Goal: Transaction & Acquisition: Book appointment/travel/reservation

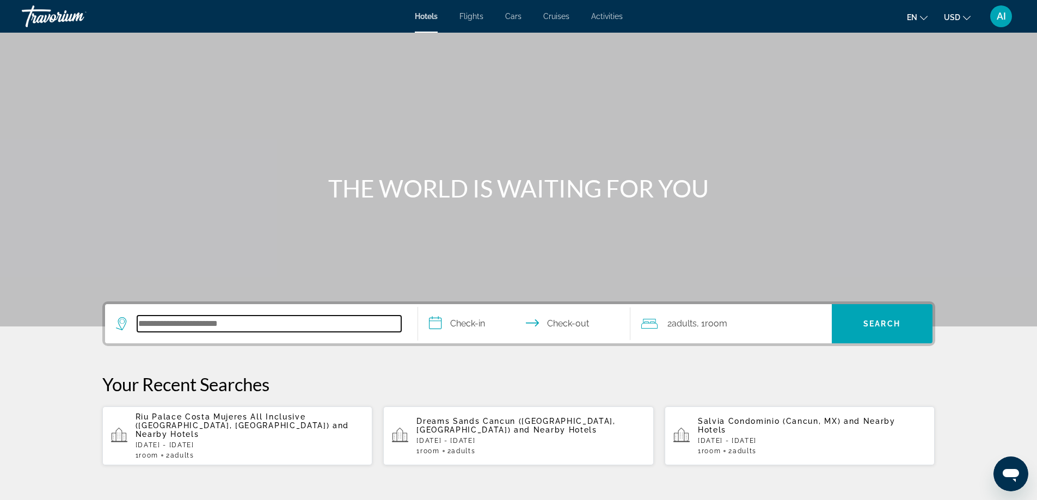
click at [303, 328] on input "Search hotel destination" at bounding box center [269, 324] width 264 height 16
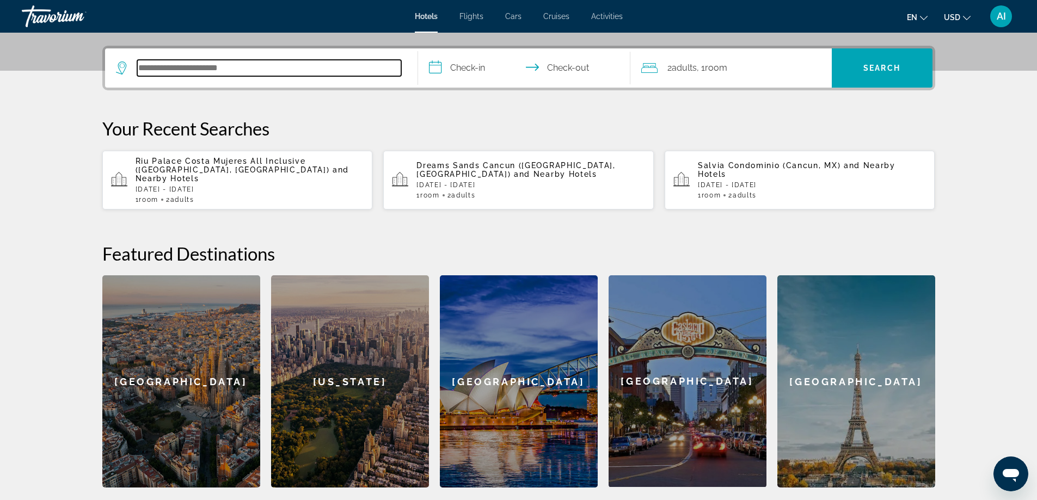
scroll to position [266, 0]
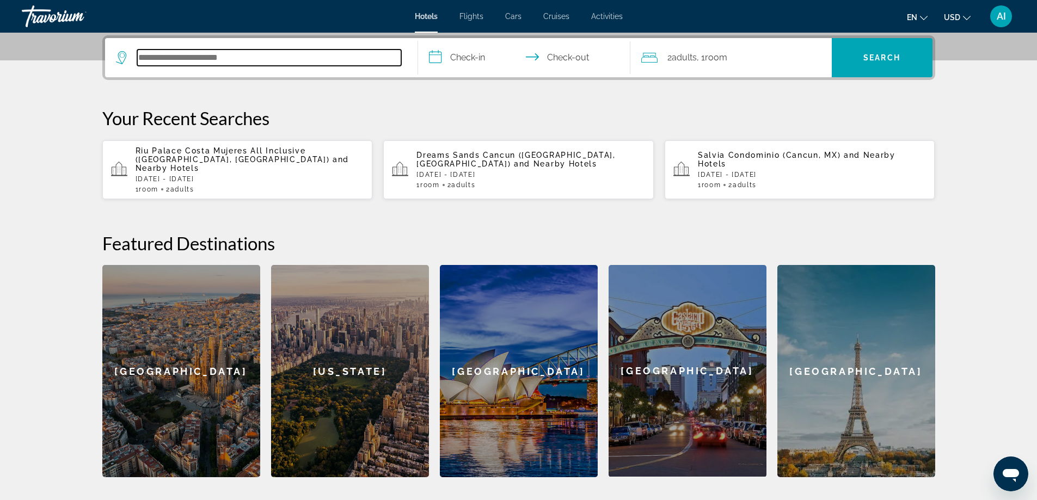
click at [272, 59] on input "Search hotel destination" at bounding box center [269, 58] width 264 height 16
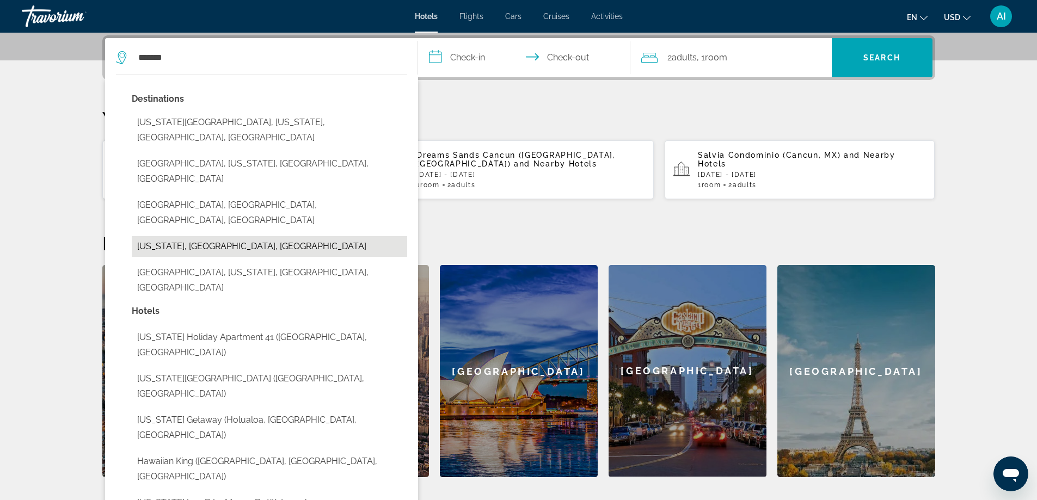
click at [183, 236] on button "Hawaii, HI, United States" at bounding box center [269, 246] width 275 height 21
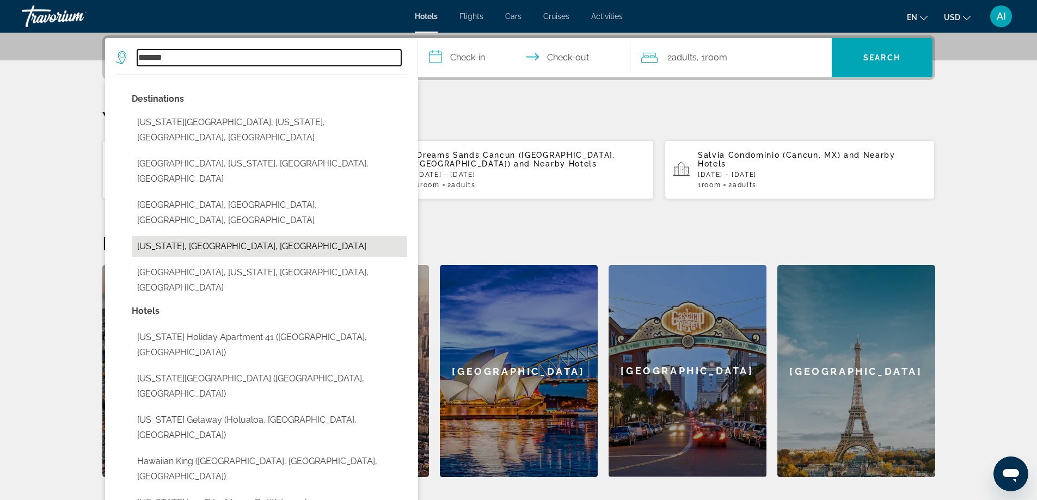
type input "**********"
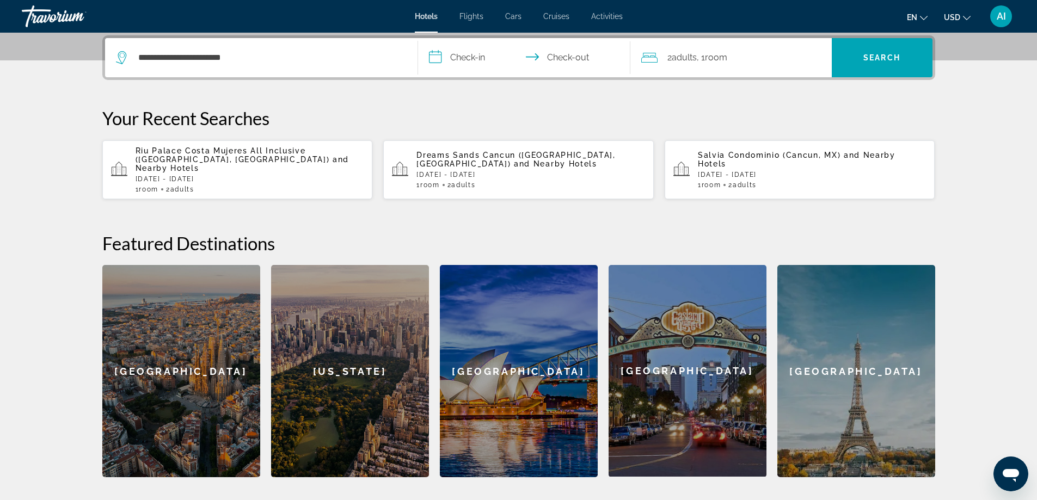
click at [456, 50] on input "**********" at bounding box center [526, 59] width 217 height 42
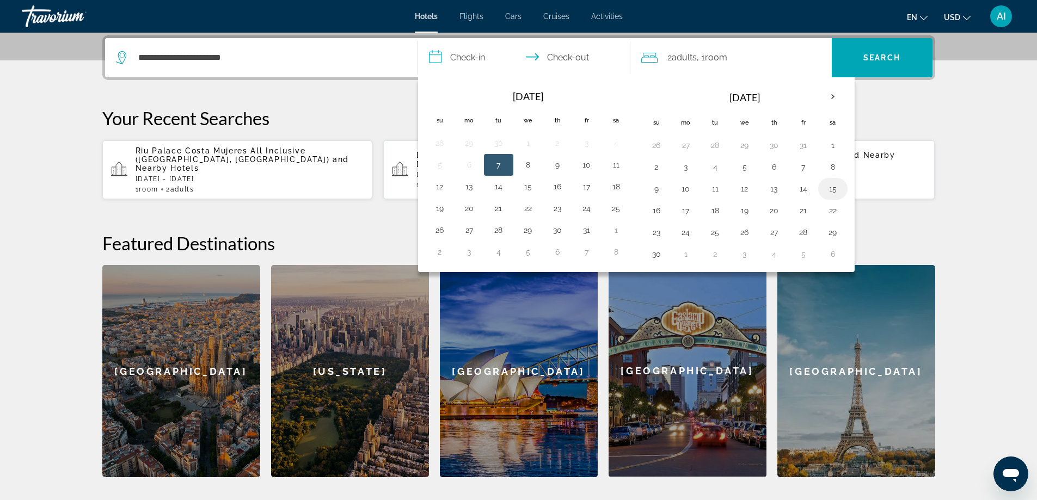
click at [830, 190] on button "15" at bounding box center [832, 188] width 17 height 15
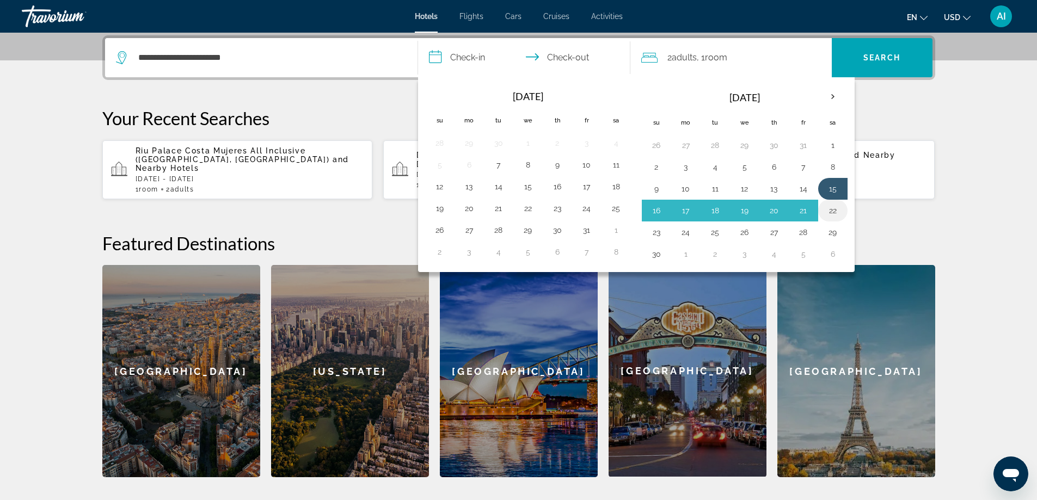
click at [831, 214] on button "22" at bounding box center [832, 210] width 17 height 15
type input "**********"
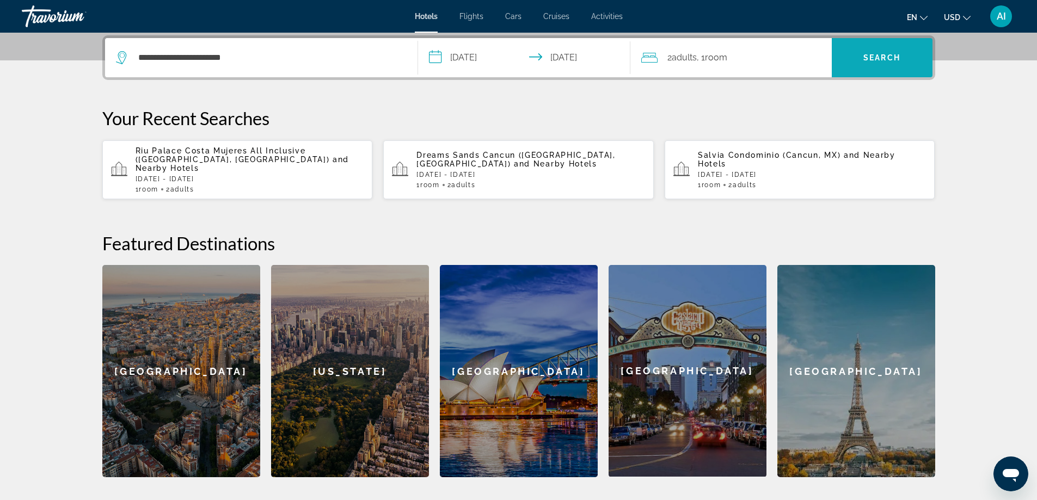
click at [875, 57] on span "Search" at bounding box center [881, 57] width 37 height 9
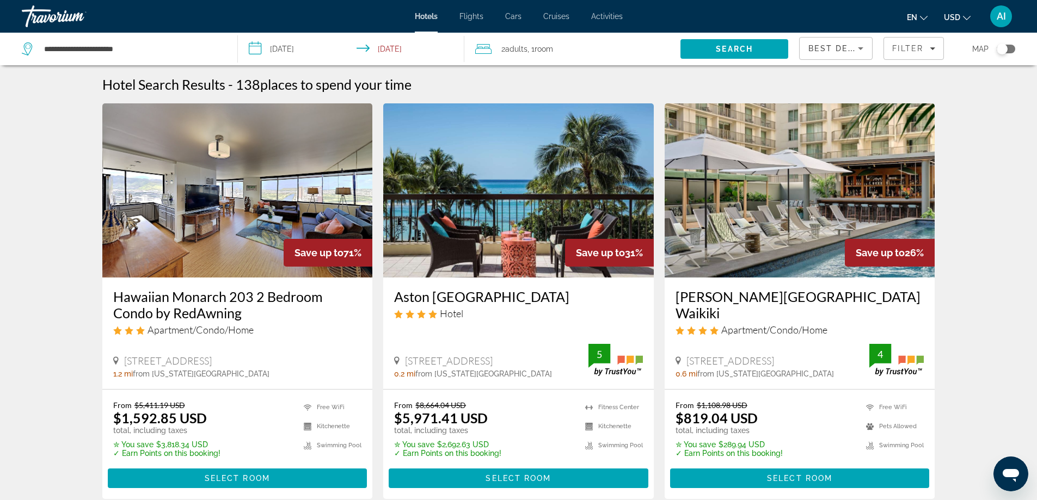
click at [289, 215] on img "Main content" at bounding box center [237, 190] width 271 height 174
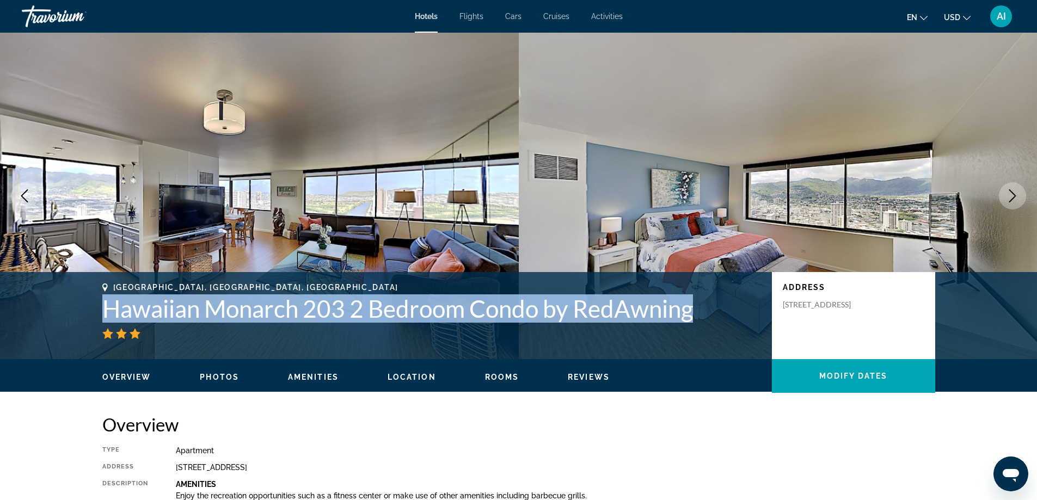
drag, startPoint x: 102, startPoint y: 302, endPoint x: 706, endPoint y: 317, distance: 603.9
click at [706, 317] on h1 "Hawaiian Monarch 203 2 Bedroom Condo by RedAwning" at bounding box center [431, 309] width 659 height 28
copy h1 "Hawaiian Monarch 203 2 Bedroom Condo by RedAwning"
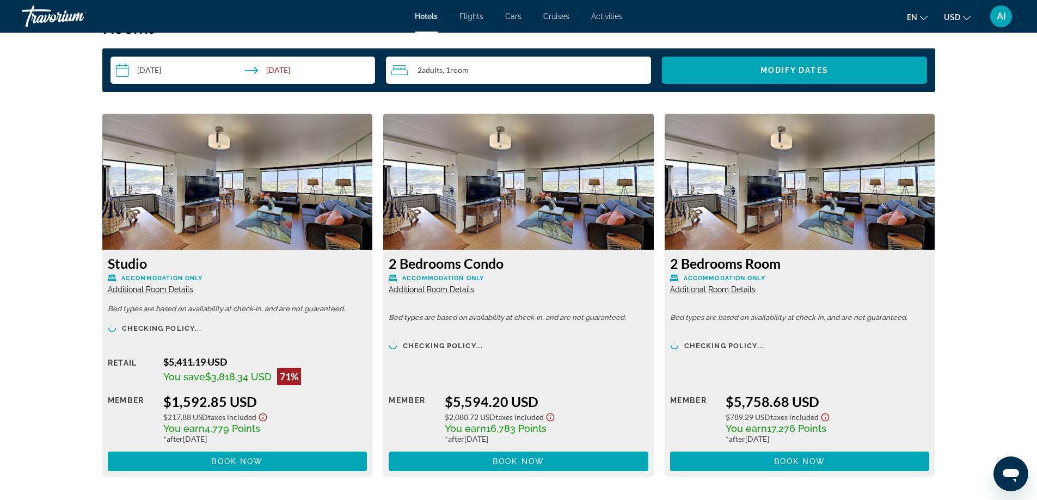
scroll to position [1452, 0]
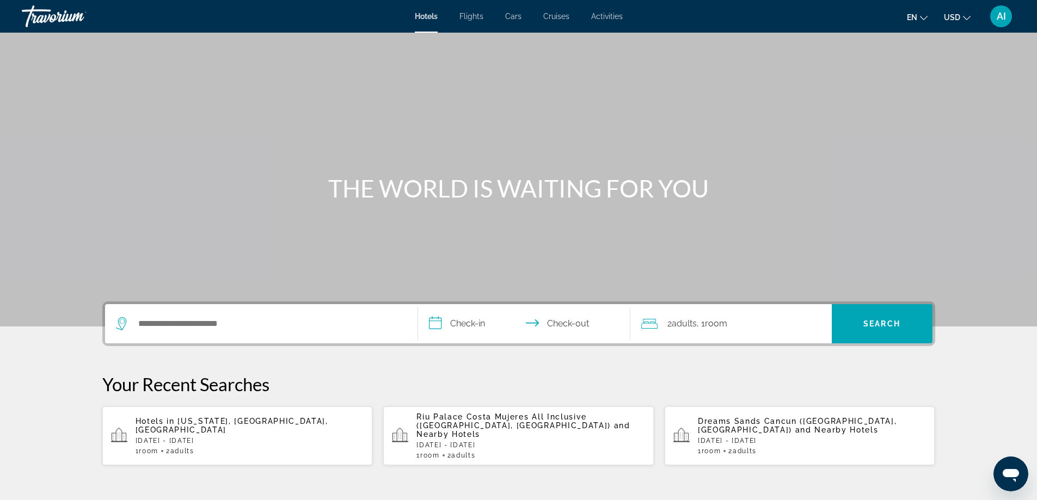
click at [298, 315] on div "Search widget" at bounding box center [261, 323] width 291 height 39
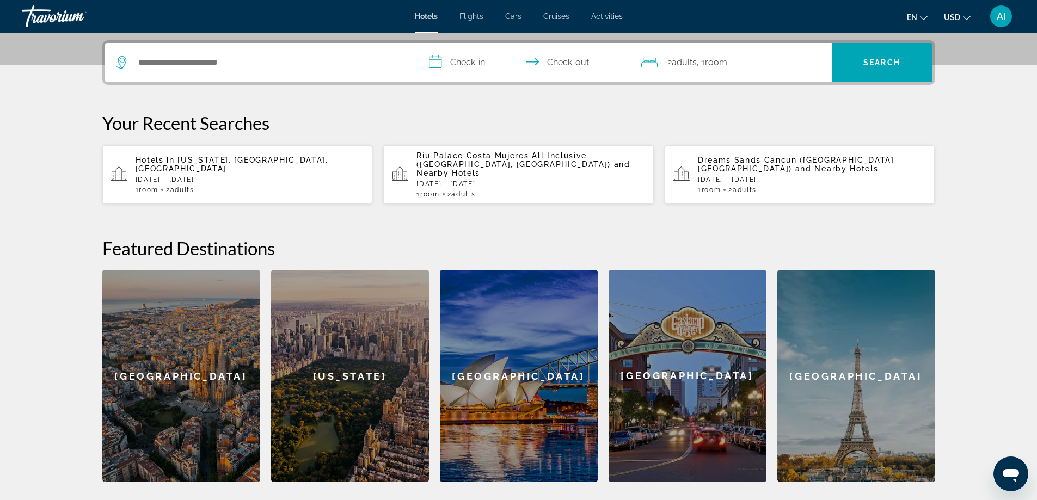
scroll to position [266, 0]
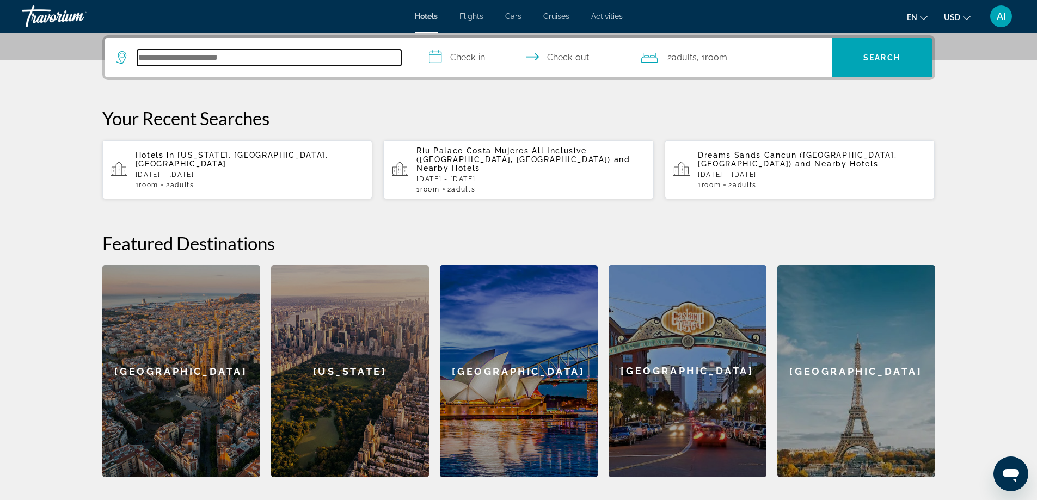
click at [271, 60] on input "Search hotel destination" at bounding box center [269, 58] width 264 height 16
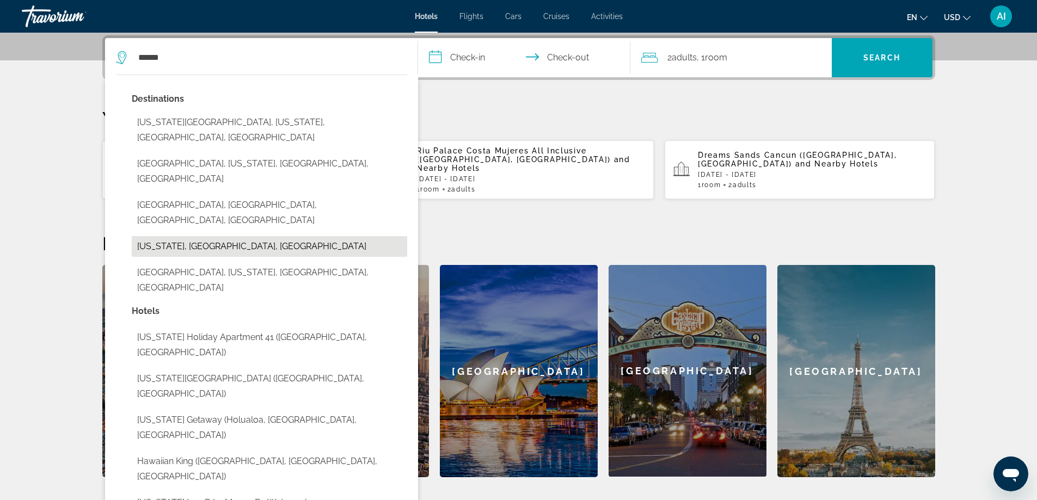
click at [186, 236] on button "Hawaii, HI, United States" at bounding box center [269, 246] width 275 height 21
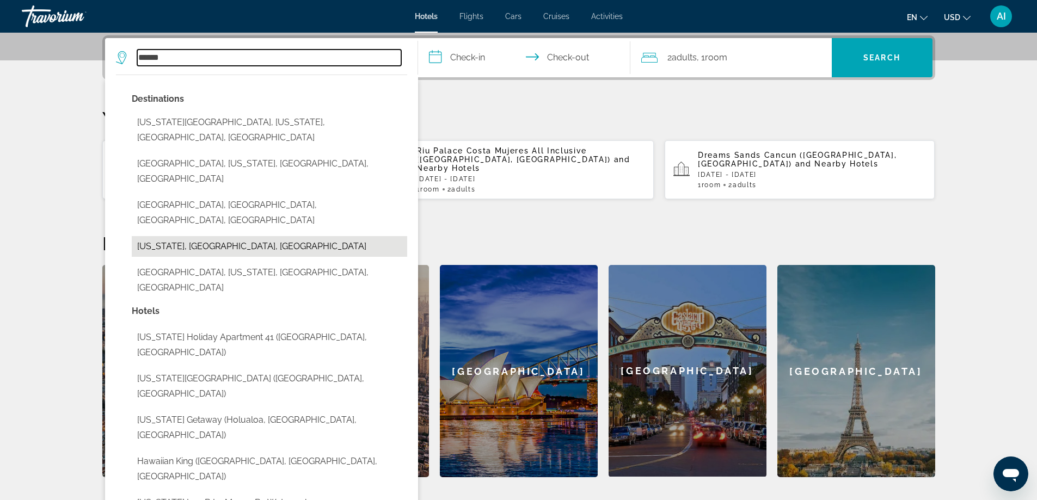
type input "**********"
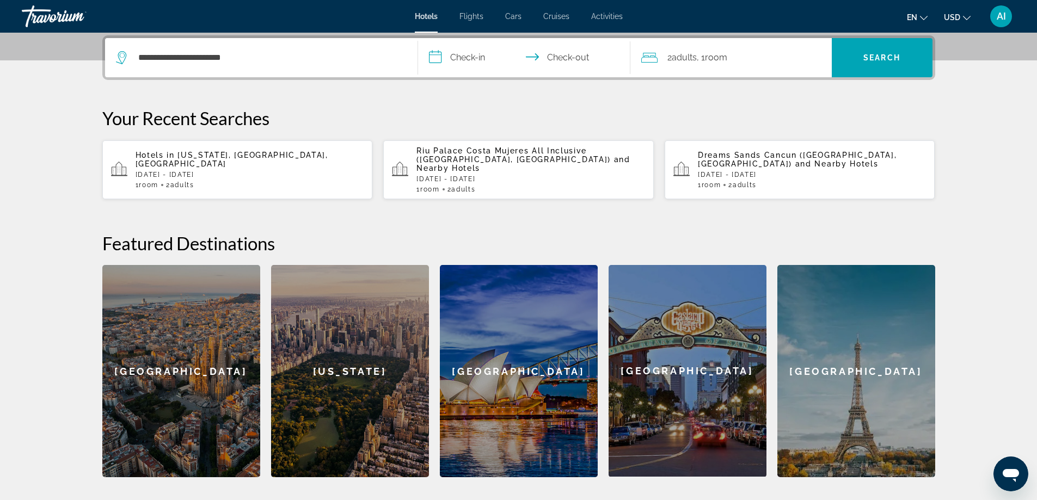
click at [459, 57] on input "**********" at bounding box center [526, 59] width 217 height 42
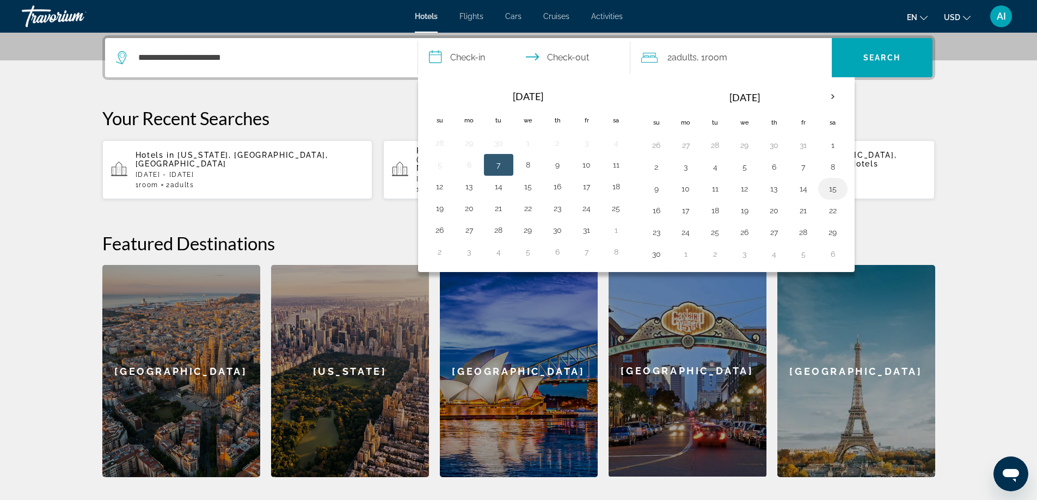
click at [837, 191] on button "15" at bounding box center [832, 188] width 17 height 15
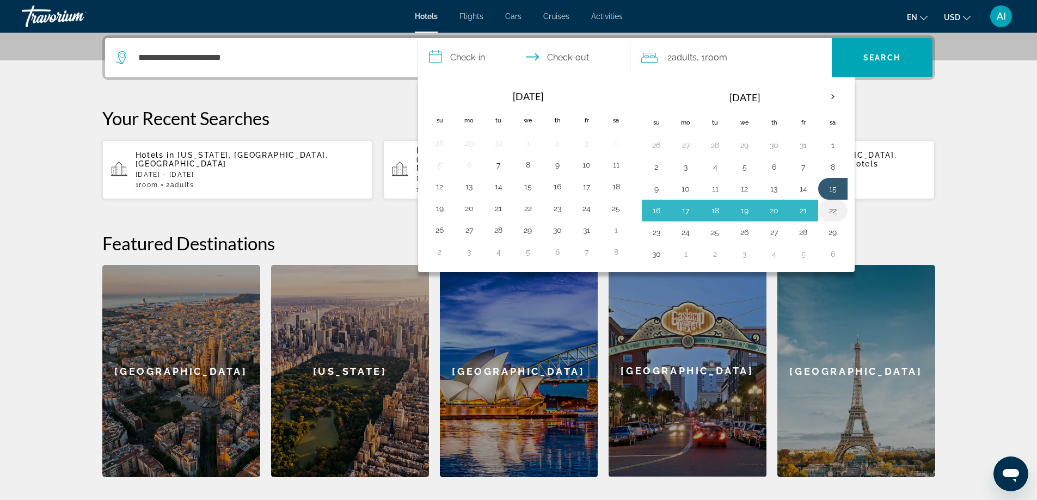
click at [835, 211] on button "22" at bounding box center [832, 210] width 17 height 15
type input "**********"
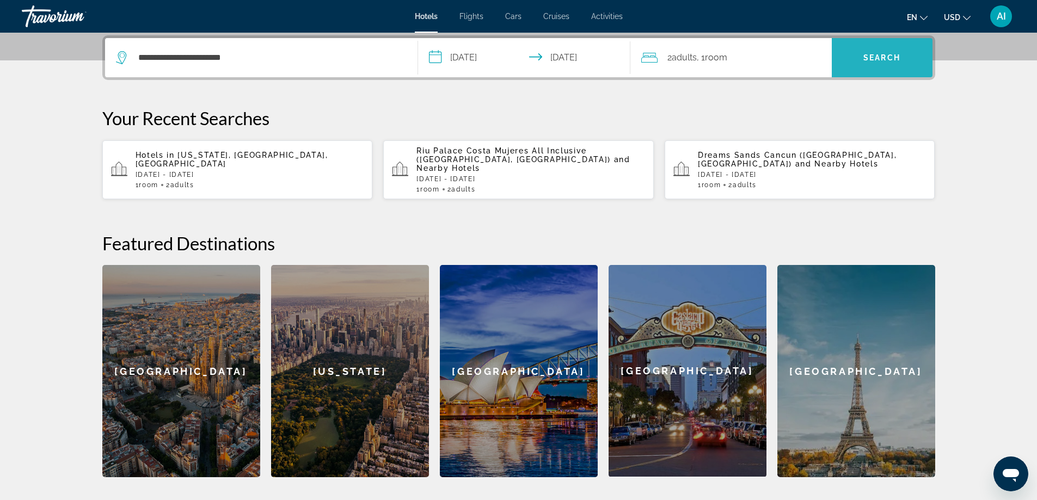
click at [891, 63] on span "Search" at bounding box center [882, 58] width 101 height 26
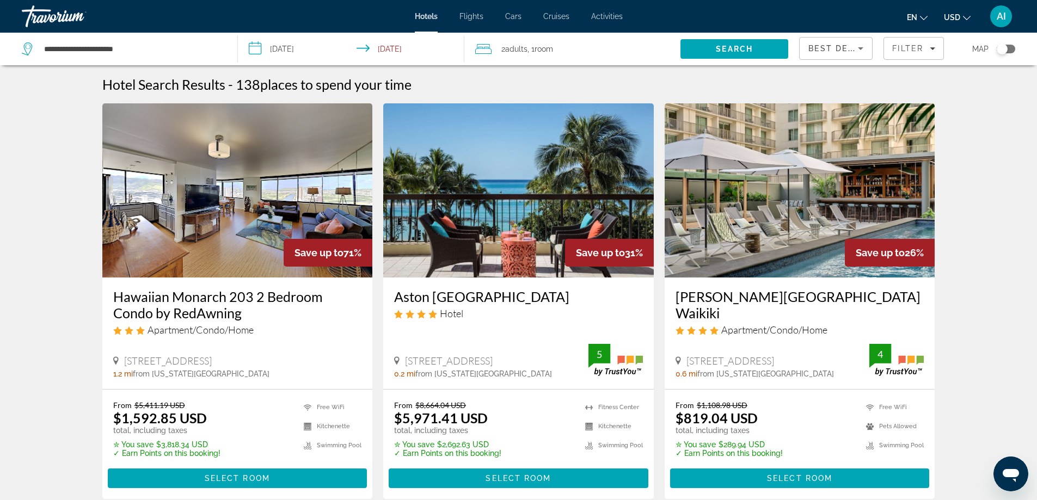
click at [487, 216] on img "Main content" at bounding box center [518, 190] width 271 height 174
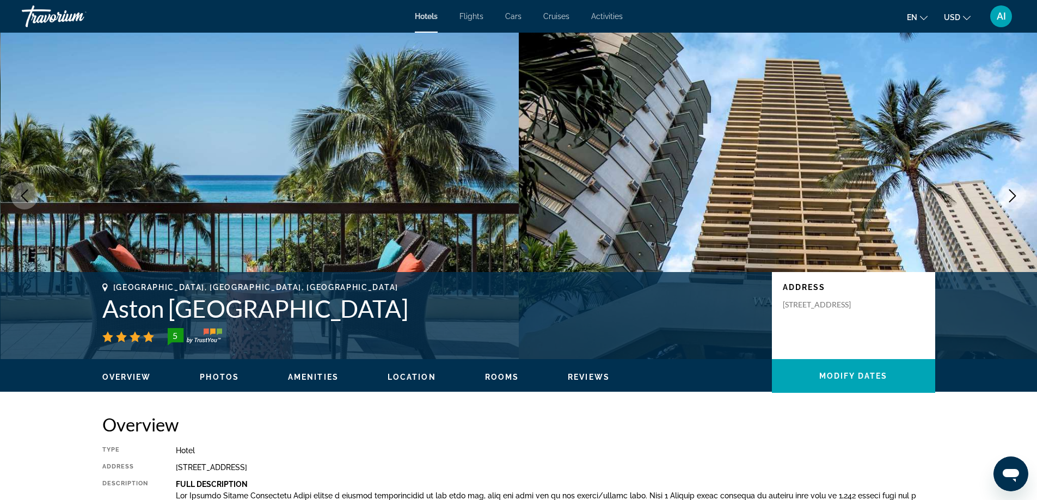
drag, startPoint x: 98, startPoint y: 310, endPoint x: 424, endPoint y: 320, distance: 326.2
click at [424, 320] on div "Honolulu, HI, United States Aston Waikiki Beach Tower 5 Address 2470 Kalakaua A…" at bounding box center [519, 315] width 876 height 65
copy h1 "Aston Waikiki Beach Tower"
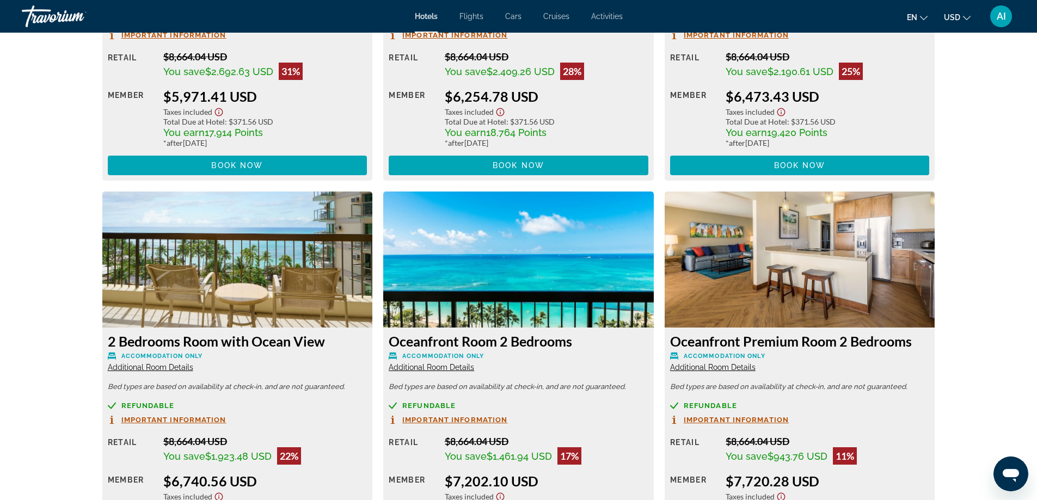
scroll to position [1524, 0]
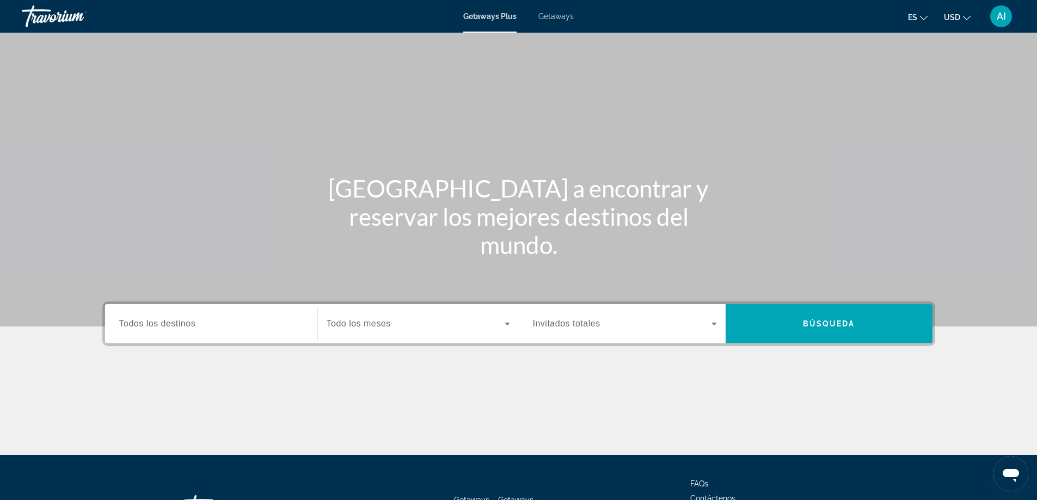
click at [185, 323] on span "Todos los destinos" at bounding box center [157, 323] width 77 height 9
click at [185, 323] on input "Destination Todos los destinos" at bounding box center [211, 324] width 184 height 13
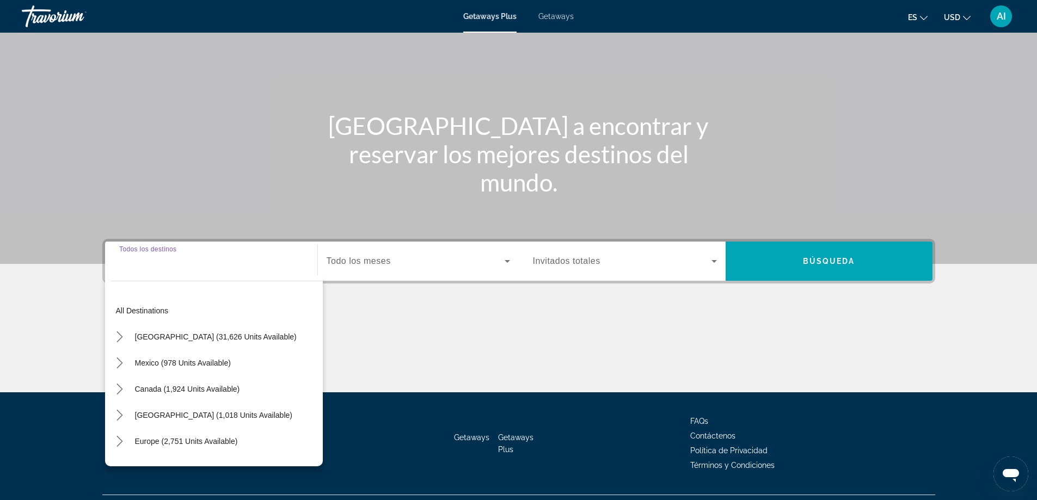
scroll to position [88, 0]
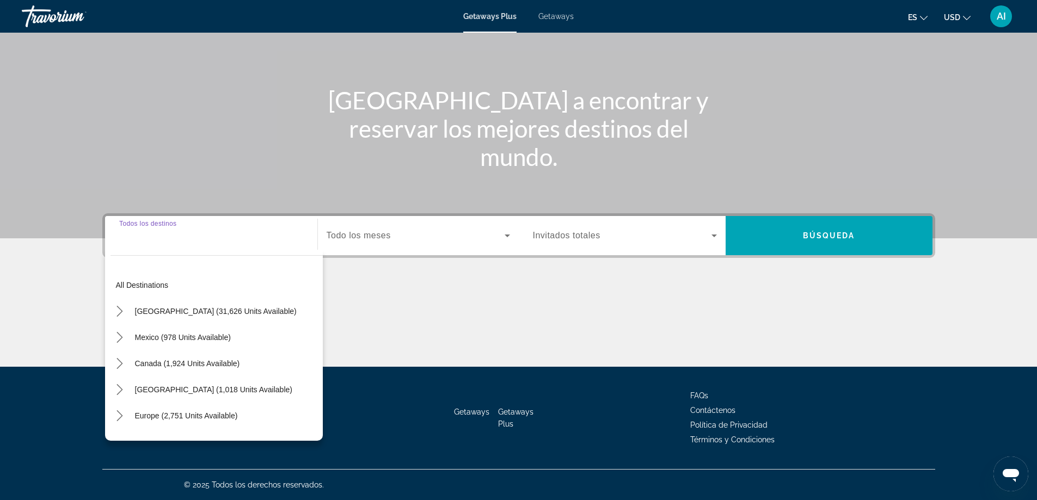
click at [556, 18] on span "Getaways" at bounding box center [555, 16] width 35 height 9
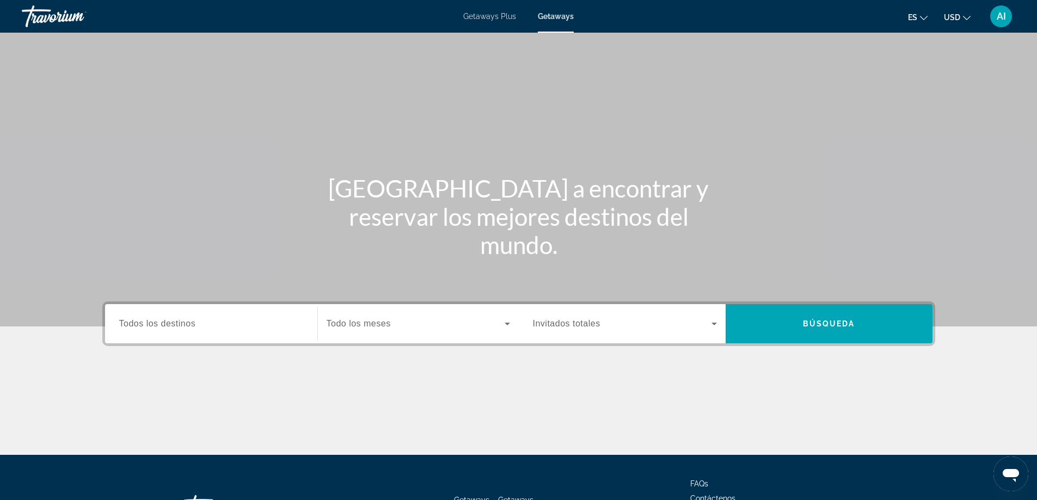
drag, startPoint x: 525, startPoint y: 47, endPoint x: 189, endPoint y: 323, distance: 434.7
click at [191, 324] on span "Todos los destinos" at bounding box center [157, 323] width 77 height 9
click at [191, 324] on input "Destination Todos los destinos" at bounding box center [211, 324] width 184 height 13
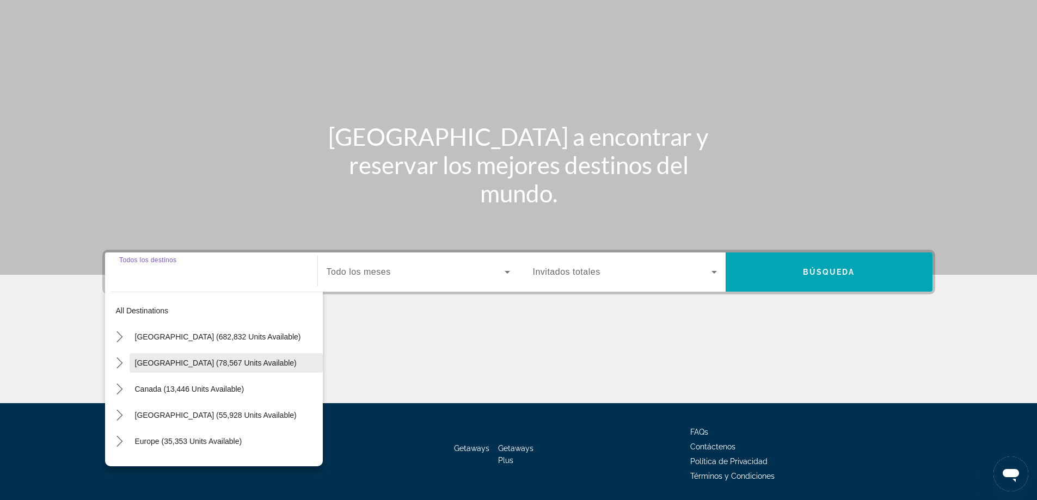
scroll to position [88, 0]
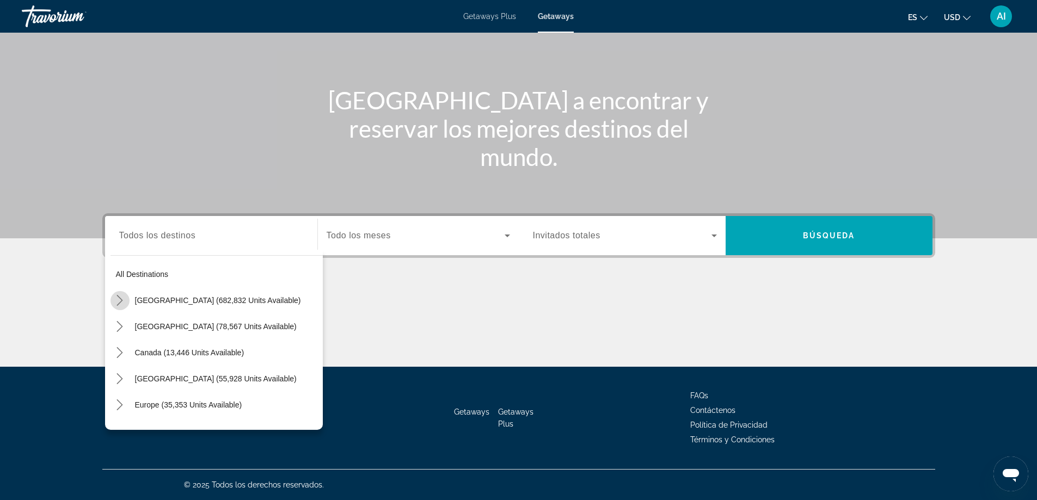
click at [118, 298] on icon "Toggle United States (682,832 units available) submenu" at bounding box center [119, 300] width 11 height 11
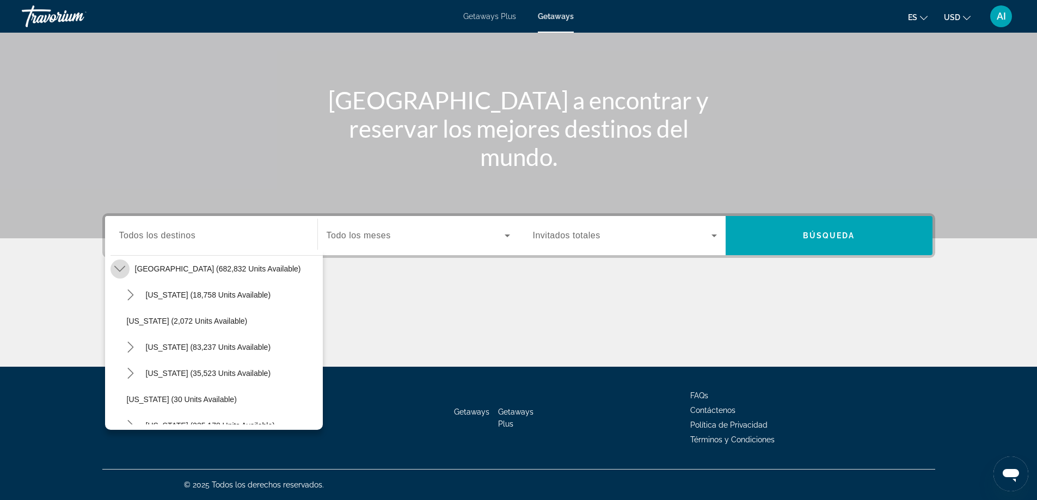
click at [120, 268] on icon "Toggle United States (682,832 units available) submenu" at bounding box center [119, 268] width 11 height 11
click at [121, 297] on icon "Toggle Mexico (78,567 units available) submenu" at bounding box center [119, 295] width 11 height 11
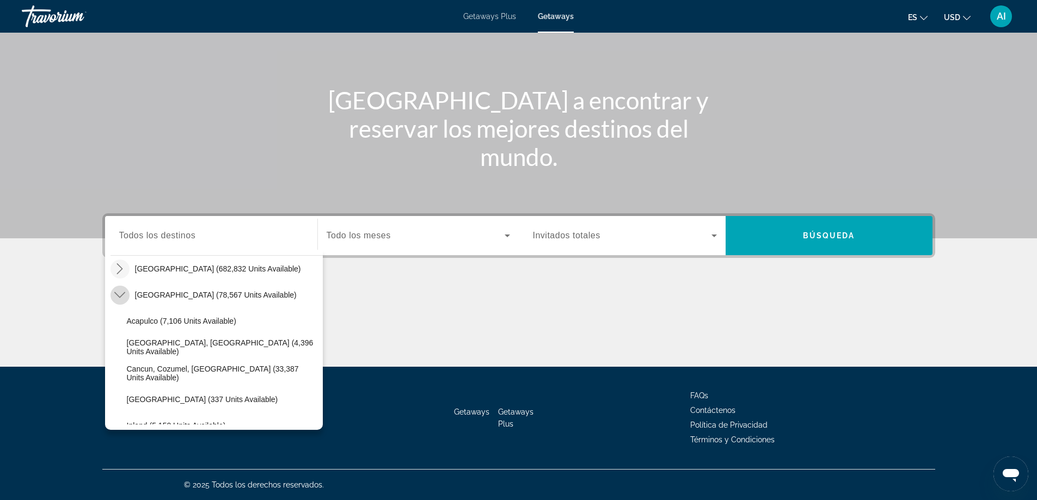
scroll to position [58, 0]
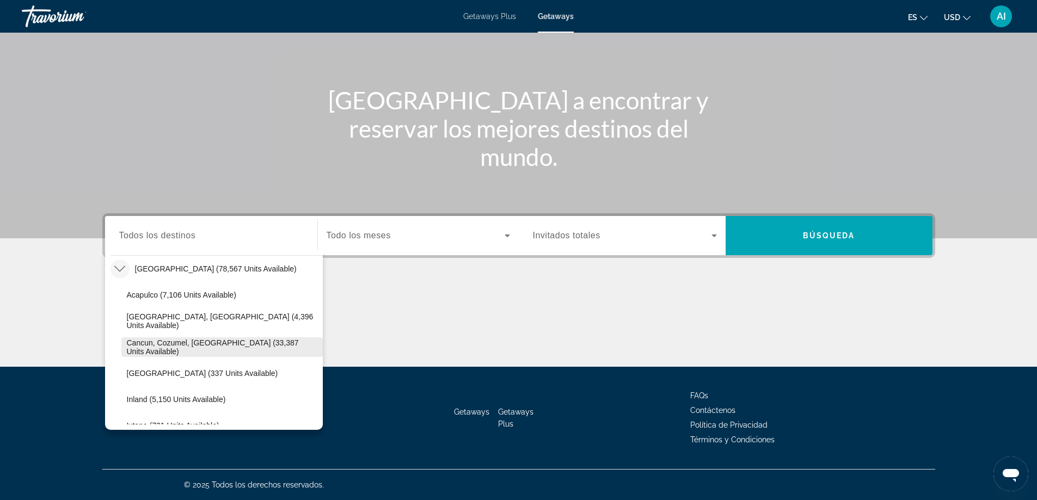
click at [169, 346] on span "Cancun, Cozumel, Riviera Maya (33,387 units available)" at bounding box center [222, 347] width 191 height 17
type input "**********"
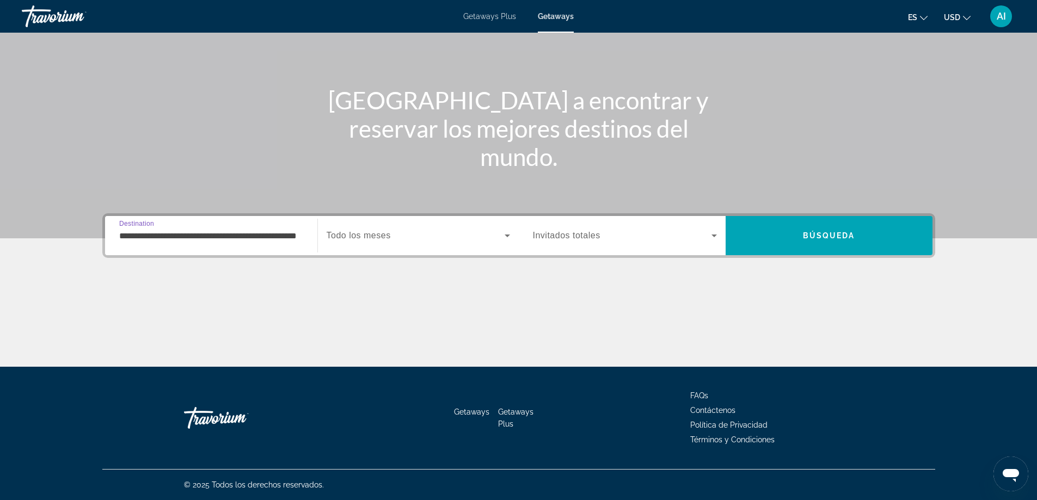
click at [399, 234] on span "Search widget" at bounding box center [416, 235] width 178 height 13
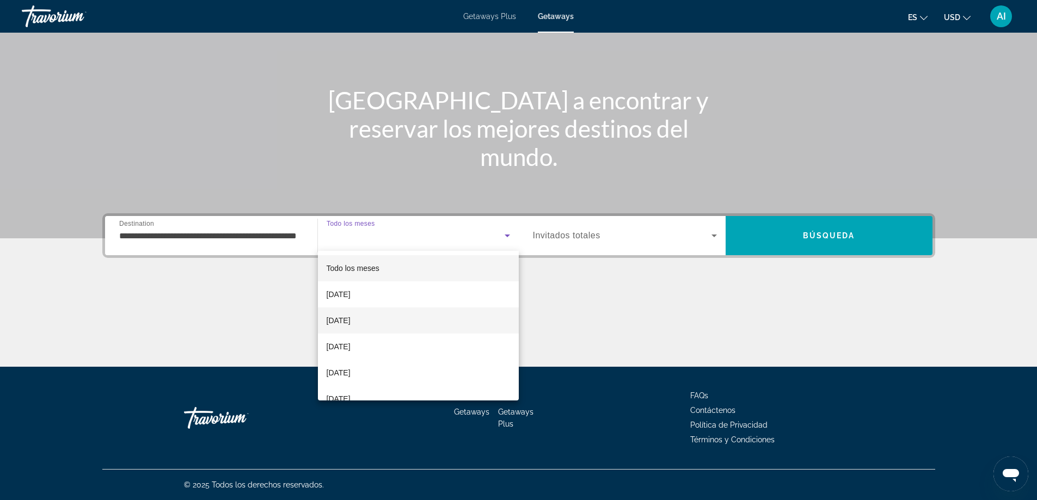
click at [349, 326] on span "[DATE]" at bounding box center [339, 320] width 24 height 13
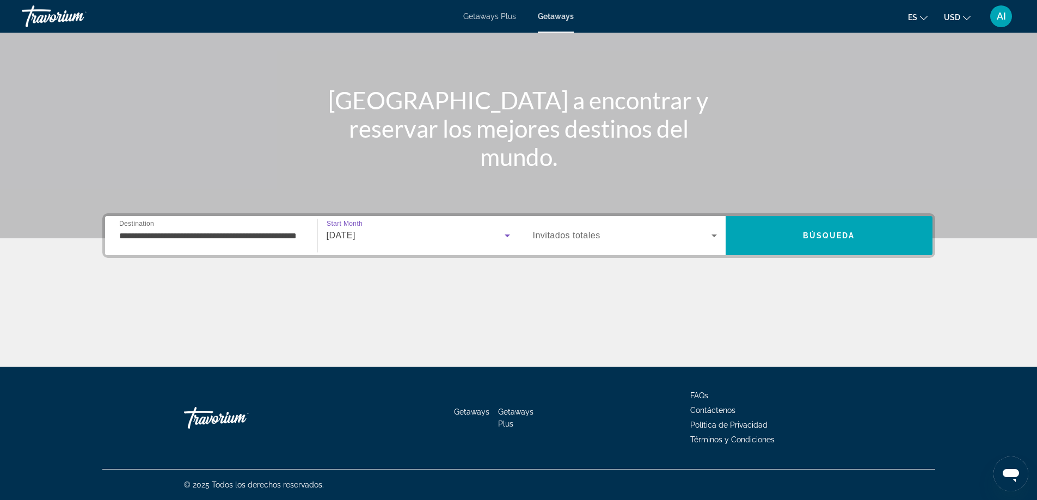
click at [628, 230] on span "Search widget" at bounding box center [622, 235] width 179 height 13
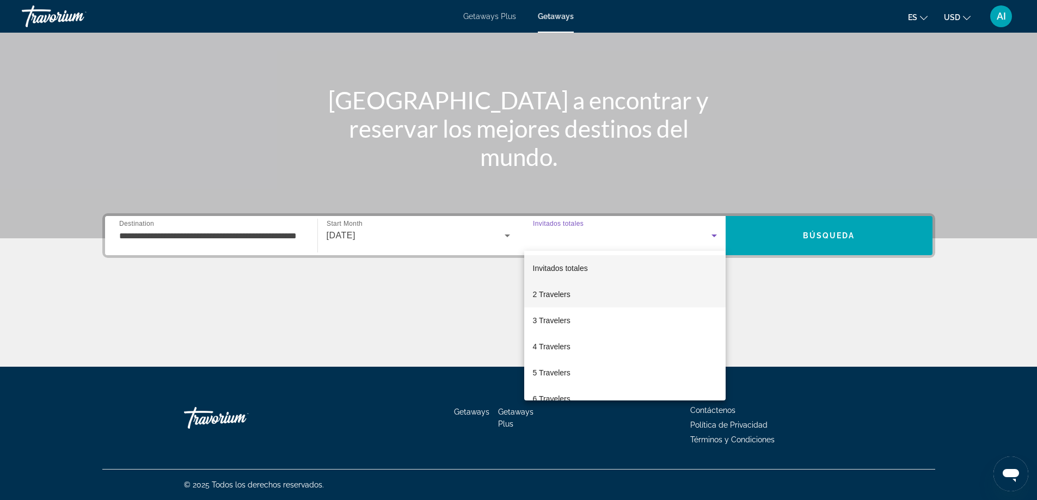
click at [541, 291] on span "2 Travelers" at bounding box center [552, 294] width 38 height 13
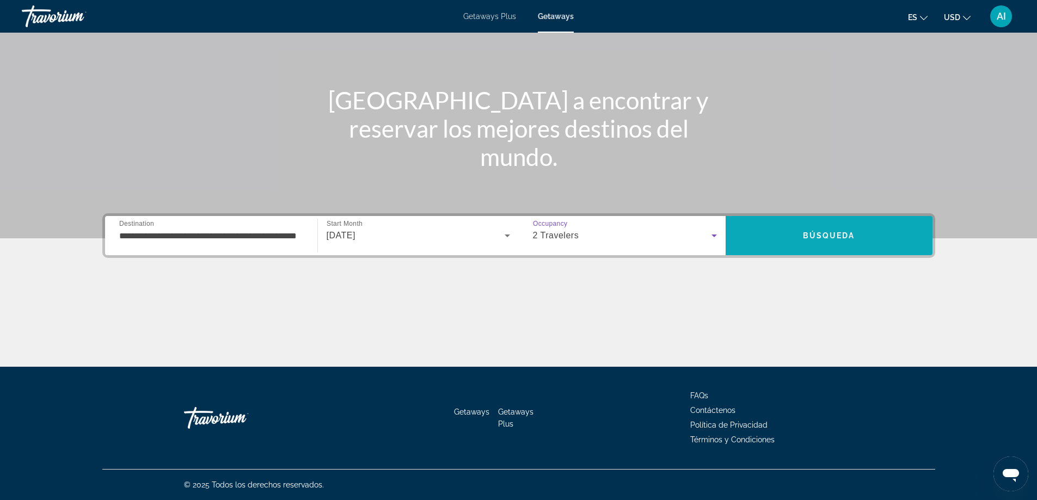
click at [838, 229] on span "Search" at bounding box center [829, 236] width 207 height 26
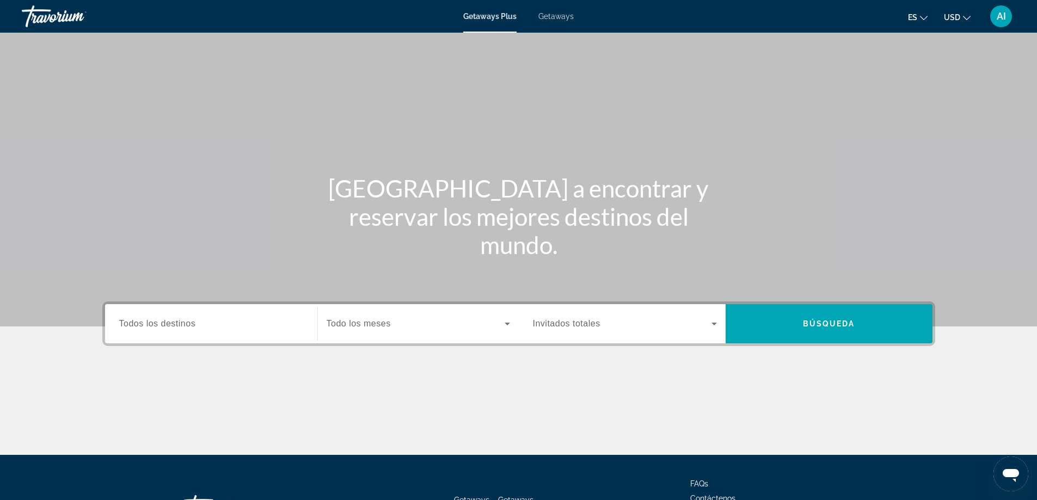
click at [554, 15] on span "Getaways" at bounding box center [555, 16] width 35 height 9
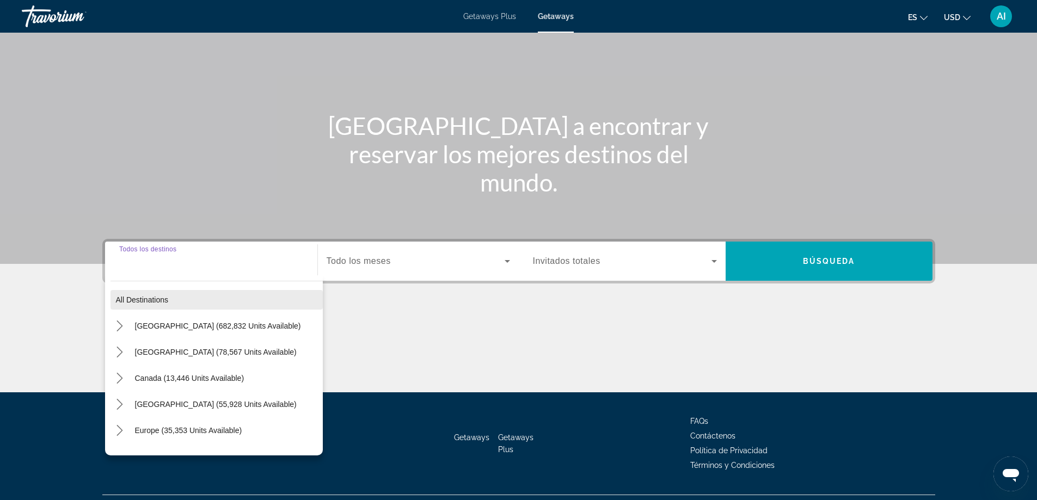
scroll to position [88, 0]
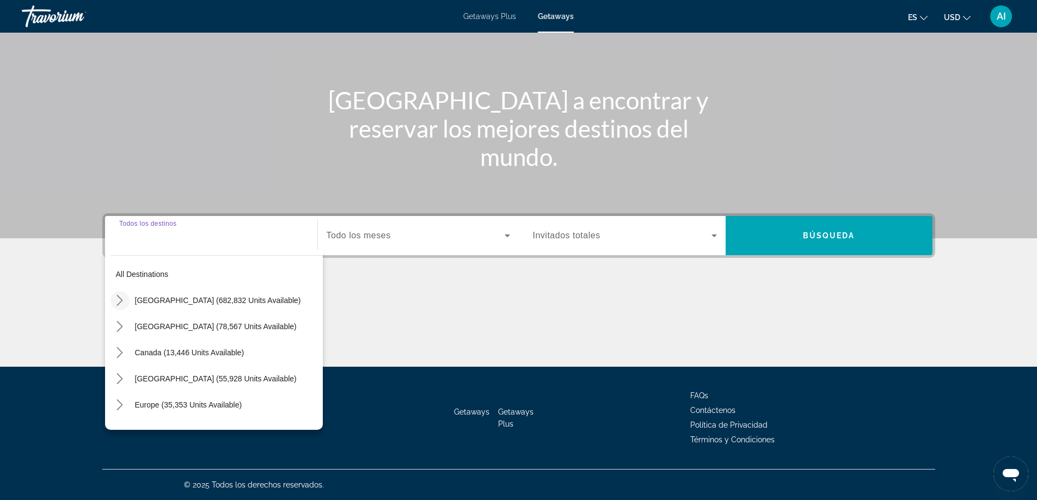
click at [118, 299] on icon "Toggle United States (682,832 units available) submenu" at bounding box center [119, 300] width 11 height 11
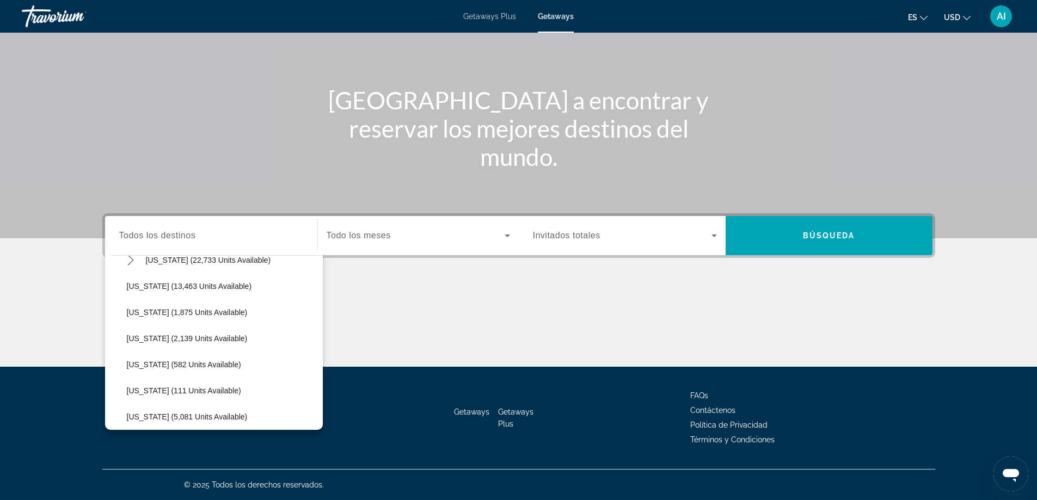
scroll to position [177, 0]
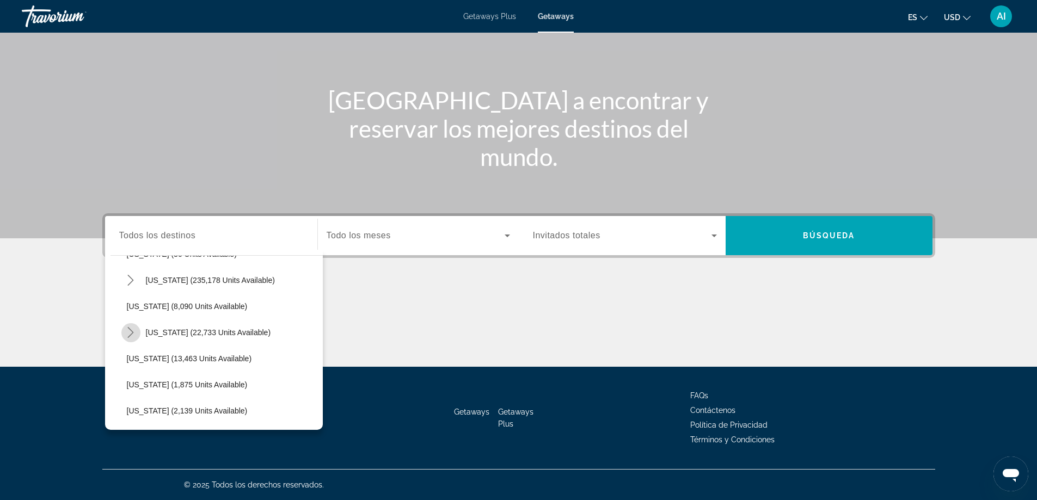
click at [128, 330] on icon "Toggle Hawaii (22,733 units available) submenu" at bounding box center [130, 332] width 11 height 11
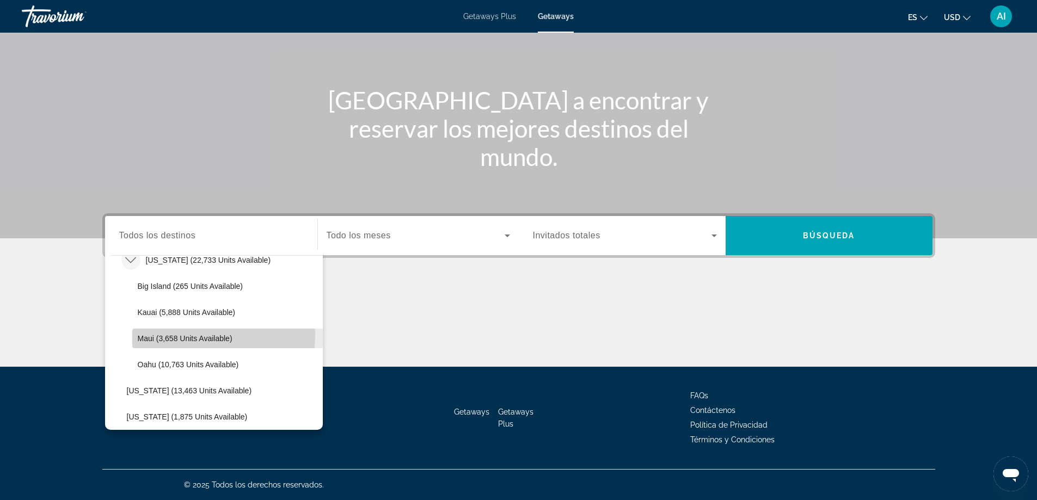
click at [176, 335] on span "Maui (3,658 units available)" at bounding box center [185, 338] width 95 height 9
type input "**********"
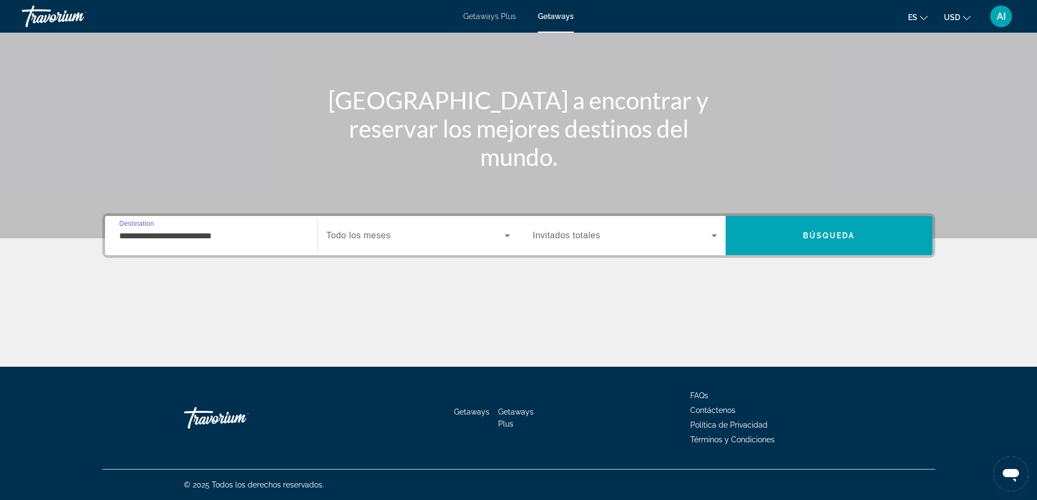
click at [395, 239] on span "Search widget" at bounding box center [416, 235] width 178 height 13
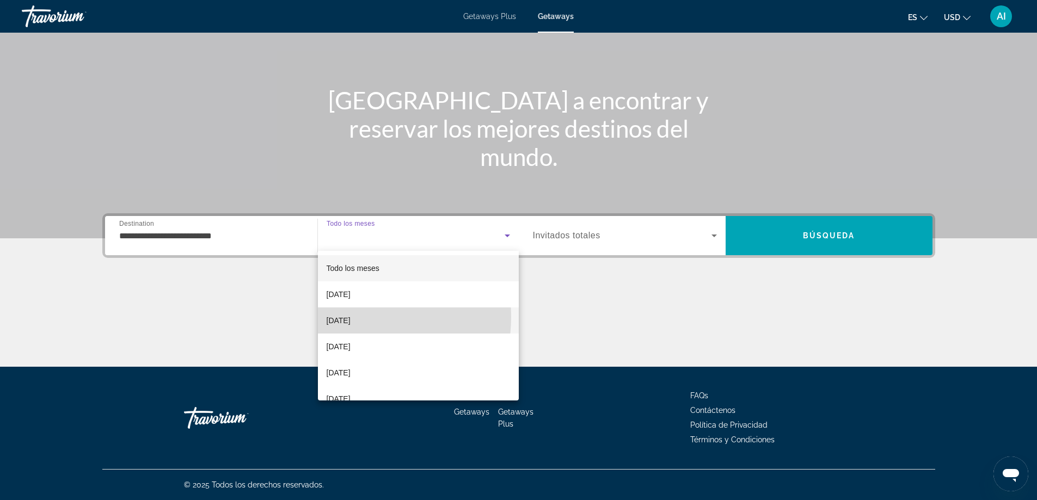
click at [343, 317] on span "[DATE]" at bounding box center [339, 320] width 24 height 13
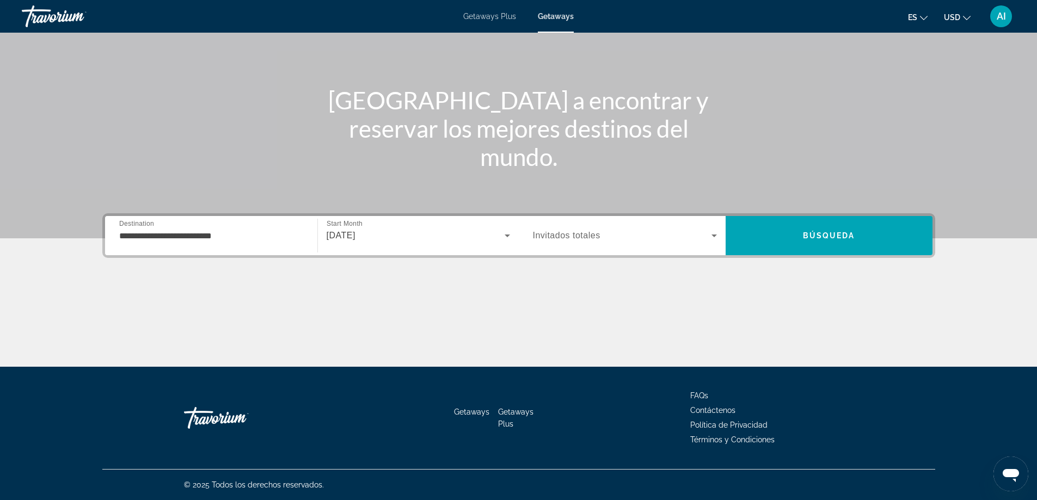
click at [592, 226] on div "Search widget" at bounding box center [625, 235] width 184 height 30
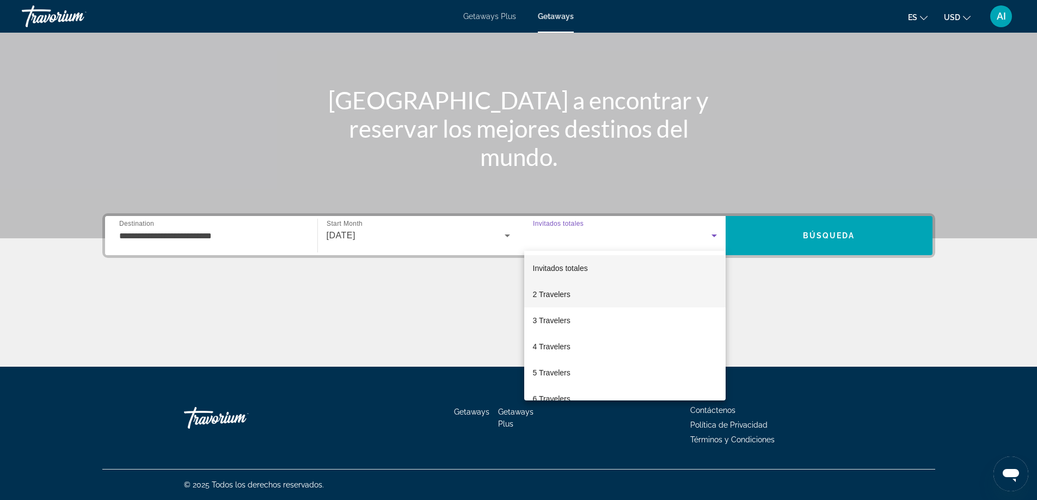
click at [556, 290] on span "2 Travelers" at bounding box center [552, 294] width 38 height 13
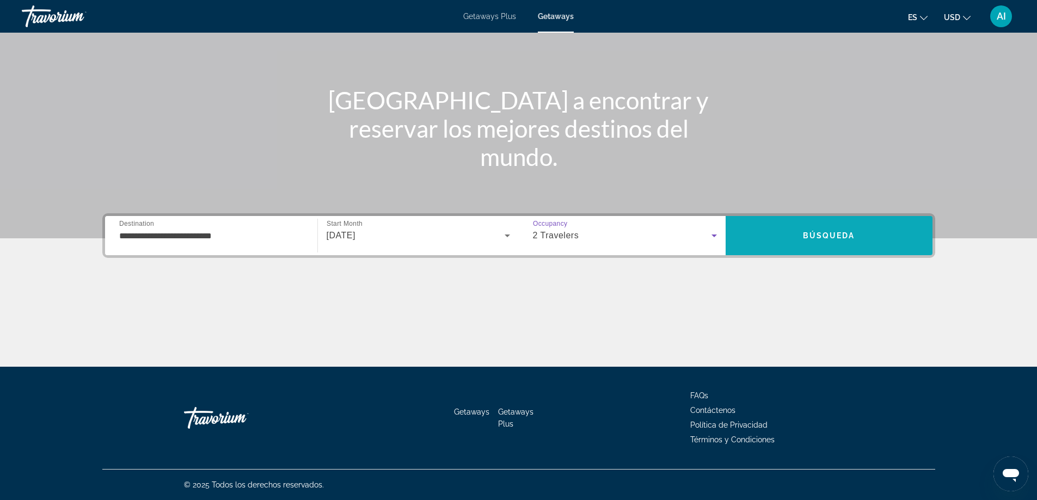
click at [807, 234] on span "Búsqueda" at bounding box center [829, 235] width 52 height 9
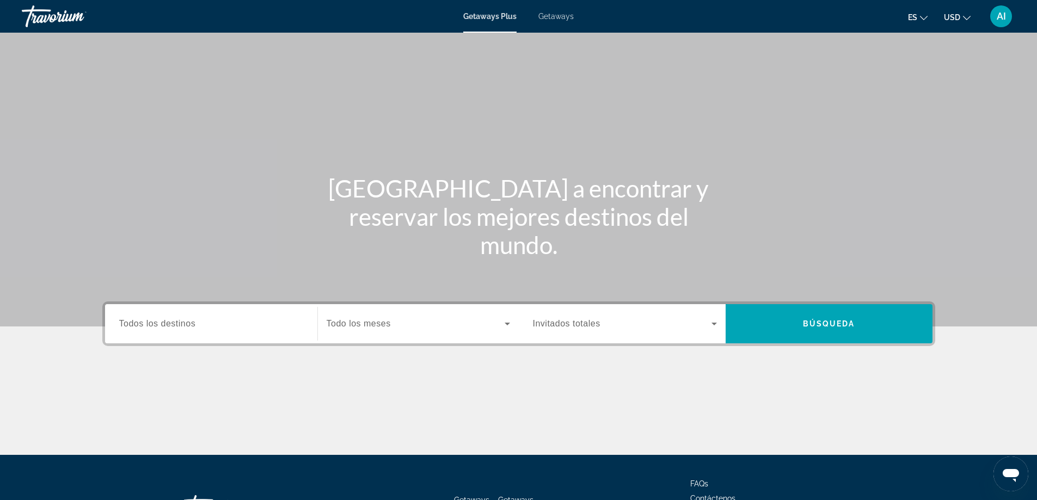
click at [555, 16] on span "Getaways" at bounding box center [555, 16] width 35 height 9
click at [172, 324] on span "Todos los destinos" at bounding box center [157, 323] width 77 height 9
click at [172, 324] on input "Destination Todos los destinos" at bounding box center [211, 324] width 184 height 13
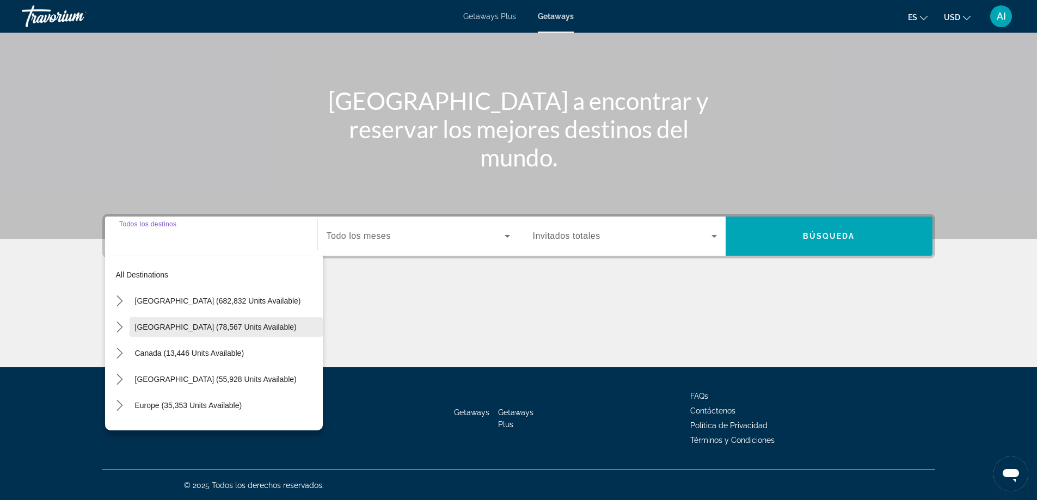
scroll to position [88, 0]
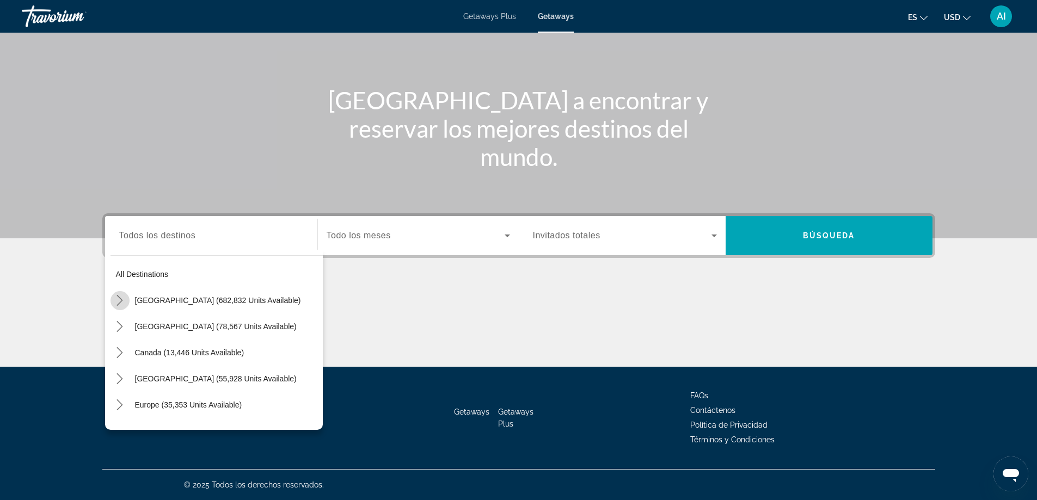
click at [122, 297] on icon "Toggle United States (682,832 units available) submenu" at bounding box center [119, 300] width 11 height 11
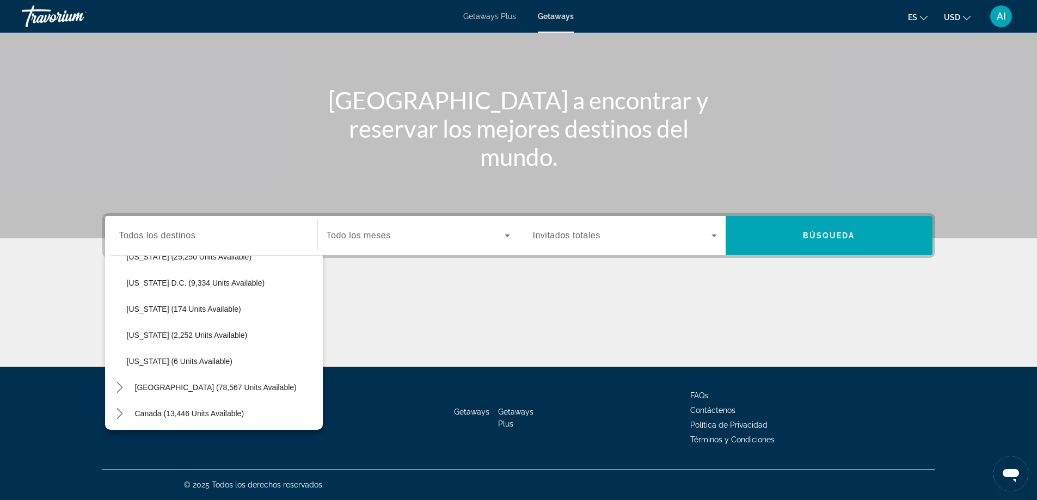
scroll to position [1161, 0]
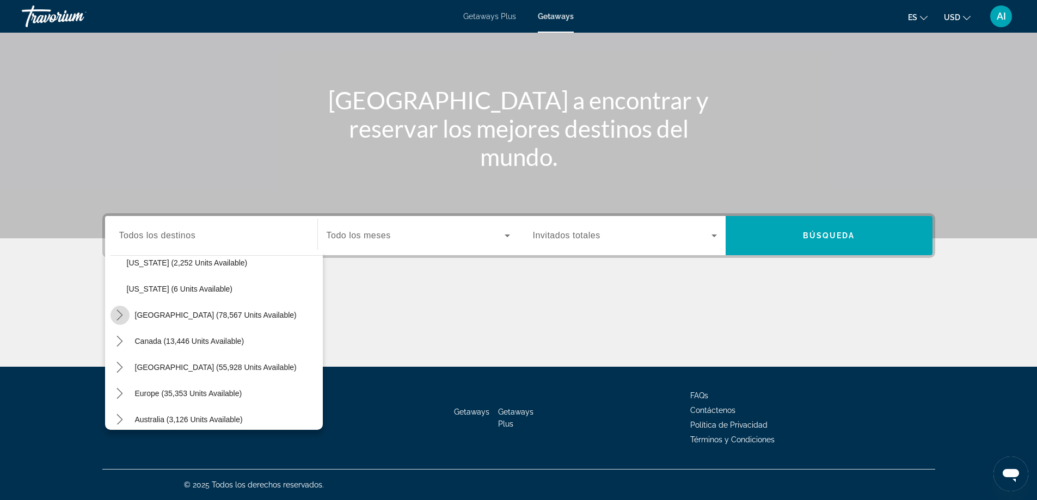
click at [125, 315] on icon "Toggle Mexico (78,567 units available) submenu" at bounding box center [119, 315] width 11 height 11
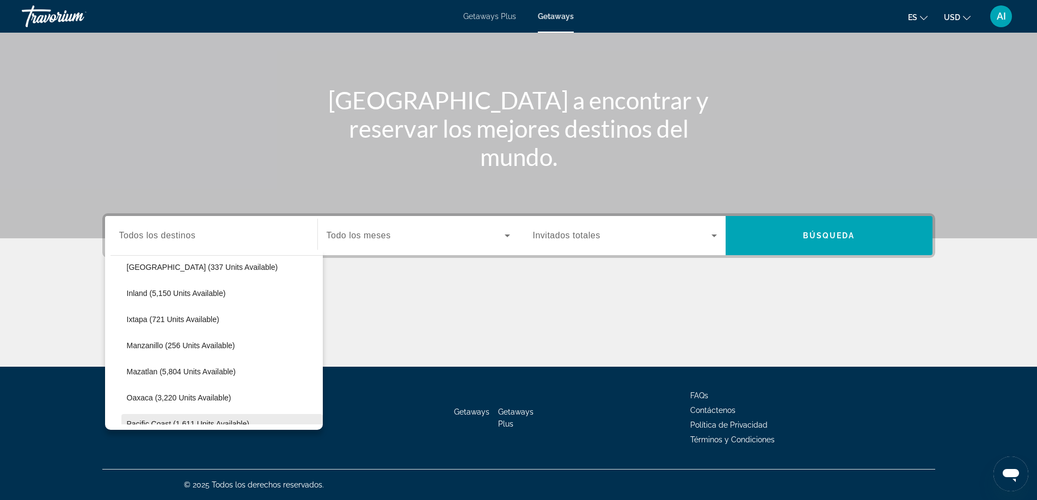
scroll to position [1280, 0]
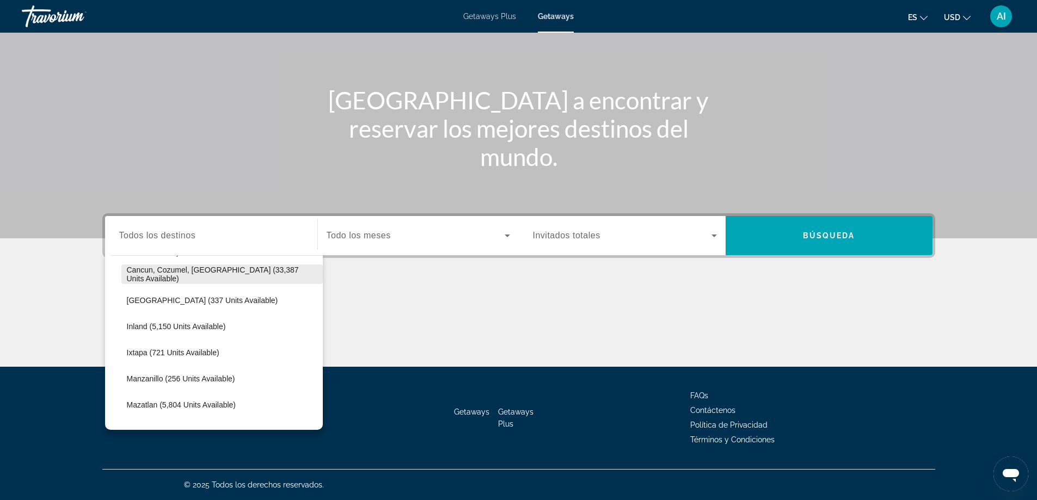
click at [170, 271] on span "Cancun, Cozumel, [GEOGRAPHIC_DATA] (33,387 units available)" at bounding box center [222, 274] width 191 height 17
type input "**********"
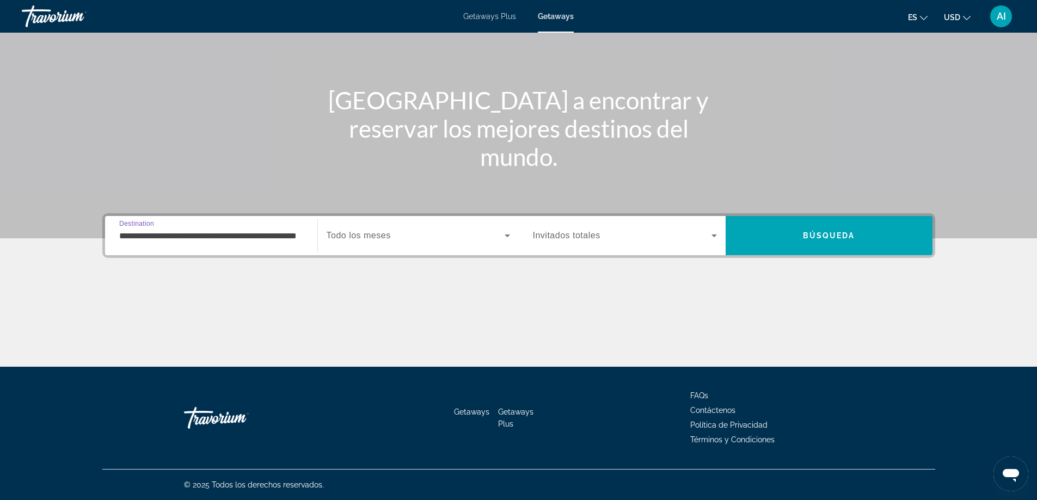
click at [358, 236] on span "Todo los meses" at bounding box center [359, 235] width 64 height 9
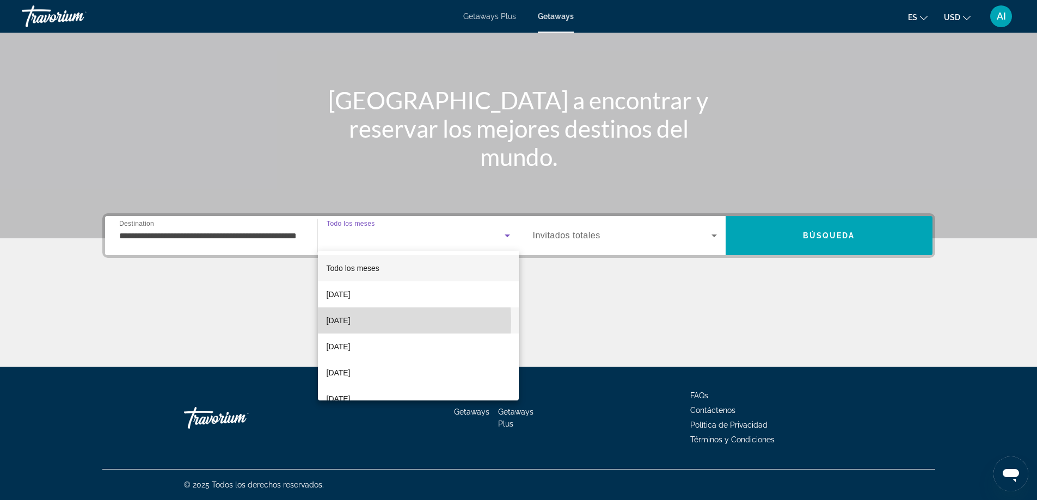
click at [340, 322] on span "November 2025" at bounding box center [339, 320] width 24 height 13
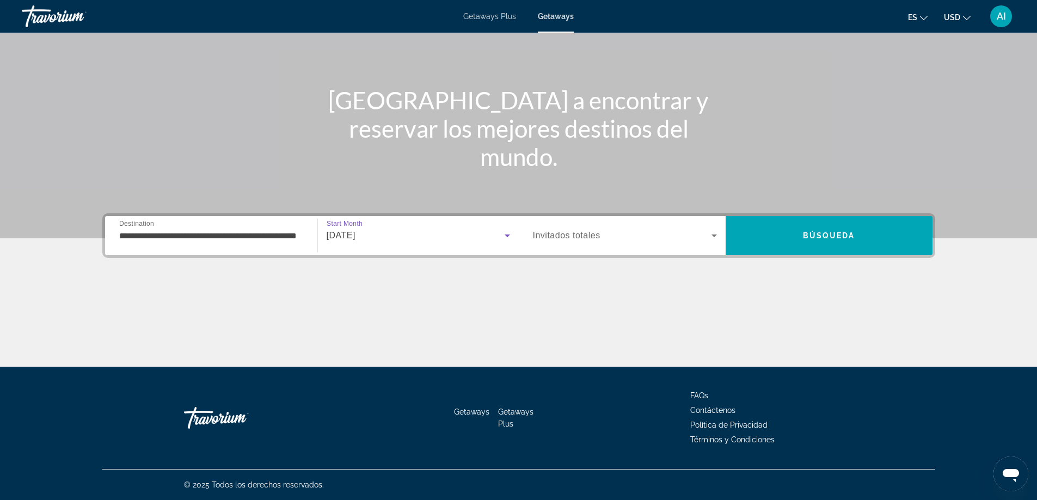
click at [578, 232] on span "Invitados totales" at bounding box center [567, 235] width 68 height 9
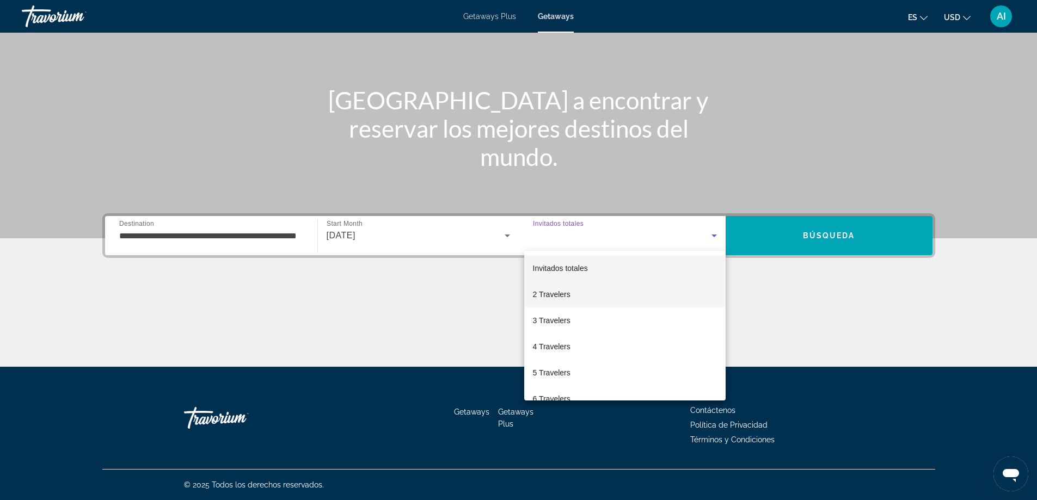
click at [555, 298] on span "2 Travelers" at bounding box center [552, 294] width 38 height 13
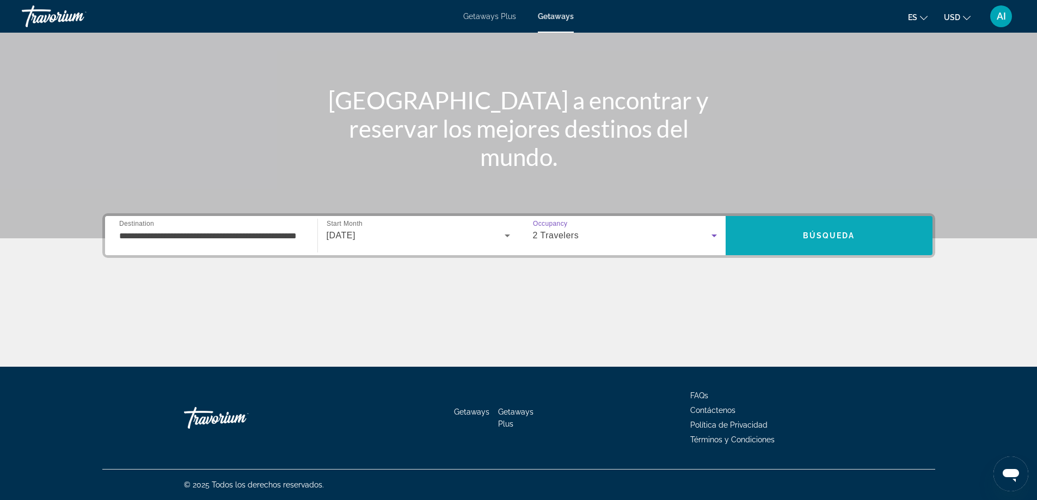
click at [820, 241] on span "Search" at bounding box center [829, 236] width 207 height 26
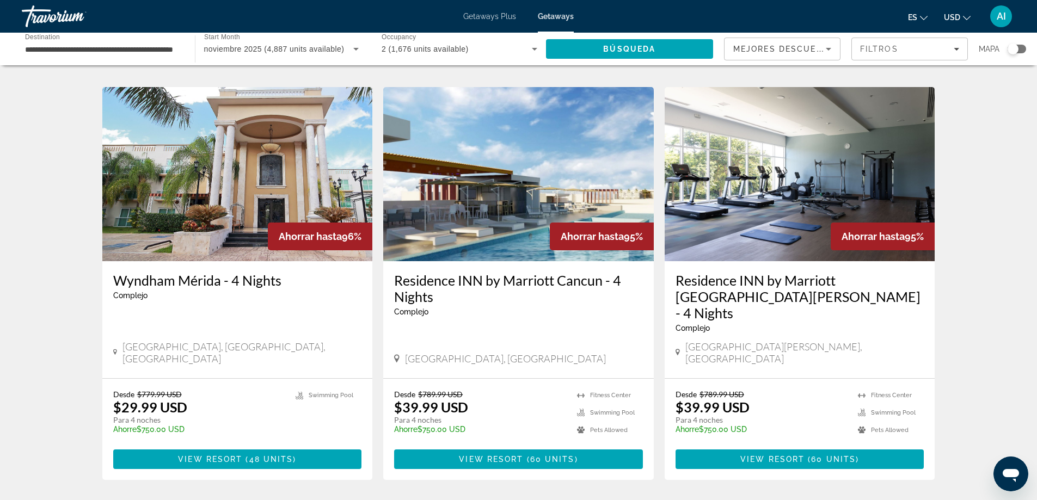
scroll to position [1326, 0]
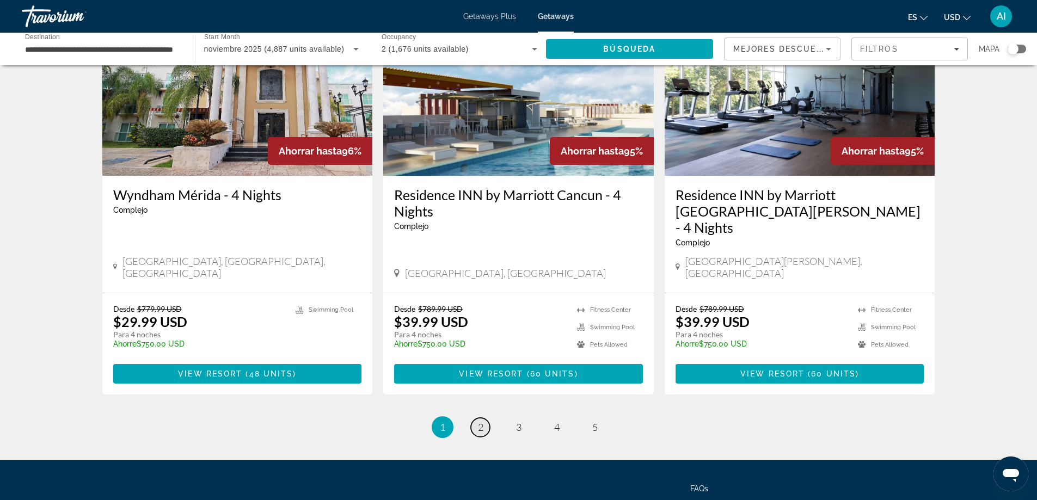
click at [478, 421] on span "2" at bounding box center [480, 427] width 5 height 12
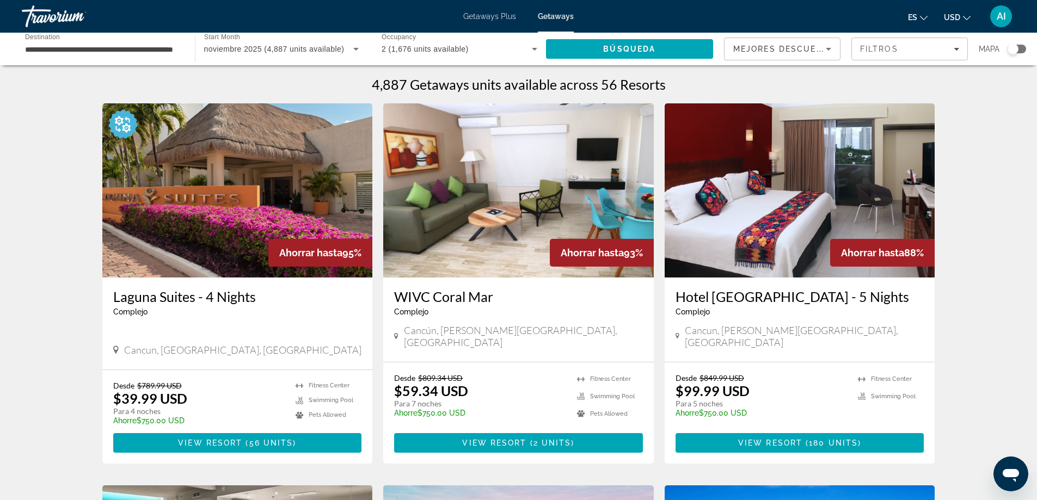
click at [517, 212] on img "Main content" at bounding box center [518, 190] width 271 height 174
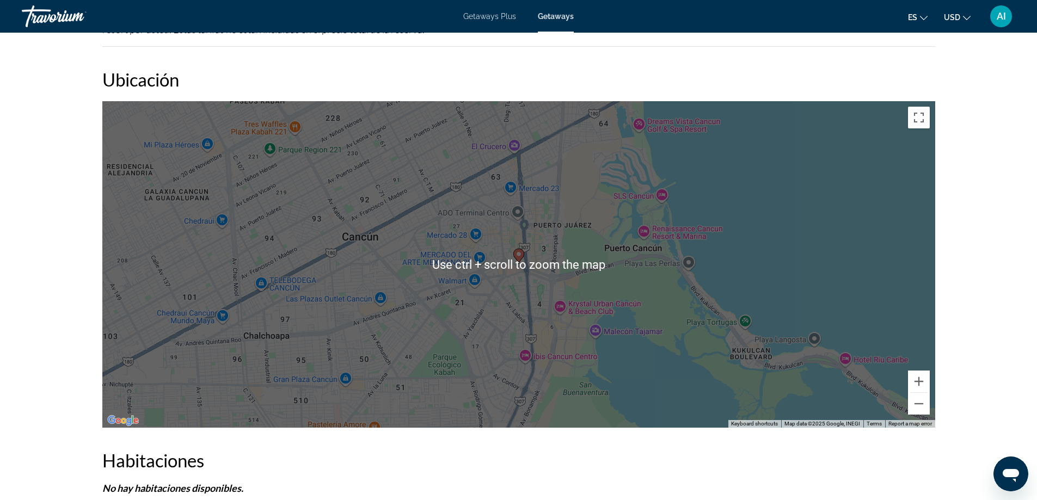
scroll to position [1507, 0]
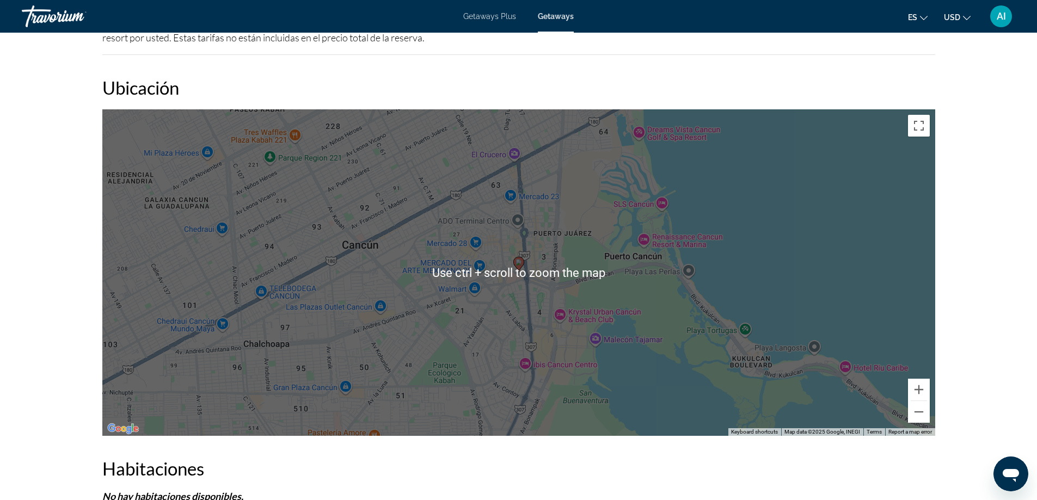
click at [829, 246] on div "To activate drag with keyboard, press Alt + Enter. Once in keyboard drag state,…" at bounding box center [518, 272] width 833 height 327
click at [757, 287] on div "To activate drag with keyboard, press Alt + Enter. Once in keyboard drag state,…" at bounding box center [518, 272] width 833 height 327
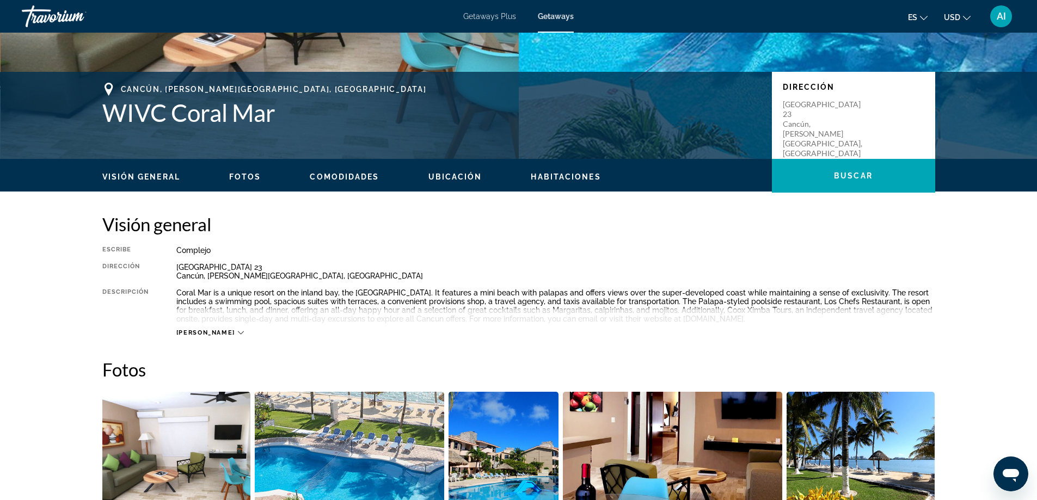
scroll to position [0, 0]
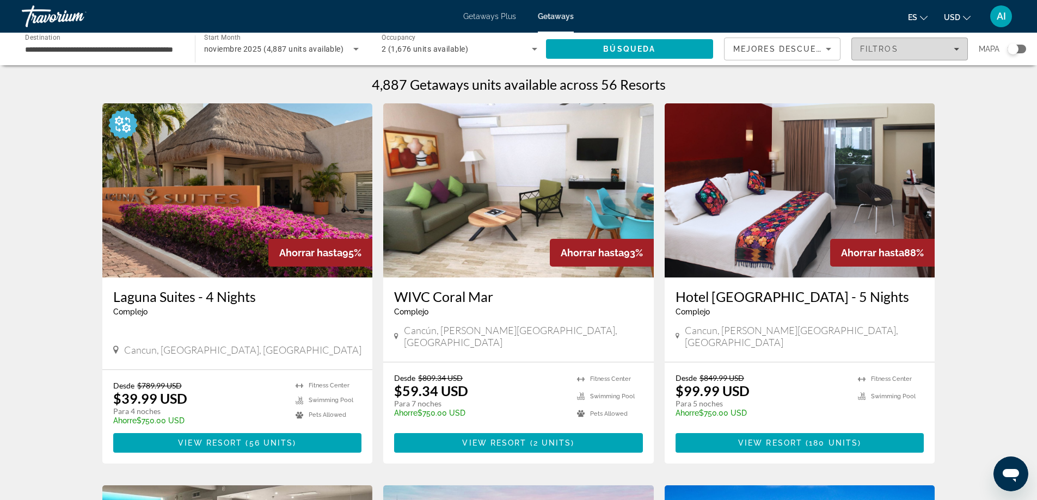
click at [925, 47] on div "Filtros" at bounding box center [909, 49] width 99 height 9
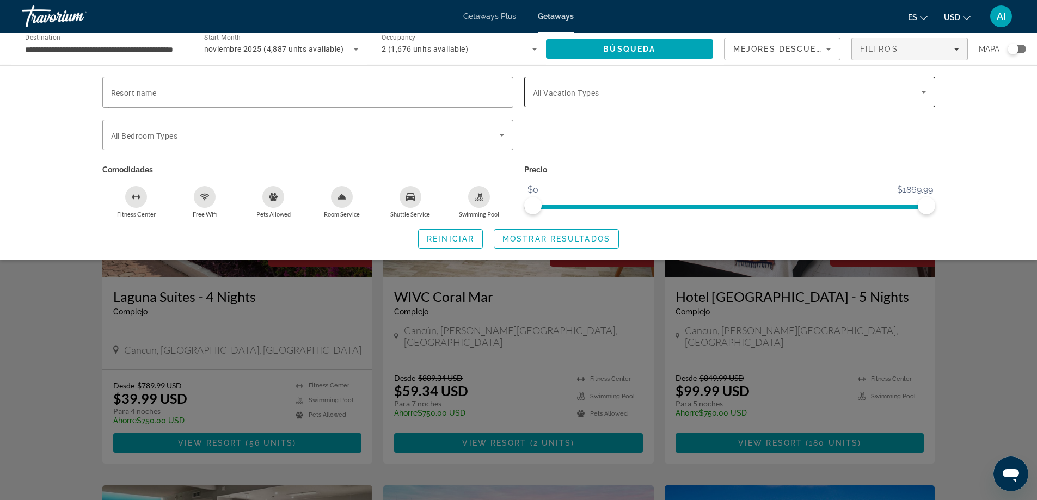
click at [578, 90] on span "All Vacation Types" at bounding box center [566, 93] width 66 height 9
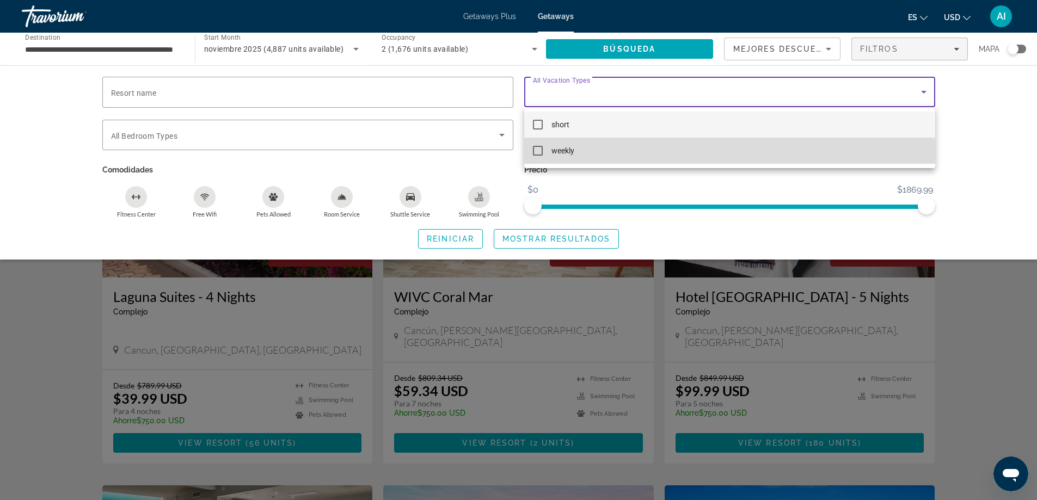
click at [537, 148] on mat-pseudo-checkbox at bounding box center [538, 151] width 10 height 10
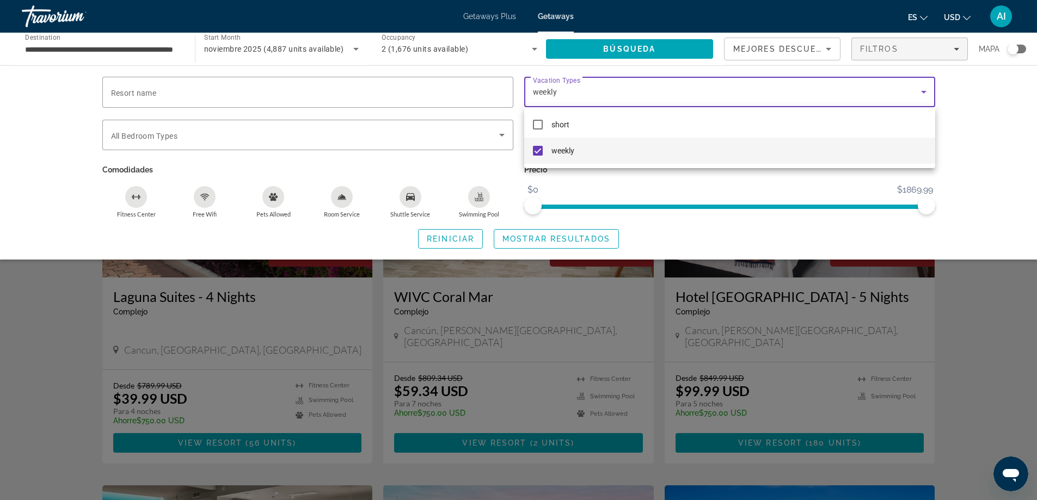
click at [1020, 146] on div at bounding box center [518, 250] width 1037 height 500
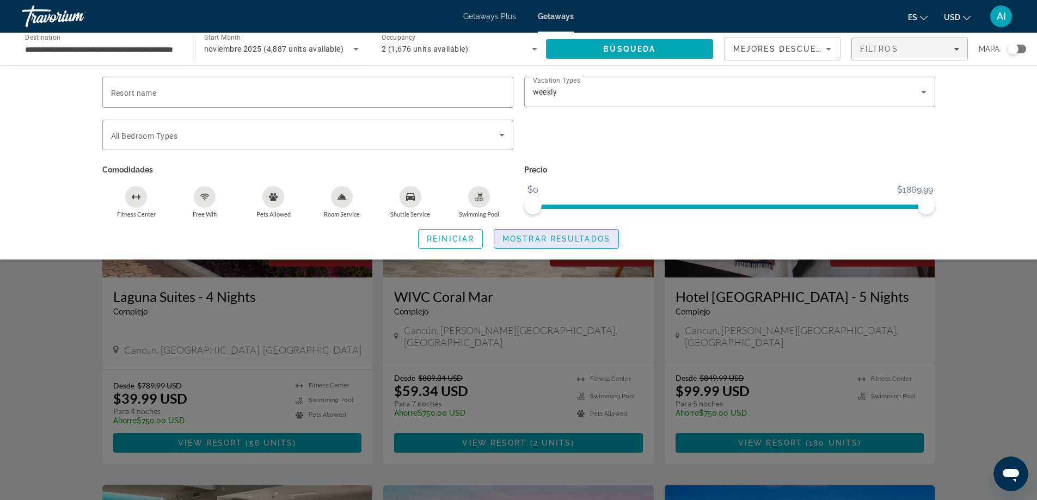
click at [551, 241] on span "Mostrar resultados" at bounding box center [556, 239] width 108 height 9
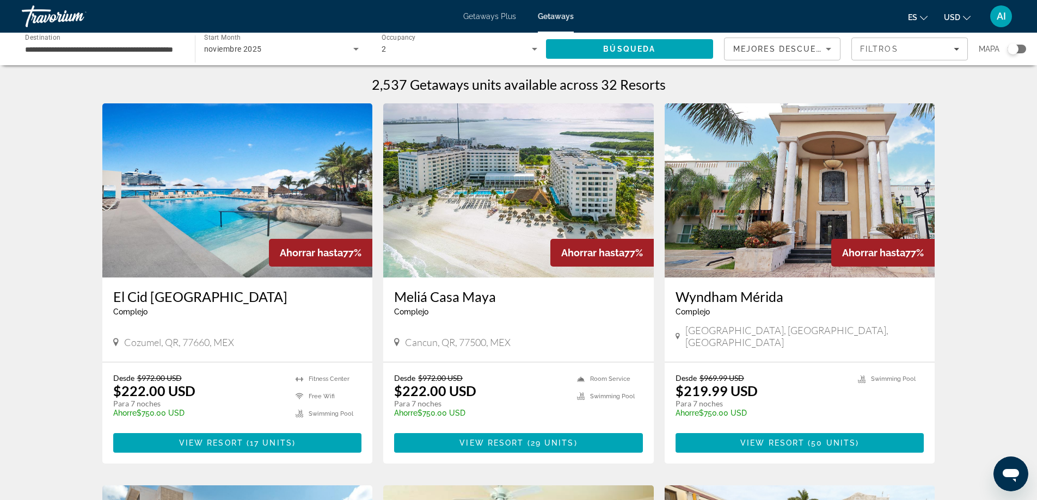
click at [961, 17] on button "USD USD ($) MXN (Mex$) CAD (Can$) GBP (£) EUR (€) AUD (A$) NZD (NZ$) CNY (CN¥)" at bounding box center [957, 17] width 27 height 16
click at [206, 197] on img "Main content" at bounding box center [237, 190] width 271 height 174
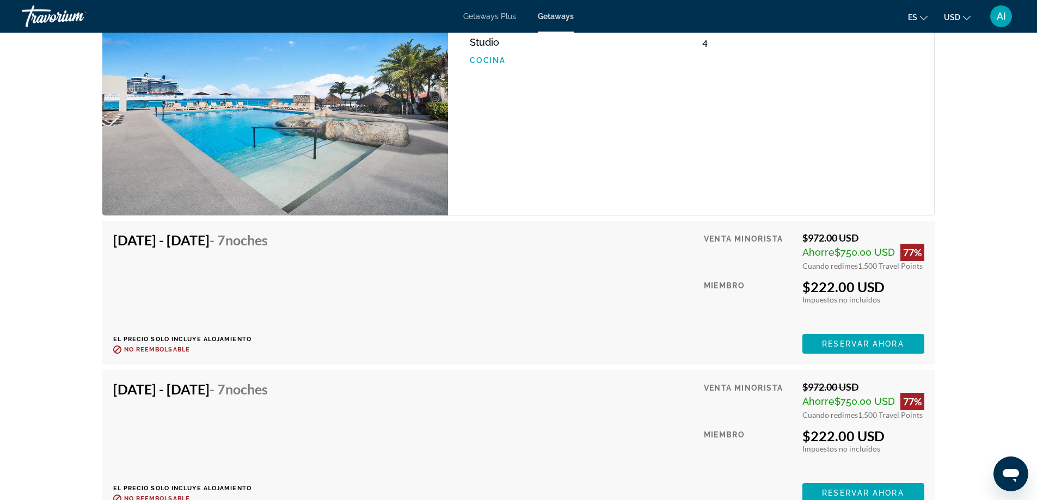
scroll to position [1814, 0]
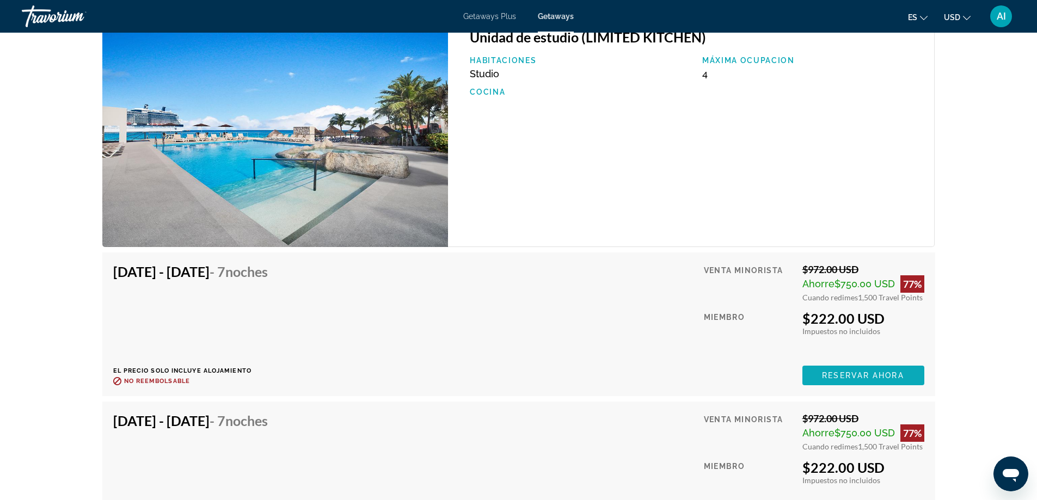
click at [847, 365] on span "Main content" at bounding box center [863, 376] width 122 height 26
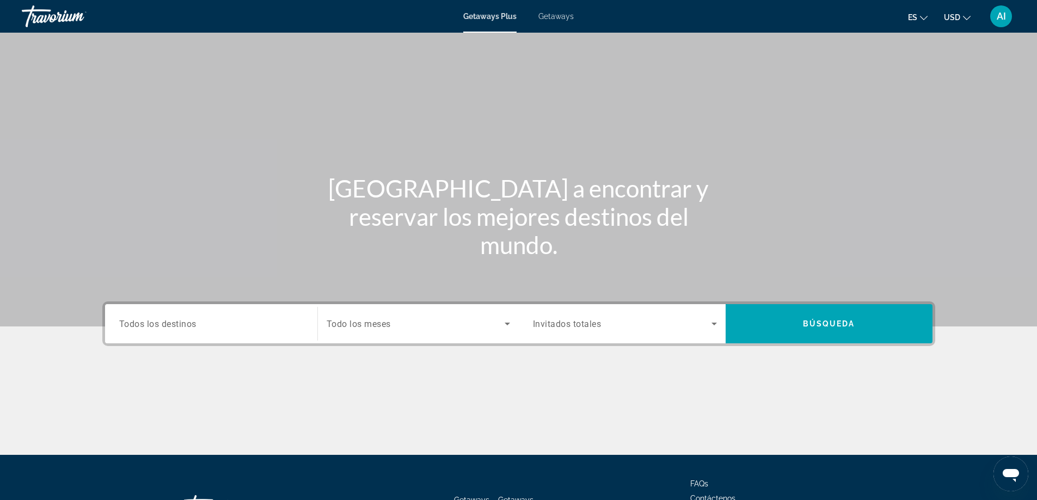
click at [554, 17] on span "Getaways" at bounding box center [555, 16] width 35 height 9
click at [204, 318] on input "Destination Todos los destinos" at bounding box center [211, 324] width 184 height 13
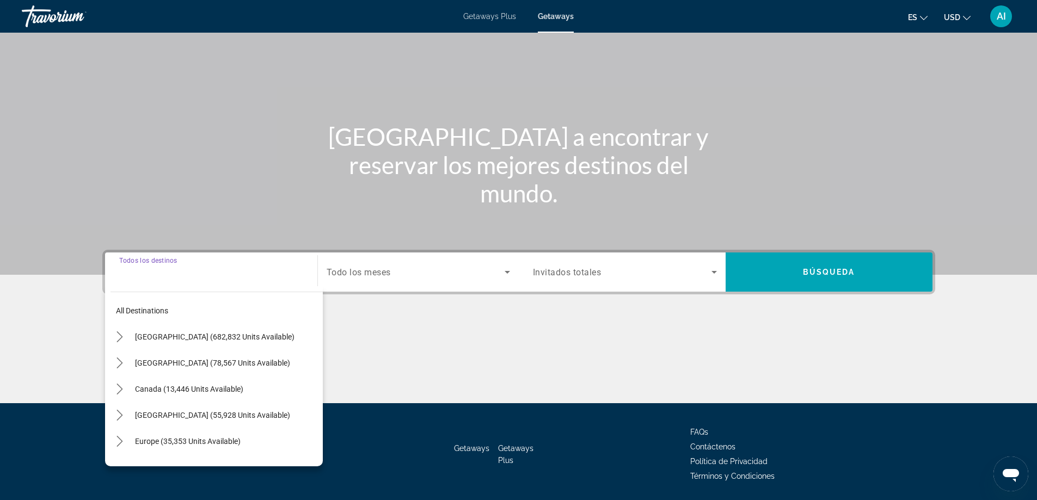
scroll to position [88, 0]
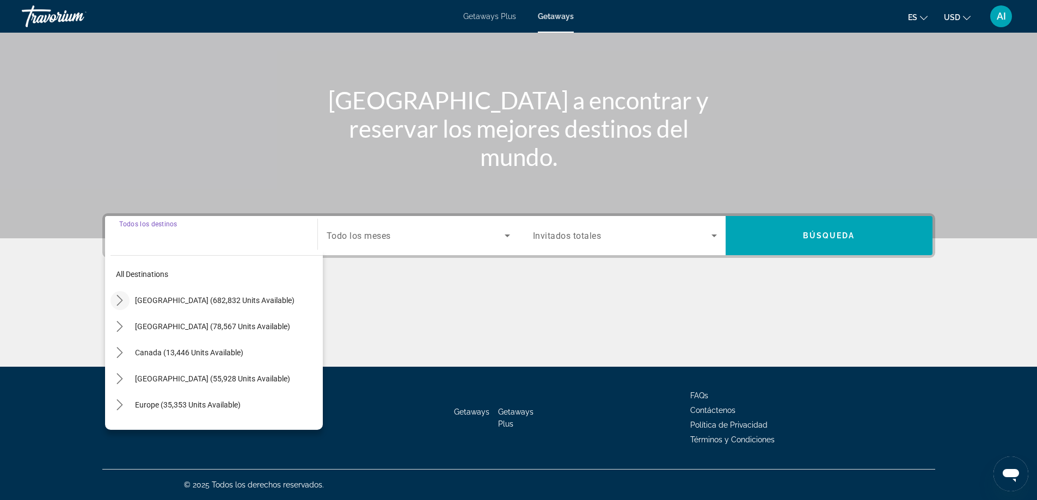
click at [121, 299] on icon "Toggle United States (682,832 units available) submenu" at bounding box center [120, 300] width 6 height 11
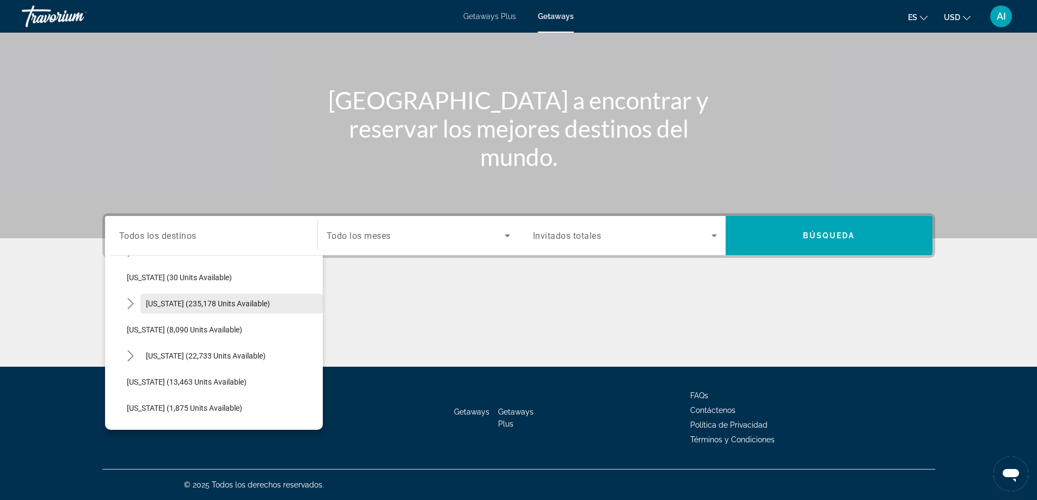
scroll to position [177, 0]
click at [129, 278] on icon "Toggle Florida (235,178 units available) submenu" at bounding box center [130, 280] width 11 height 11
click at [167, 304] on span "Orlando & Disney Area (96,021 units available)" at bounding box center [228, 306] width 180 height 17
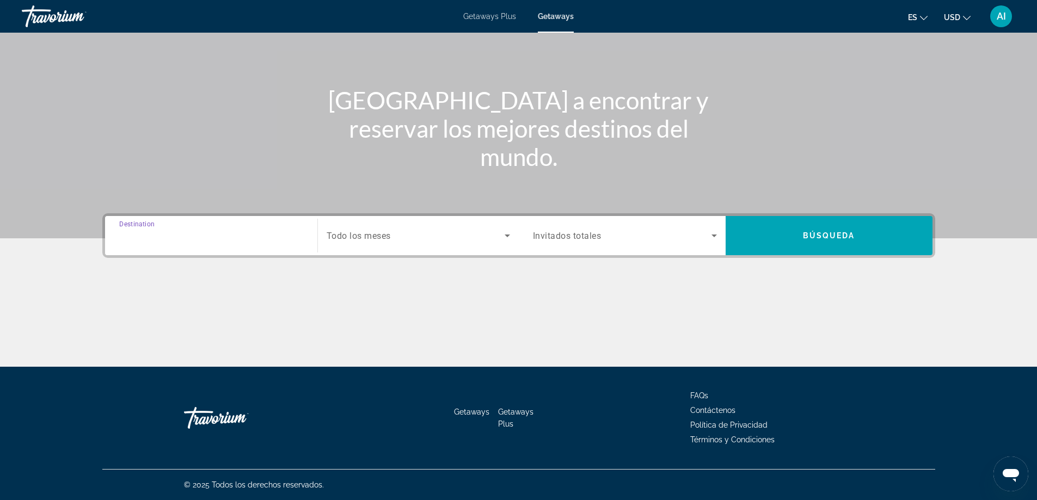
type input "**********"
click at [380, 235] on span "Todo los meses" at bounding box center [359, 236] width 64 height 10
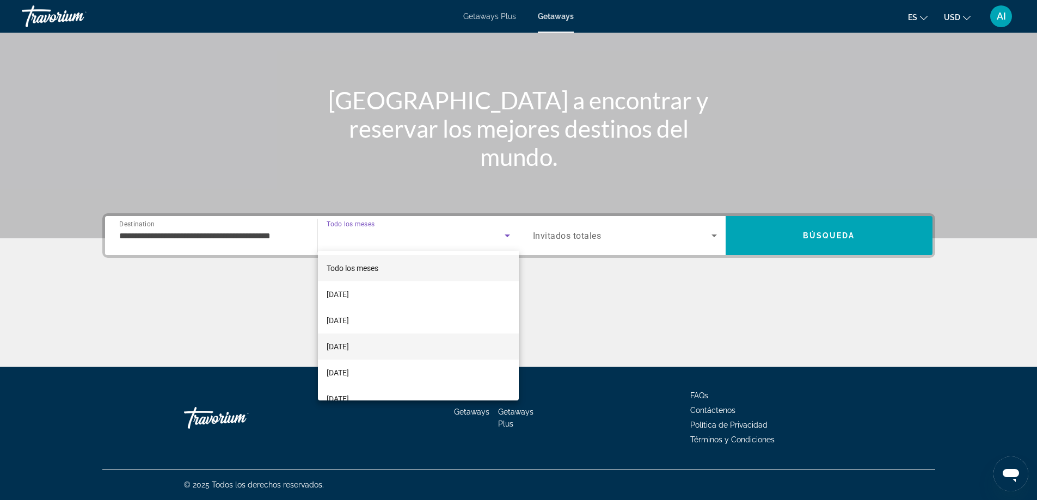
click at [344, 347] on span "December 2025" at bounding box center [338, 346] width 22 height 13
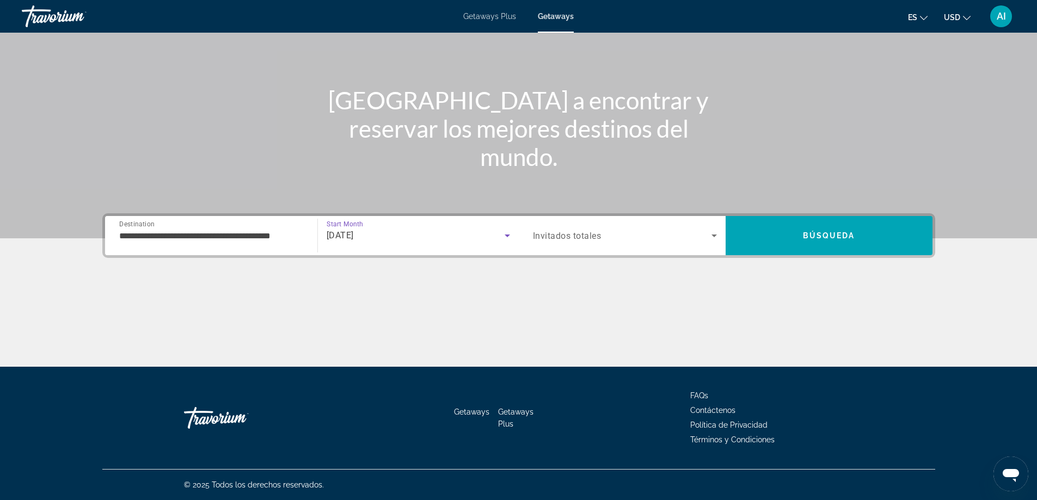
click at [609, 239] on span "Search widget" at bounding box center [622, 235] width 179 height 13
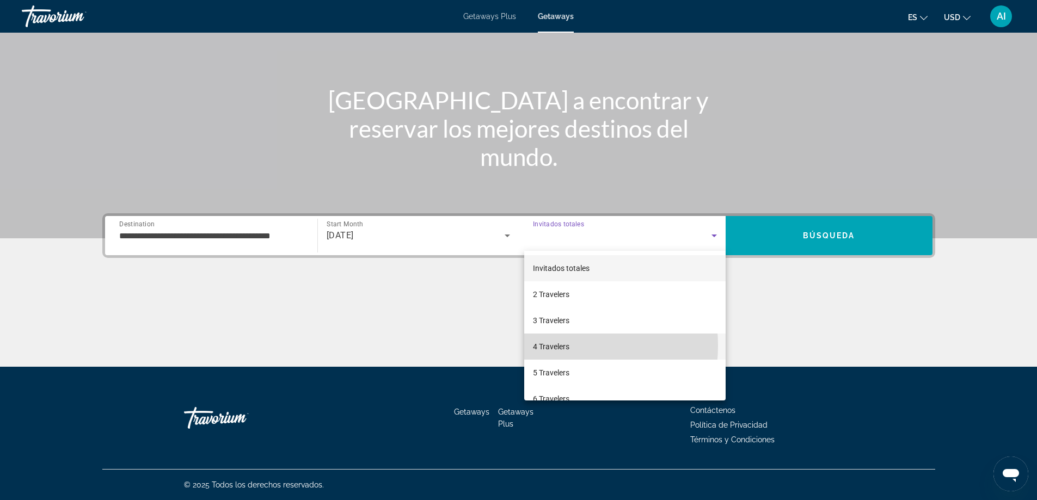
click at [552, 346] on span "4 Travelers" at bounding box center [551, 346] width 36 height 13
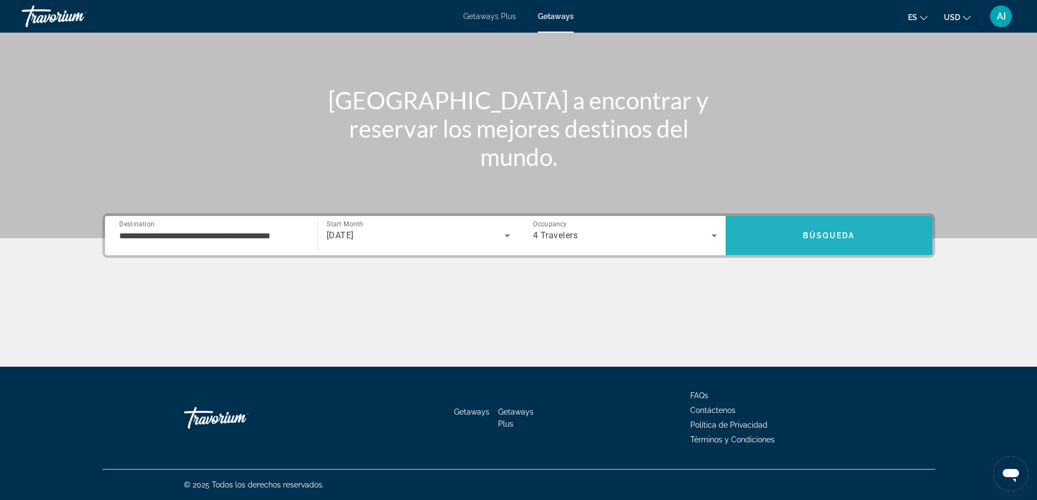
click at [833, 229] on span "Search" at bounding box center [829, 236] width 207 height 26
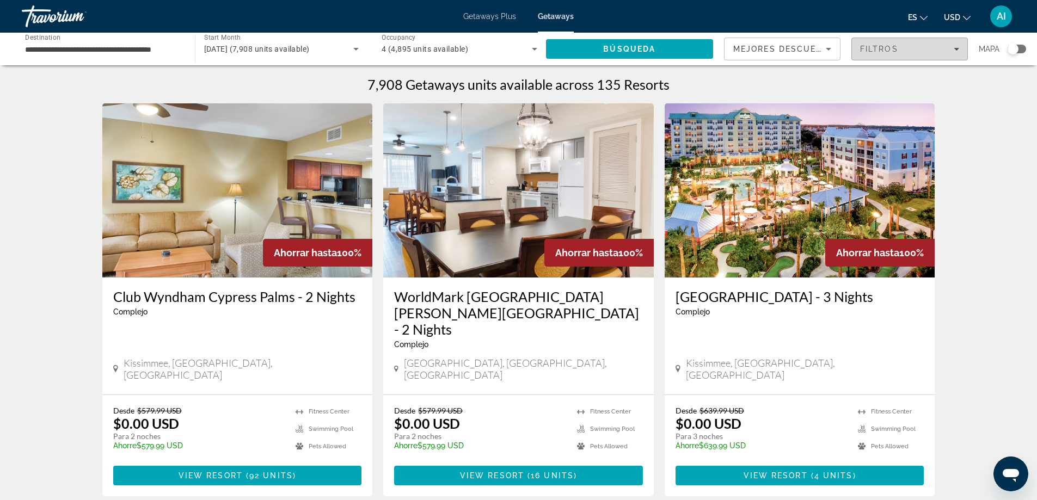
click at [867, 47] on span "Filtros" at bounding box center [879, 49] width 38 height 9
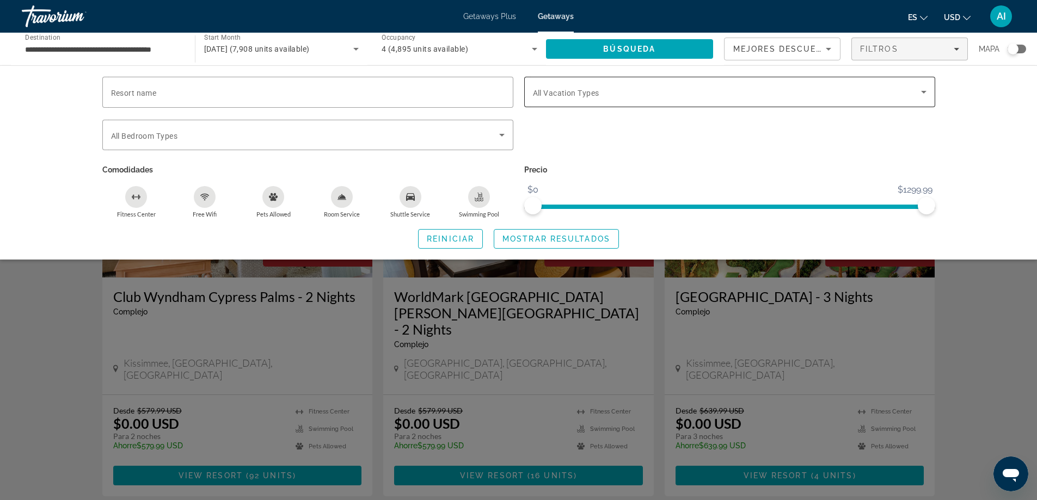
click at [616, 89] on span "Search widget" at bounding box center [727, 91] width 388 height 13
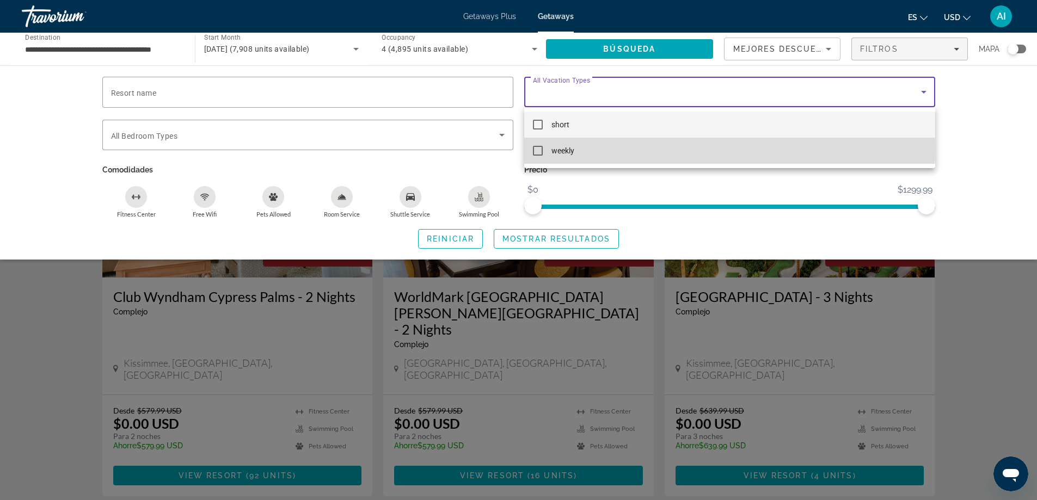
drag, startPoint x: 534, startPoint y: 146, endPoint x: 549, endPoint y: 147, distance: 14.7
click at [534, 147] on mat-pseudo-checkbox at bounding box center [538, 151] width 10 height 10
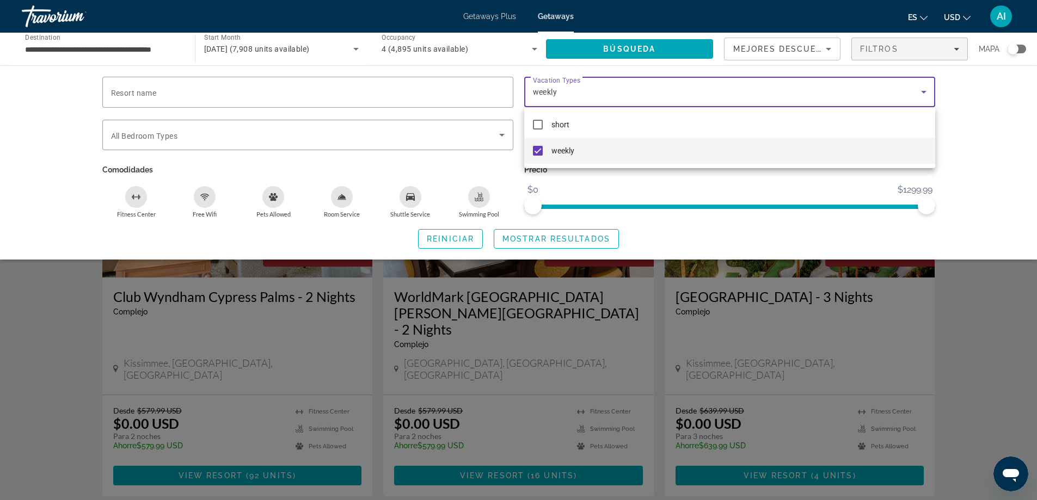
click at [550, 240] on div at bounding box center [518, 250] width 1037 height 500
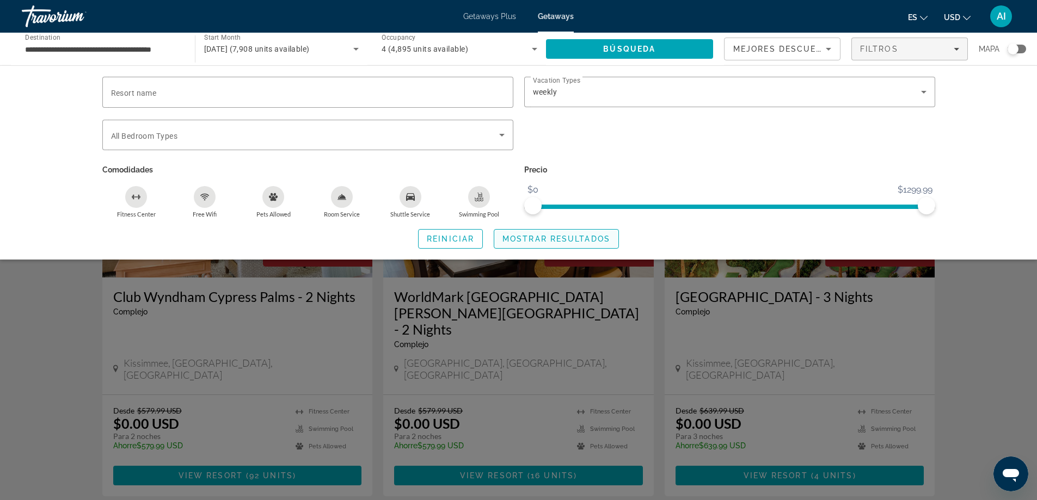
click at [554, 240] on span "Mostrar resultados" at bounding box center [556, 239] width 108 height 9
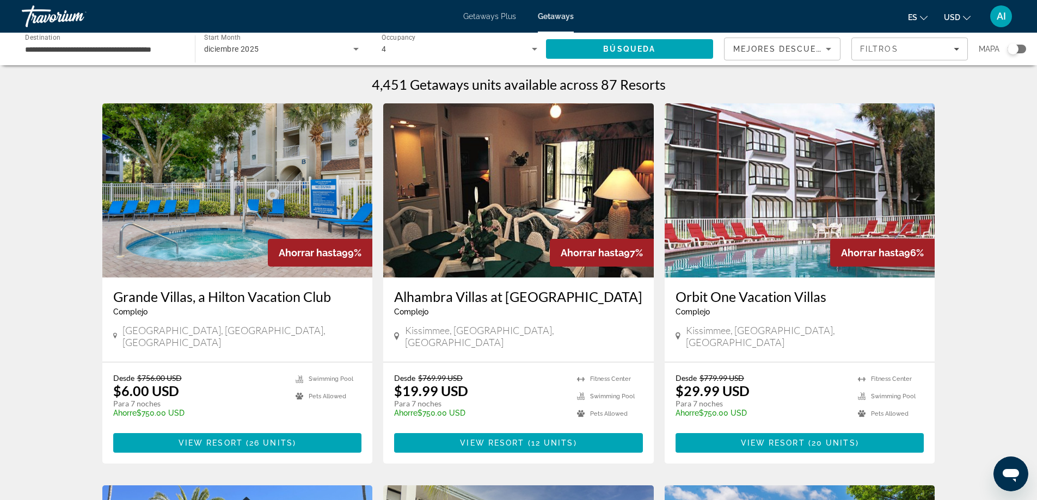
click at [236, 211] on img "Main content" at bounding box center [237, 190] width 271 height 174
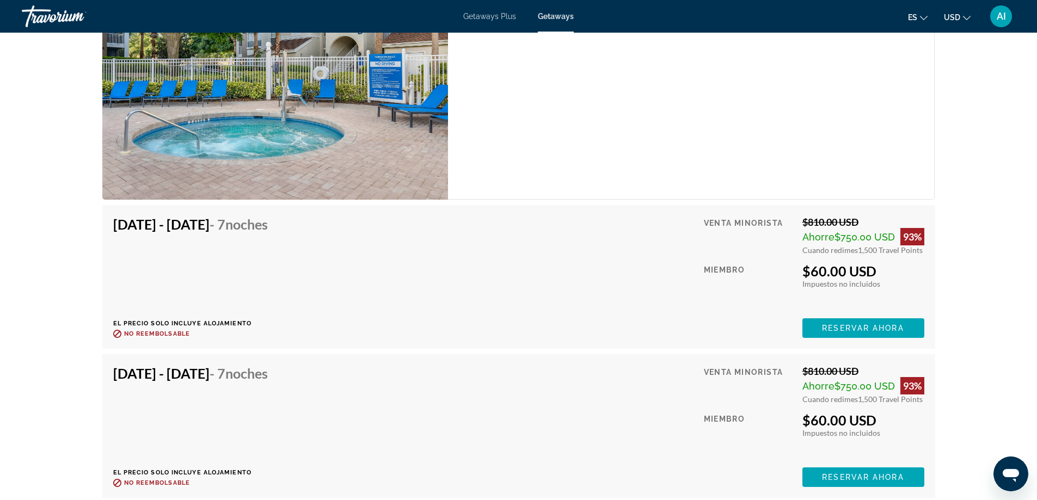
scroll to position [2831, 0]
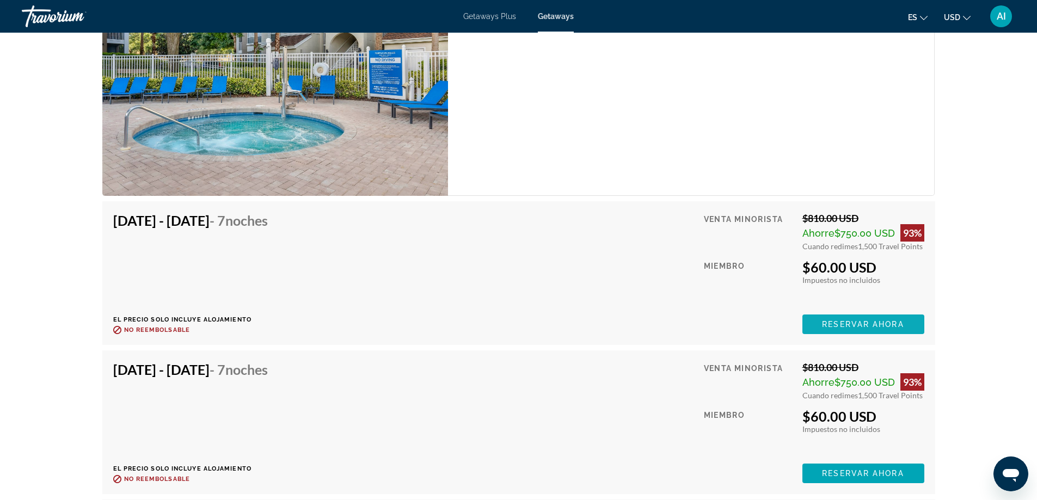
click at [811, 322] on span "Main content" at bounding box center [863, 324] width 122 height 26
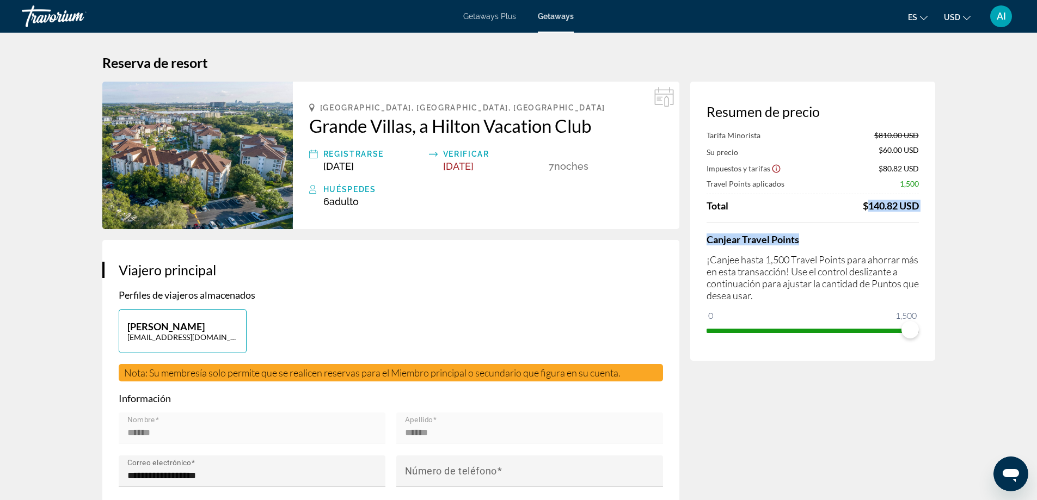
drag, startPoint x: 854, startPoint y: 200, endPoint x: 922, endPoint y: 212, distance: 69.1
click at [922, 212] on div "Resumen de precio Tarifa Minorista $810.00 USD Su precio $60.00 USD Impuestos y…" at bounding box center [812, 221] width 245 height 279
drag, startPoint x: 591, startPoint y: 168, endPoint x: 536, endPoint y: 166, distance: 55.0
click at [536, 166] on div "Registrarse Dec 5, 2025 Verificar Dec 12, 2025 7 noche noches" at bounding box center [486, 160] width 354 height 24
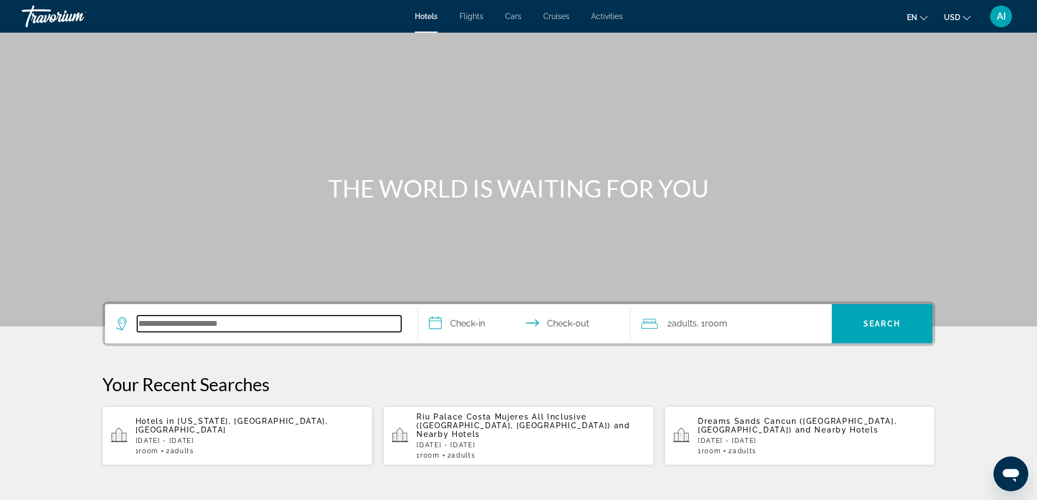
click at [257, 324] on input "Search hotel destination" at bounding box center [269, 324] width 264 height 16
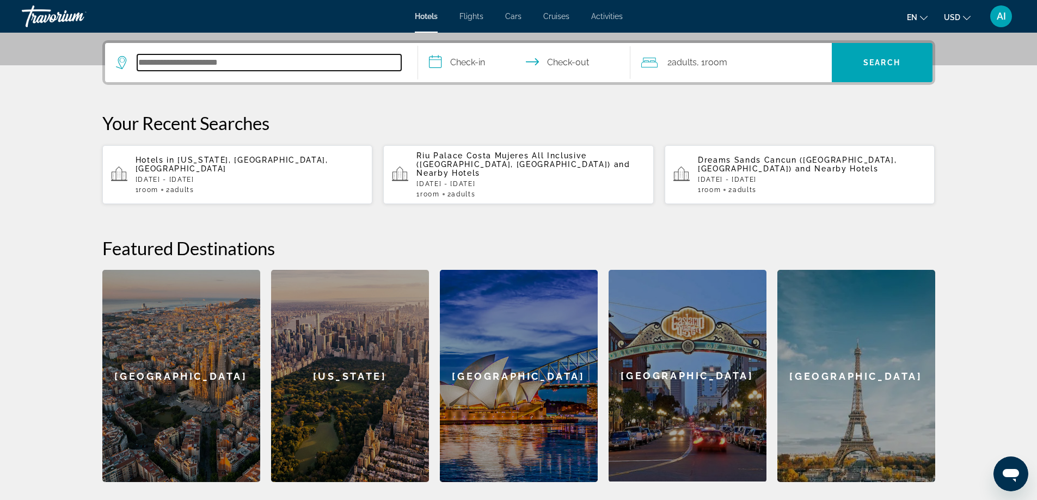
scroll to position [266, 0]
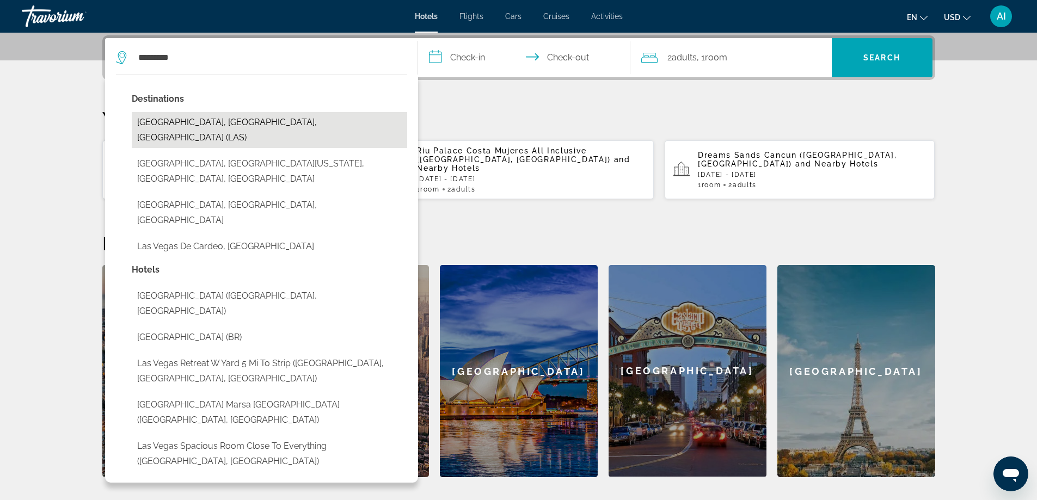
click at [193, 124] on button "[GEOGRAPHIC_DATA], [GEOGRAPHIC_DATA], [GEOGRAPHIC_DATA] (LAS)" at bounding box center [269, 130] width 275 height 36
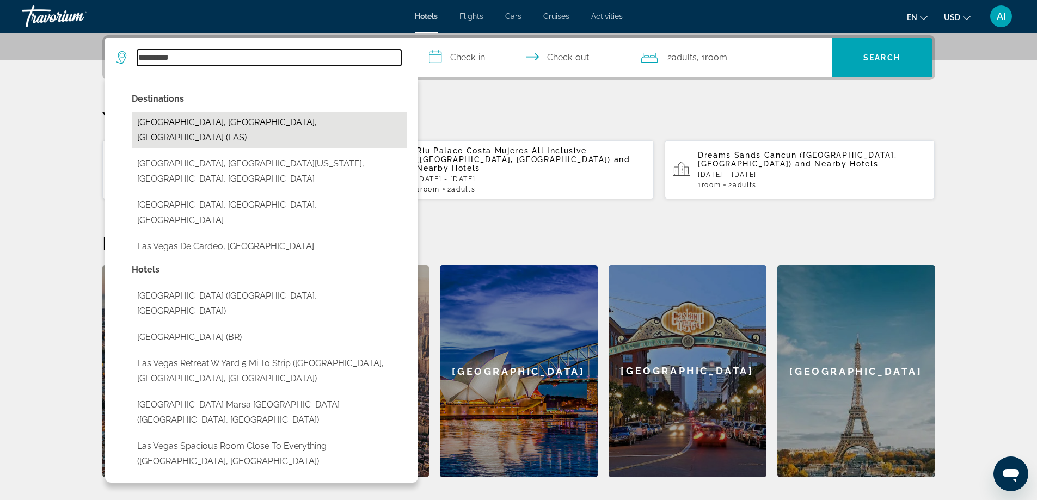
type input "**********"
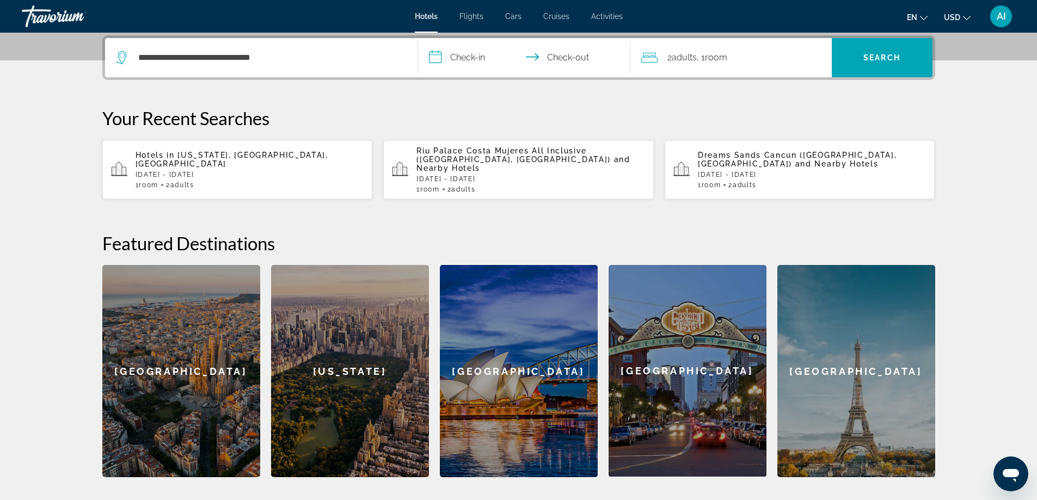
click at [471, 64] on input "**********" at bounding box center [526, 59] width 217 height 42
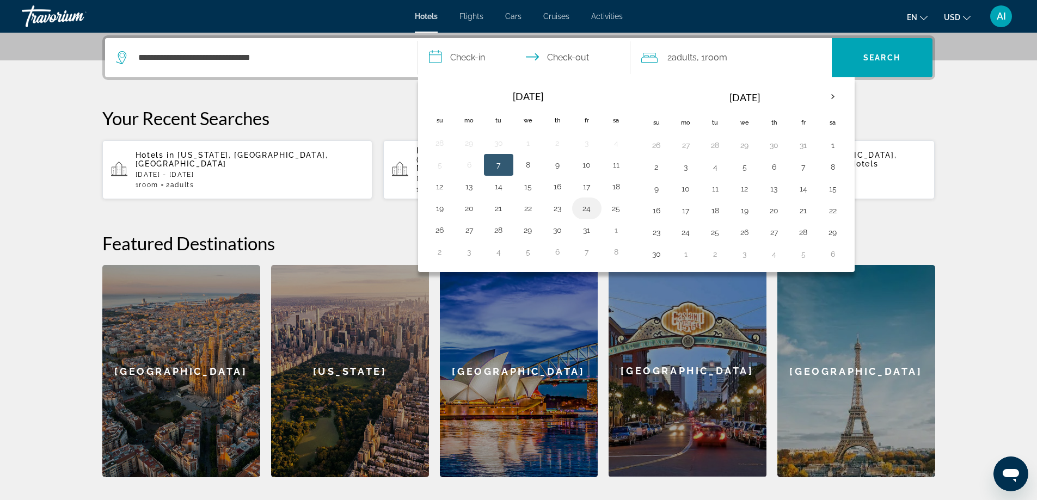
click at [587, 206] on button "24" at bounding box center [586, 208] width 17 height 15
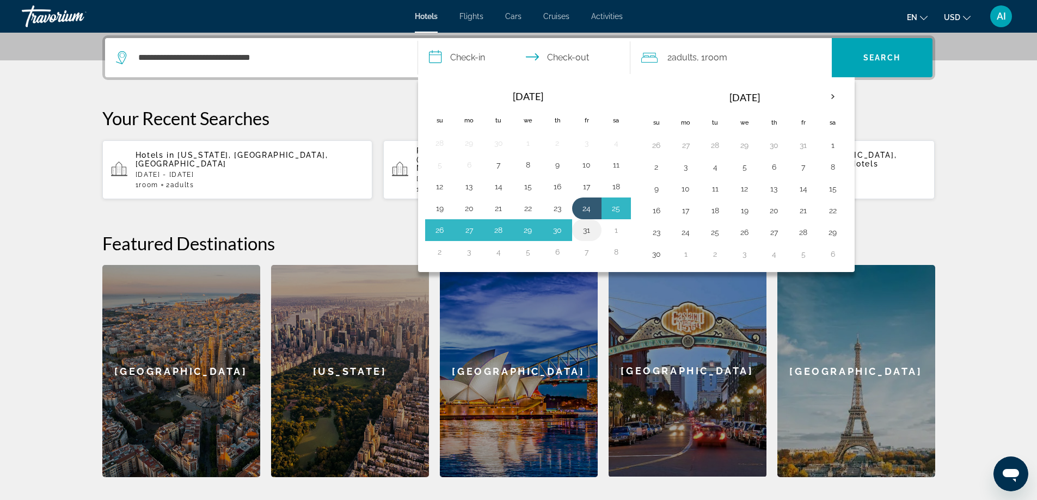
click at [584, 227] on button "31" at bounding box center [586, 230] width 17 height 15
type input "**********"
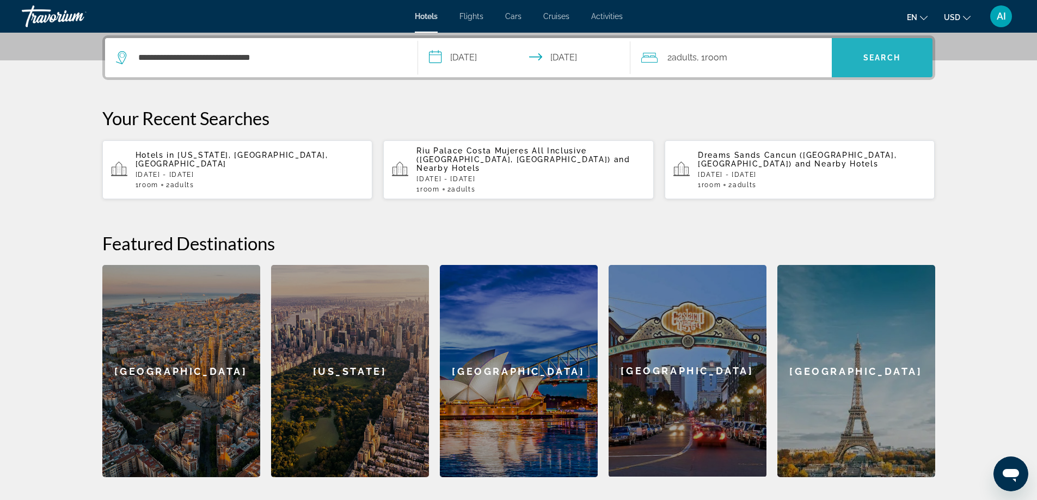
click at [878, 64] on span "Search" at bounding box center [882, 58] width 101 height 26
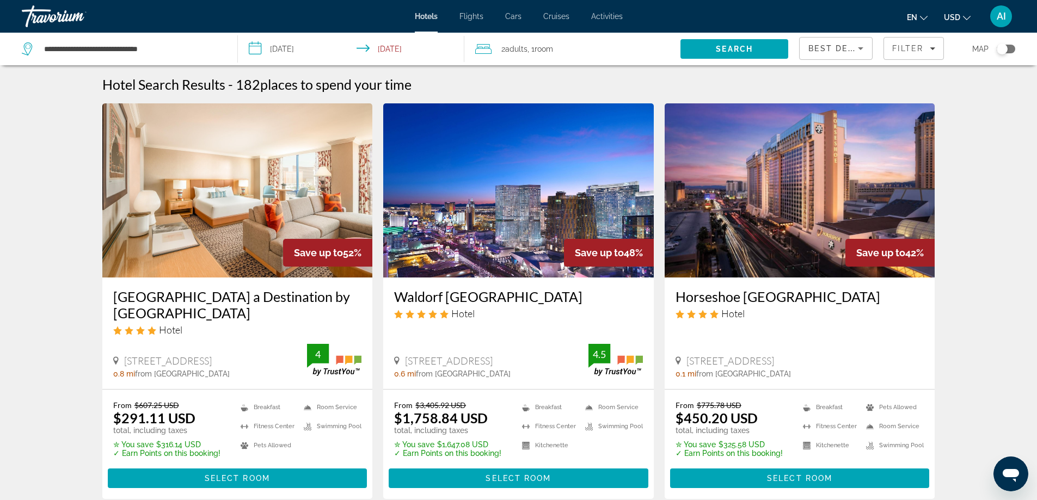
click at [175, 160] on img "Main content" at bounding box center [237, 190] width 271 height 174
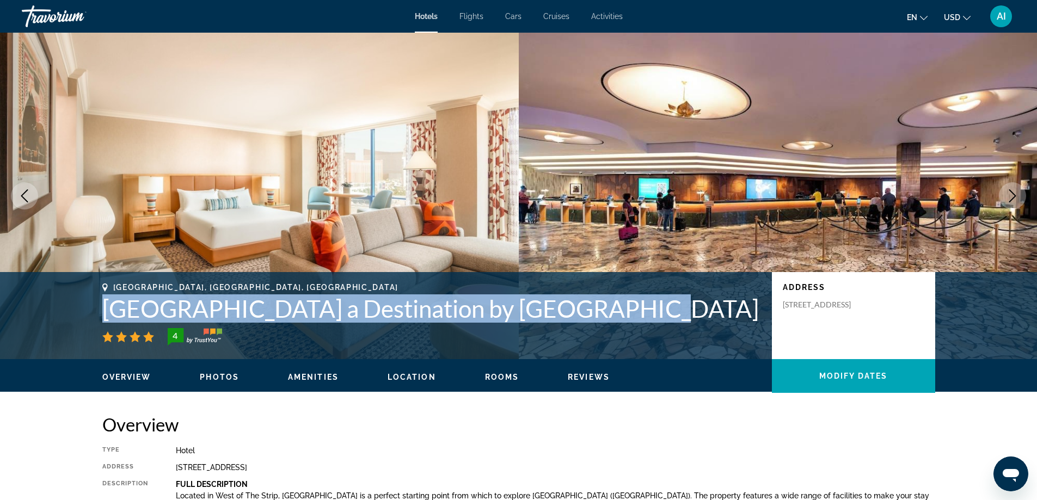
drag, startPoint x: 101, startPoint y: 305, endPoint x: 611, endPoint y: 310, distance: 510.7
click at [611, 310] on div "[GEOGRAPHIC_DATA], [GEOGRAPHIC_DATA], [GEOGRAPHIC_DATA] a Destination by [GEOGR…" at bounding box center [519, 315] width 876 height 65
copy h1 "[GEOGRAPHIC_DATA] a Destination by [GEOGRAPHIC_DATA]"
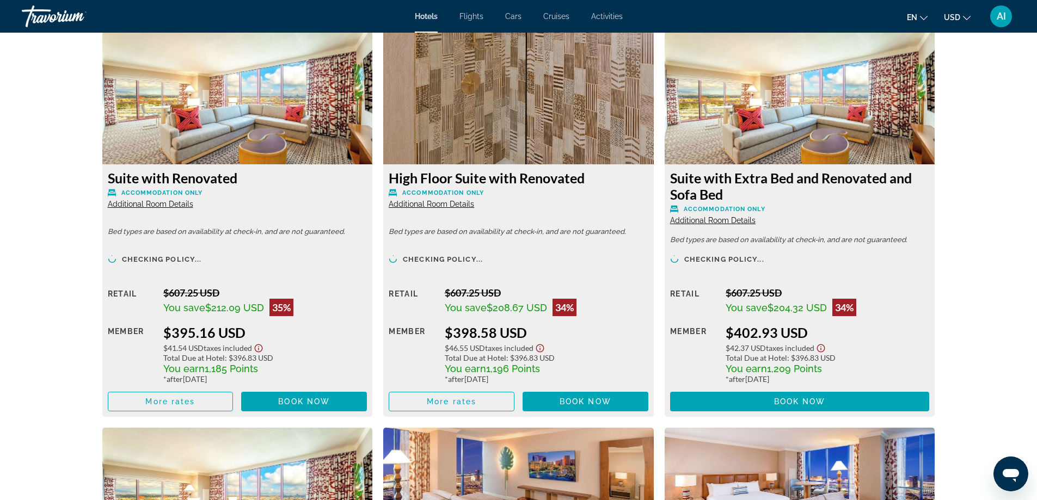
scroll to position [2323, 0]
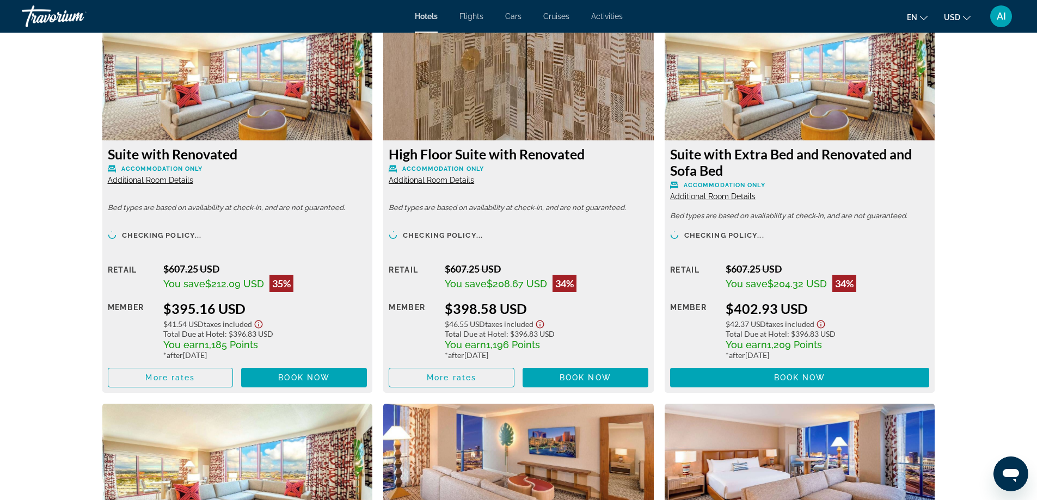
click at [855, 161] on h3 "Suite with Extra Bed and Renovated and Sofa Bed" at bounding box center [800, 162] width 260 height 33
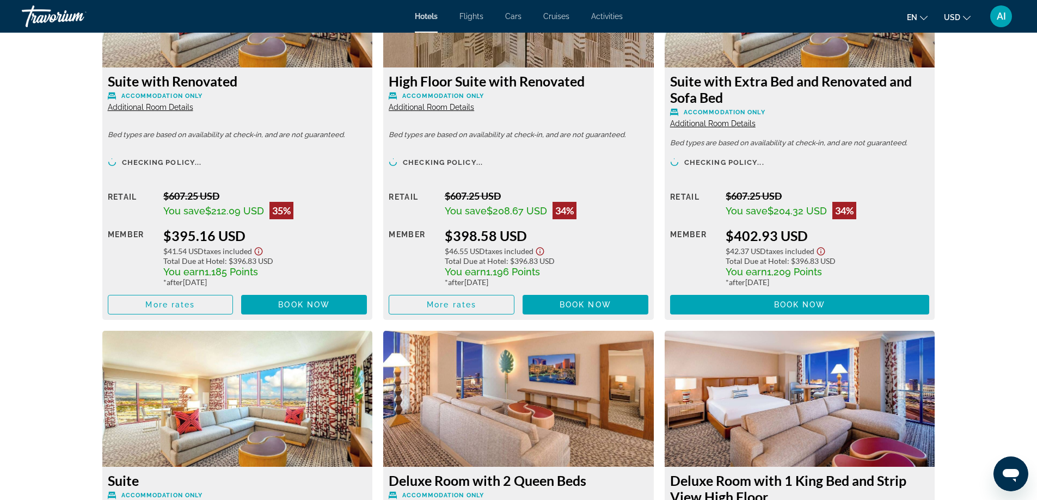
scroll to position [2468, 0]
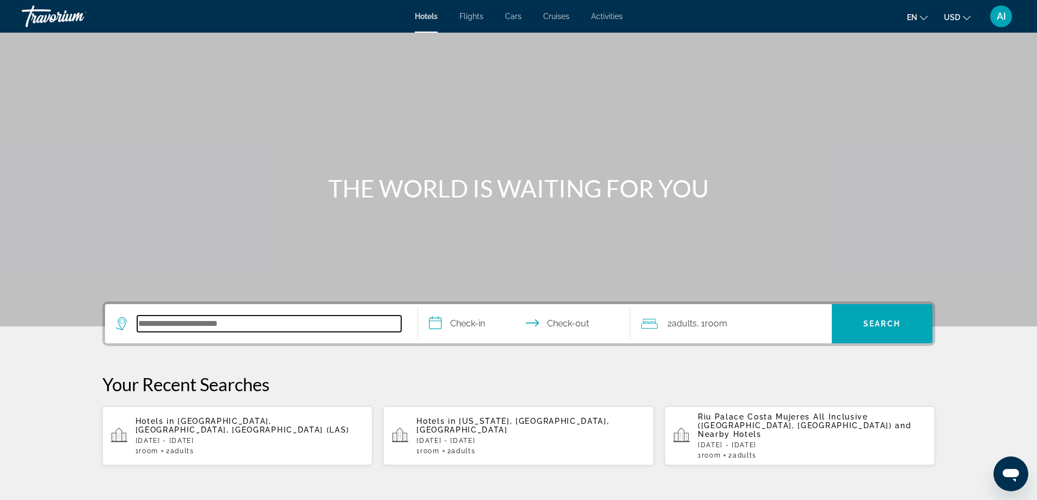
click at [206, 325] on input "Search hotel destination" at bounding box center [269, 324] width 264 height 16
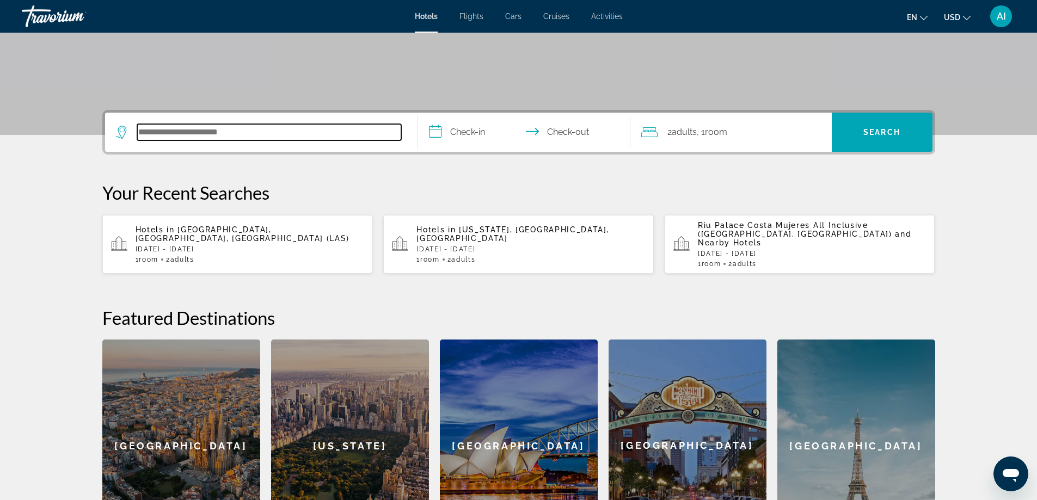
scroll to position [266, 0]
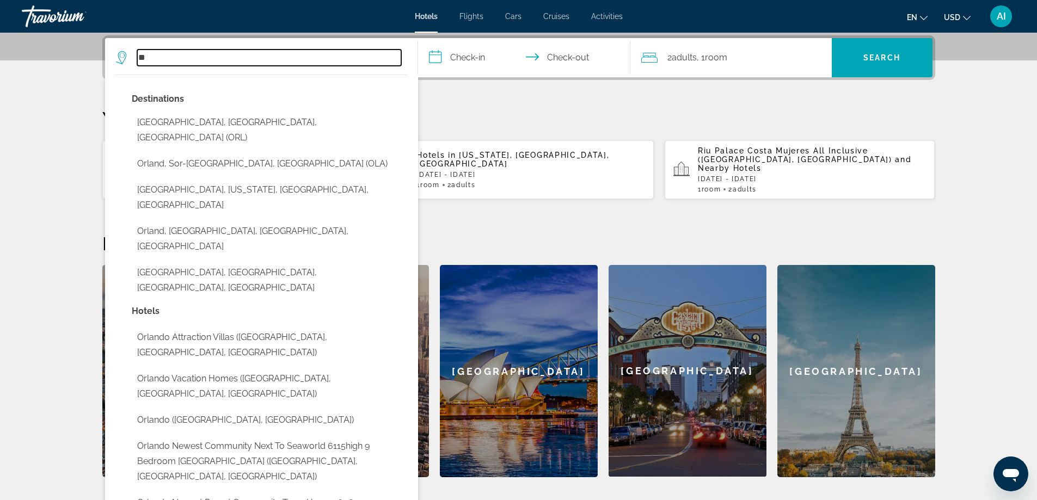
type input "*"
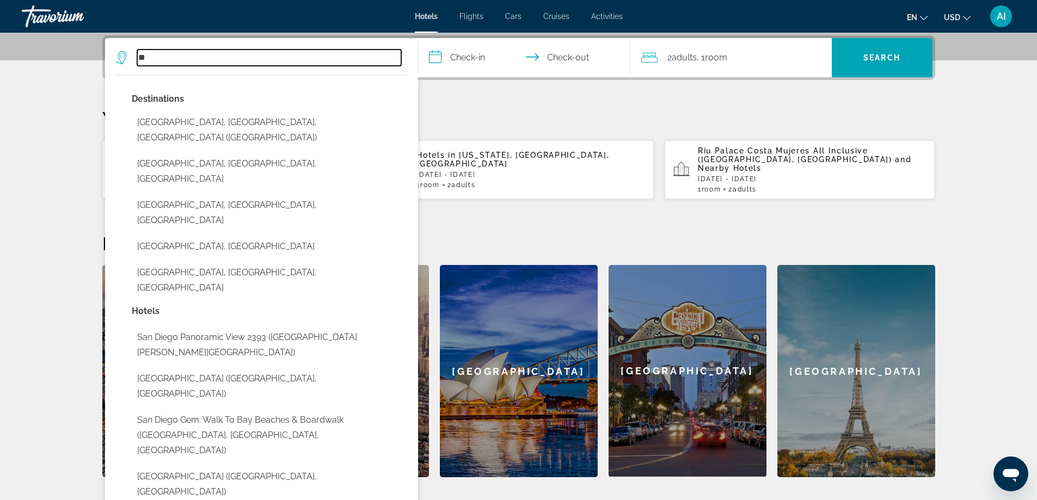
type input "*"
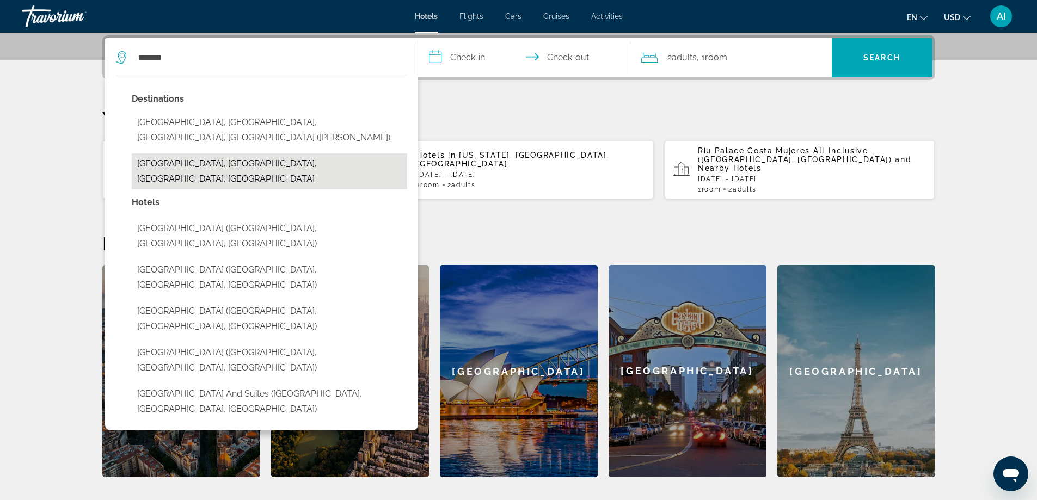
click at [236, 154] on button "[GEOGRAPHIC_DATA], [GEOGRAPHIC_DATA], [GEOGRAPHIC_DATA], [GEOGRAPHIC_DATA]" at bounding box center [269, 172] width 275 height 36
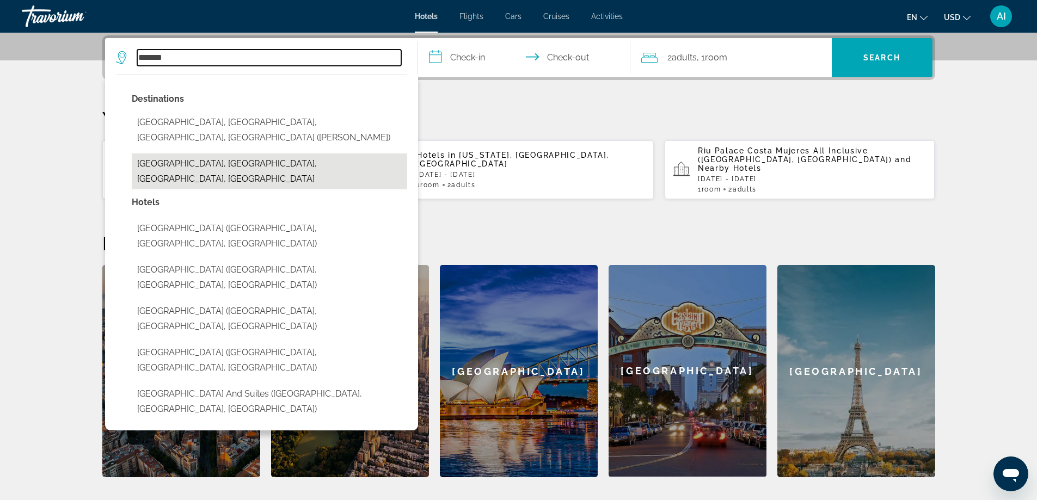
type input "**********"
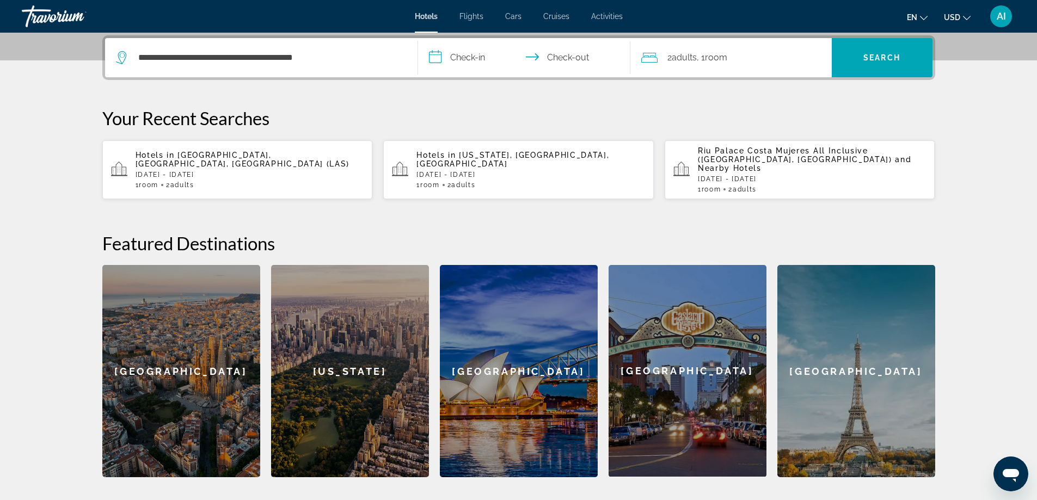
drag, startPoint x: 480, startPoint y: 56, endPoint x: 469, endPoint y: 59, distance: 11.5
click at [469, 59] on input "**********" at bounding box center [526, 59] width 217 height 42
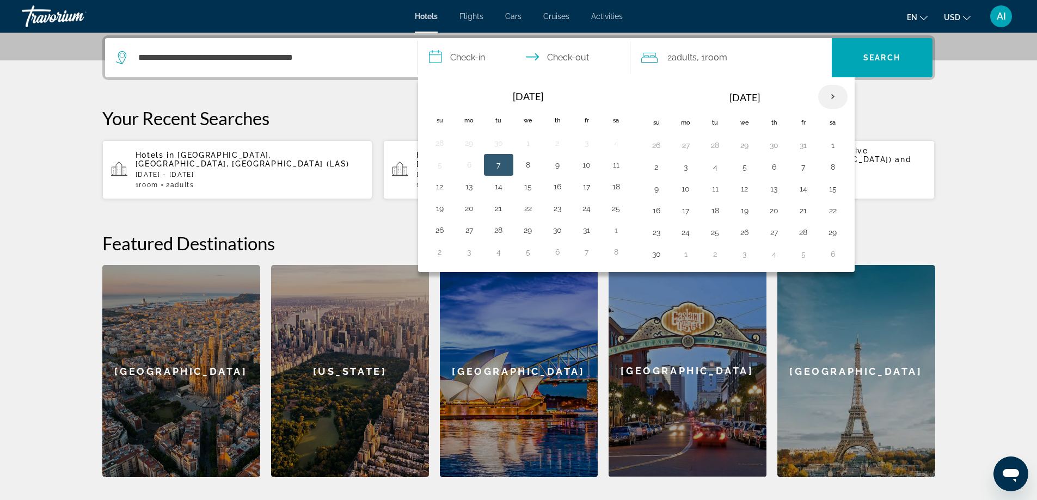
click at [833, 96] on th "Next month" at bounding box center [832, 97] width 29 height 24
click at [837, 189] on button "20" at bounding box center [832, 188] width 17 height 15
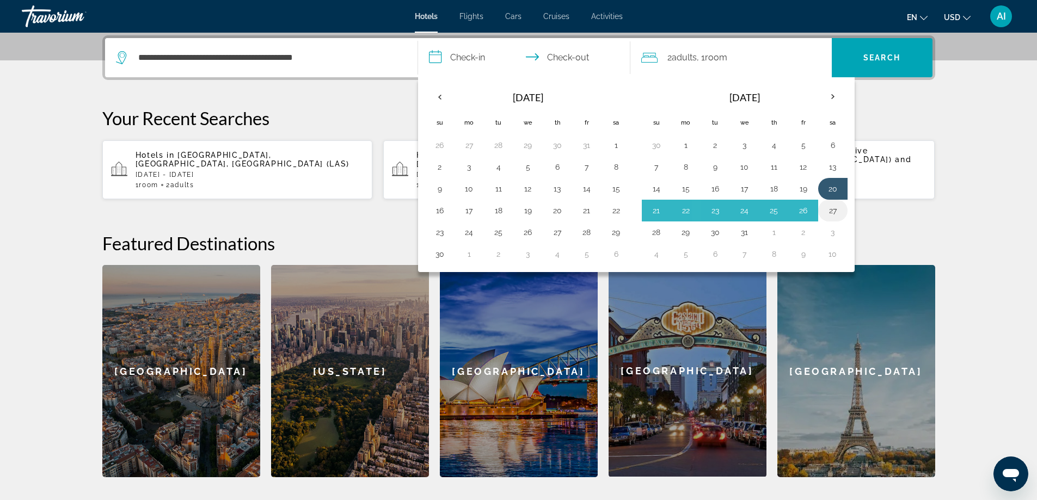
click at [838, 213] on button "27" at bounding box center [832, 210] width 17 height 15
type input "**********"
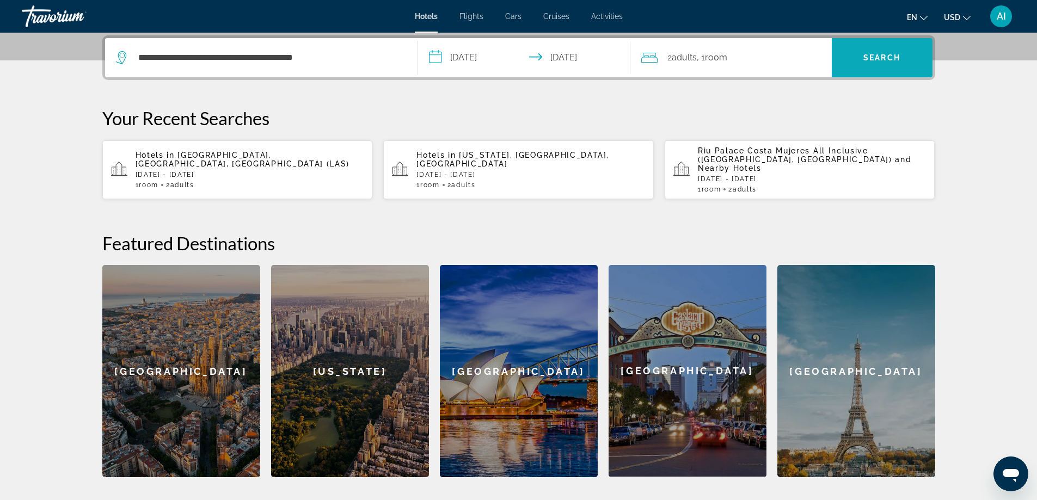
click at [892, 63] on span "Search" at bounding box center [882, 58] width 101 height 26
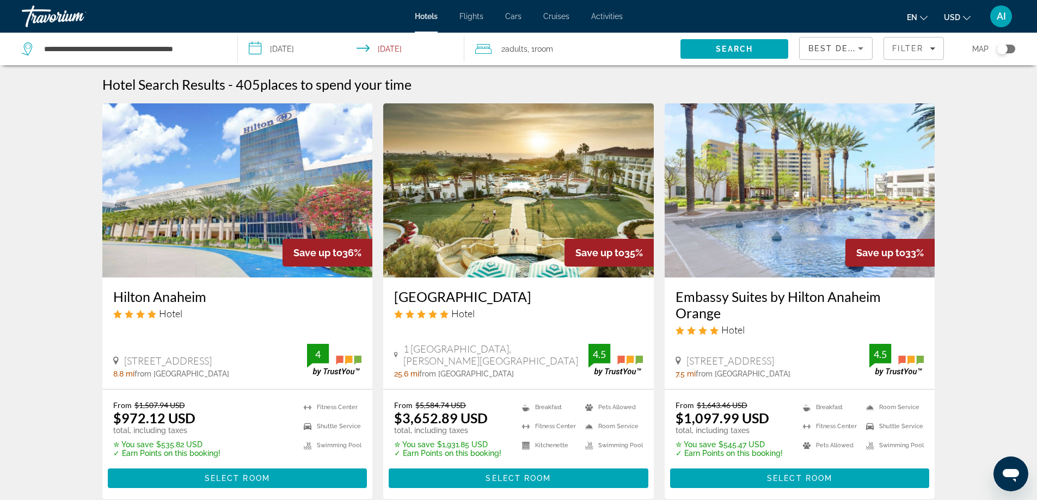
click at [188, 313] on div "Hotel" at bounding box center [237, 314] width 249 height 12
click at [176, 301] on h3 "Hilton Anaheim" at bounding box center [237, 297] width 249 height 16
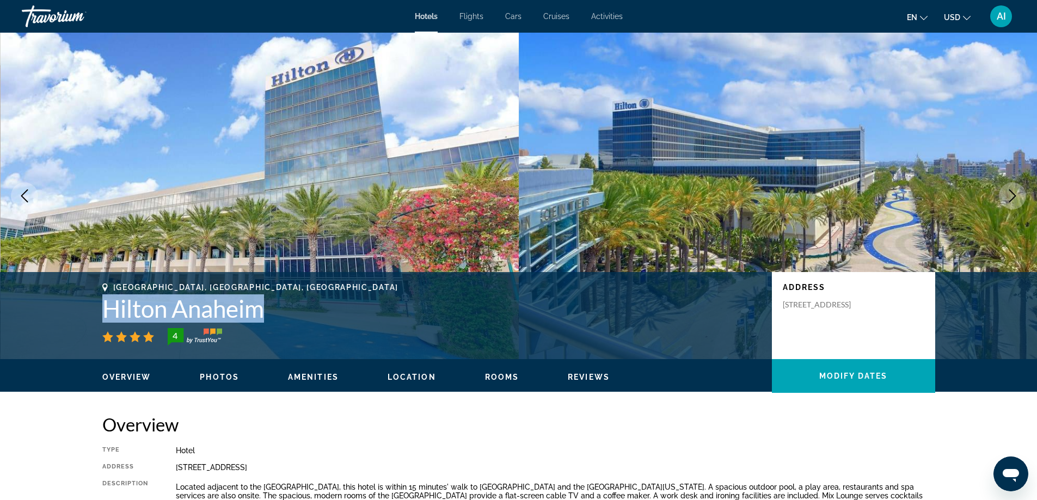
drag, startPoint x: 99, startPoint y: 309, endPoint x: 274, endPoint y: 311, distance: 174.8
click at [274, 311] on div "Anaheim, CA, United States Hilton Anaheim 4 Address 777 W Convention Way, Anahe…" at bounding box center [519, 315] width 876 height 65
copy h1 "Hilton Anaheim"
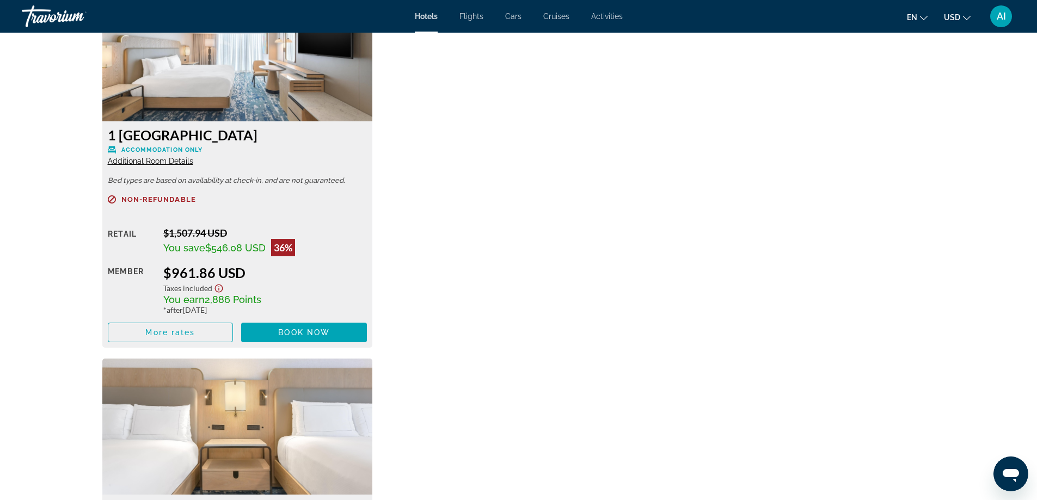
scroll to position [1524, 0]
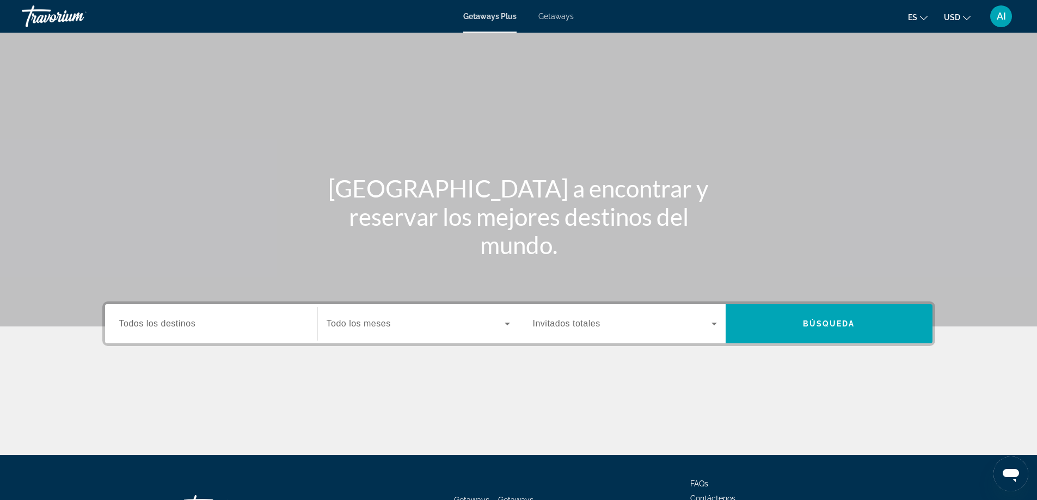
click at [553, 20] on span "Getaways" at bounding box center [555, 16] width 35 height 9
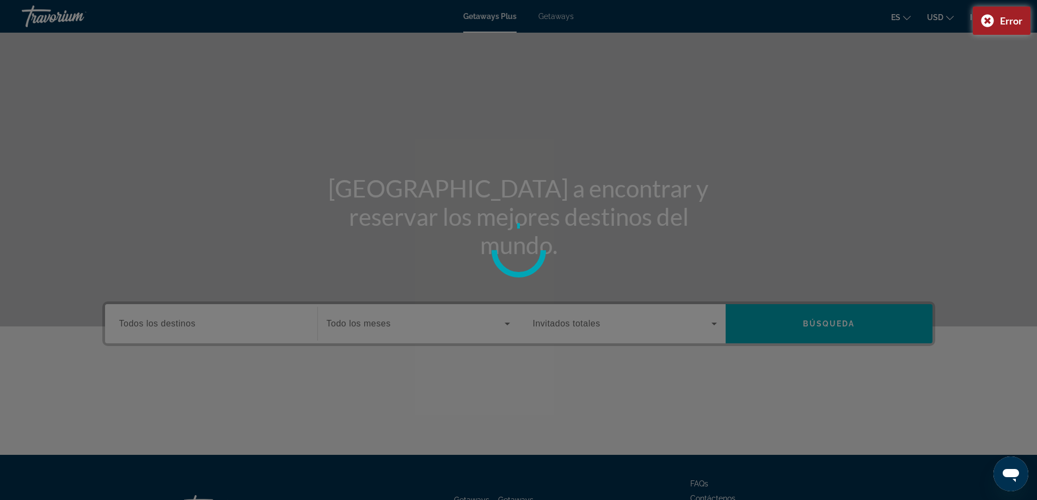
click at [565, 18] on div at bounding box center [518, 250] width 1037 height 500
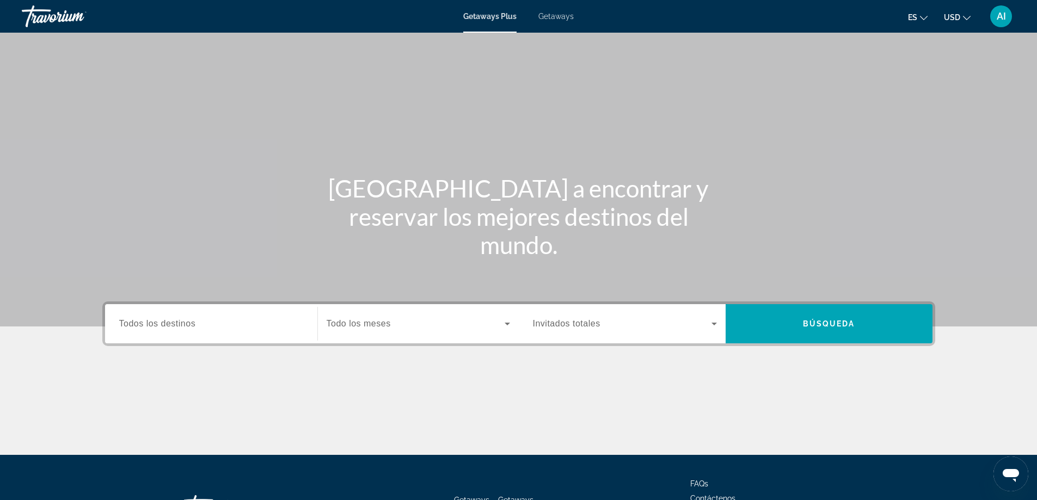
click at [559, 16] on span "Getaways" at bounding box center [555, 16] width 35 height 9
click at [130, 326] on span "Todos los destinos" at bounding box center [157, 323] width 77 height 9
click at [130, 326] on input "Destination Todos los destinos" at bounding box center [211, 324] width 184 height 13
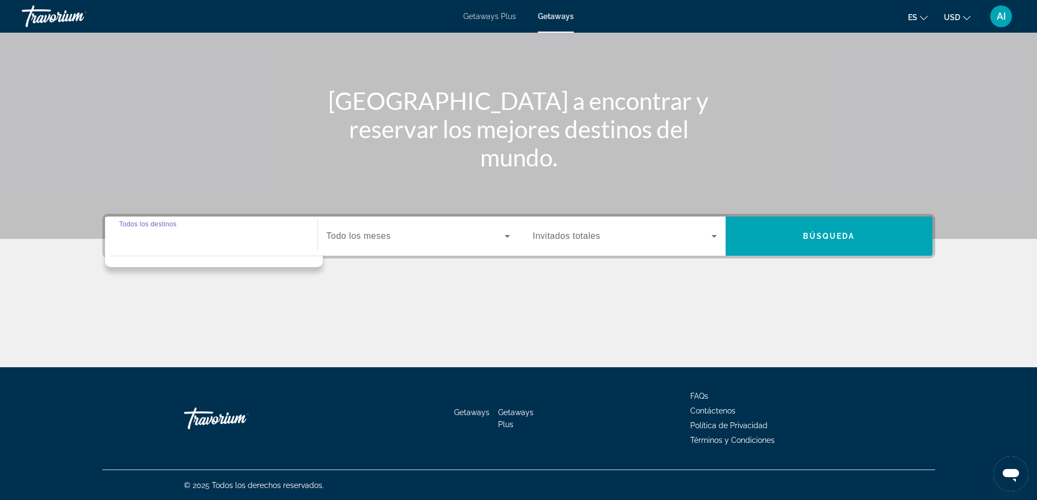
scroll to position [88, 0]
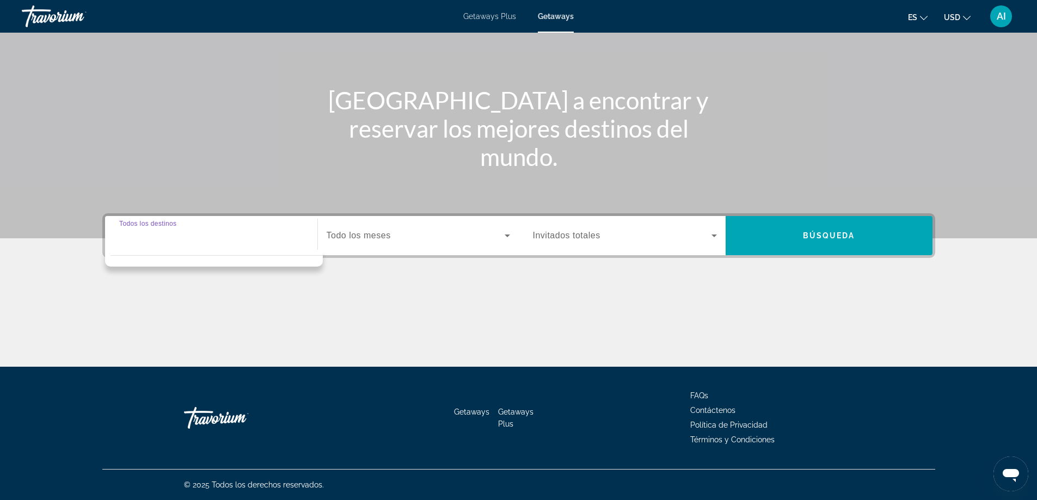
click at [164, 233] on input "Destination Todos los destinos" at bounding box center [211, 236] width 184 height 13
click at [347, 156] on div "Main content" at bounding box center [518, 75] width 1037 height 327
click at [206, 232] on input "Destination Todos los destinos" at bounding box center [211, 236] width 184 height 13
click at [219, 243] on div "Search widget" at bounding box center [211, 235] width 184 height 31
click at [148, 237] on input "Destination Todos los destinos" at bounding box center [211, 236] width 184 height 13
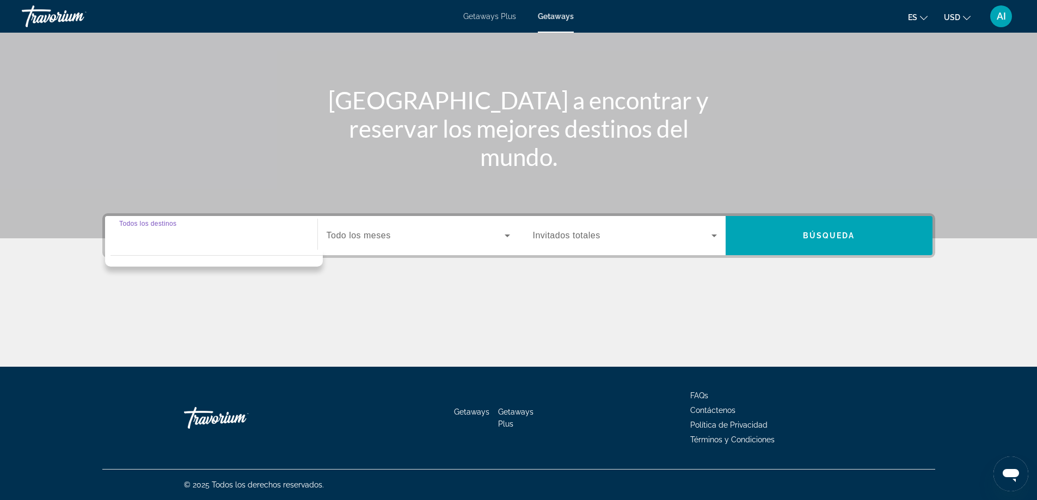
click at [350, 240] on span "Todo los meses" at bounding box center [359, 235] width 64 height 9
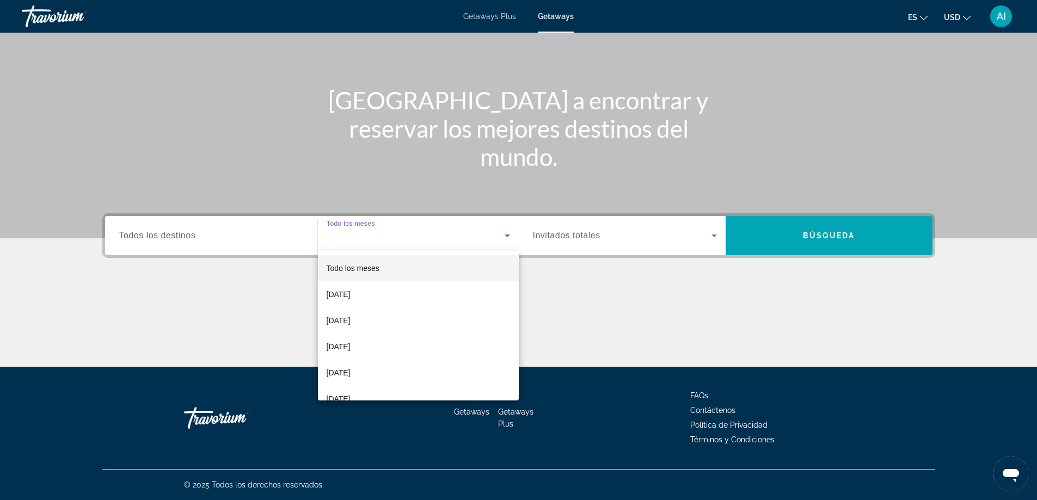
click at [232, 236] on div at bounding box center [518, 250] width 1037 height 500
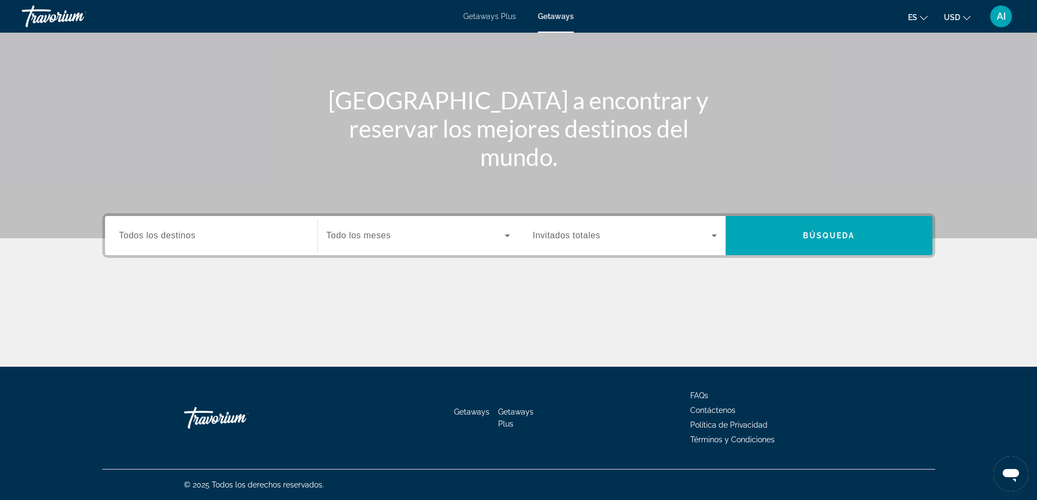
click at [200, 234] on input "Destination Todos los destinos" at bounding box center [211, 236] width 184 height 13
click at [550, 17] on span "Getaways" at bounding box center [556, 16] width 36 height 9
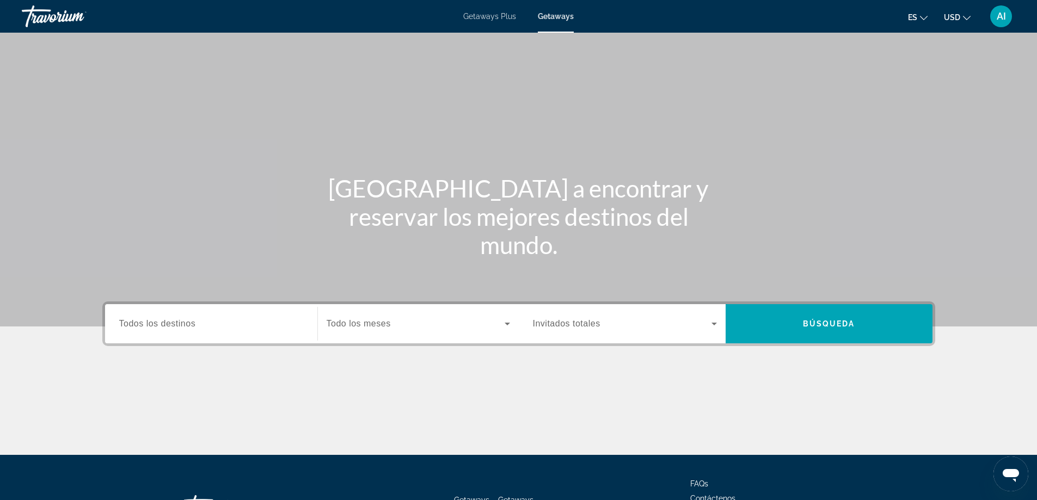
click at [167, 326] on span "Todos los destinos" at bounding box center [157, 323] width 77 height 9
click at [167, 326] on input "Destination Todos los destinos" at bounding box center [211, 324] width 184 height 13
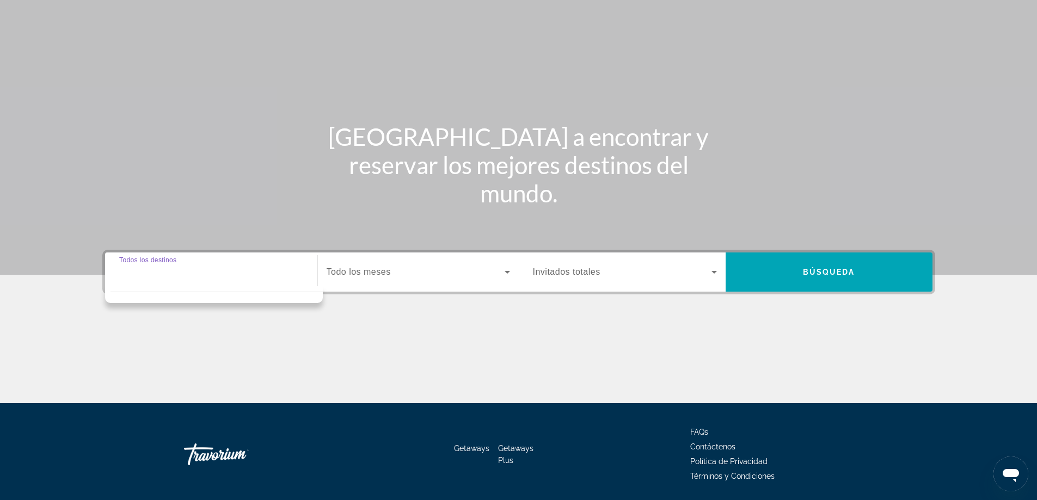
scroll to position [88, 0]
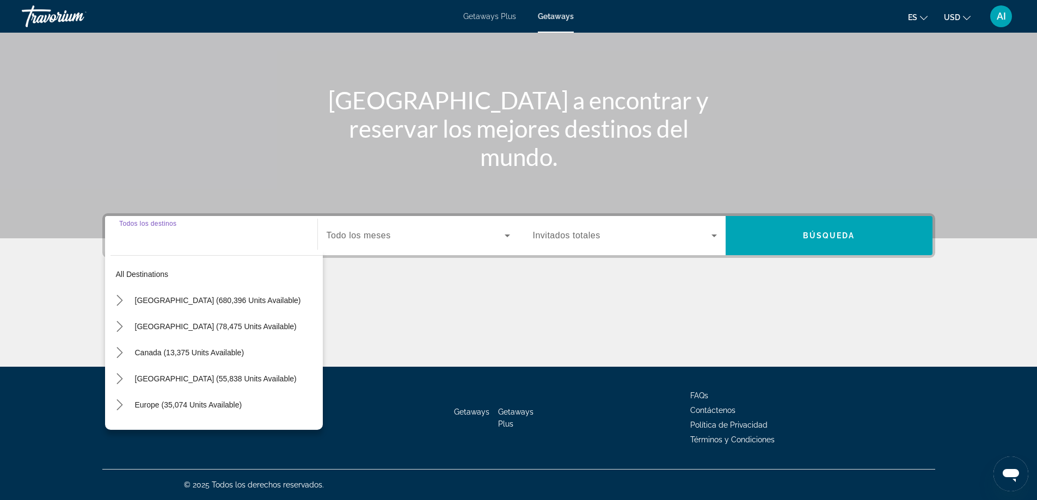
click at [191, 231] on input "Destination Todos los destinos" at bounding box center [211, 236] width 184 height 13
click at [124, 300] on icon "Toggle United States (680,396 units available) submenu" at bounding box center [119, 300] width 11 height 11
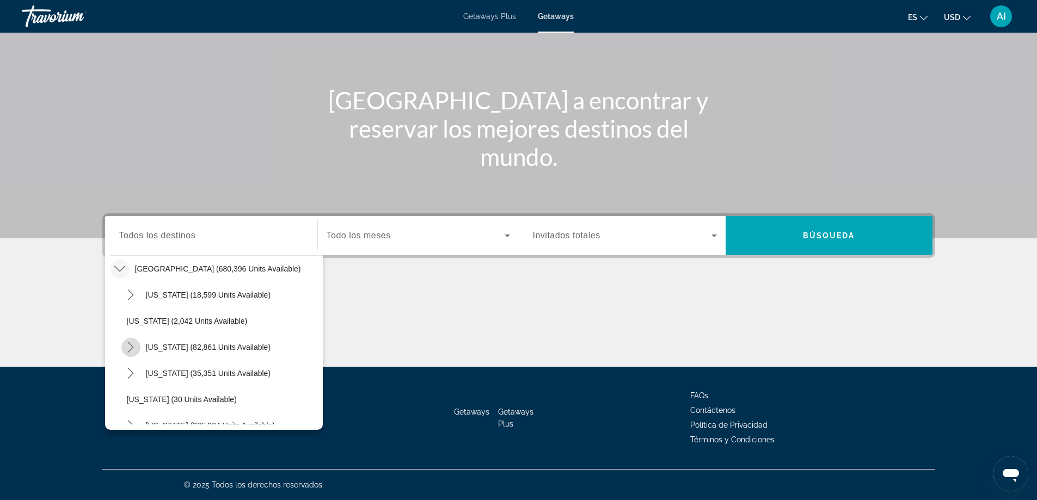
click at [133, 347] on icon "Toggle California (82,861 units available) submenu" at bounding box center [131, 347] width 6 height 11
click at [171, 371] on span "Los Angeles & Anaheim (19,640 units available)" at bounding box center [228, 373] width 180 height 17
type input "**********"
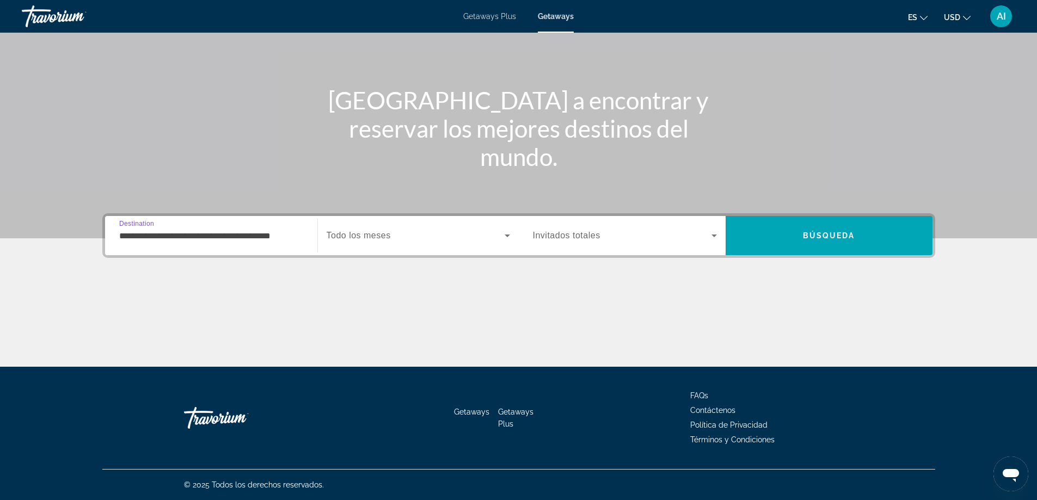
click at [379, 240] on label "Start Month Todo los meses" at bounding box center [359, 236] width 64 height 10
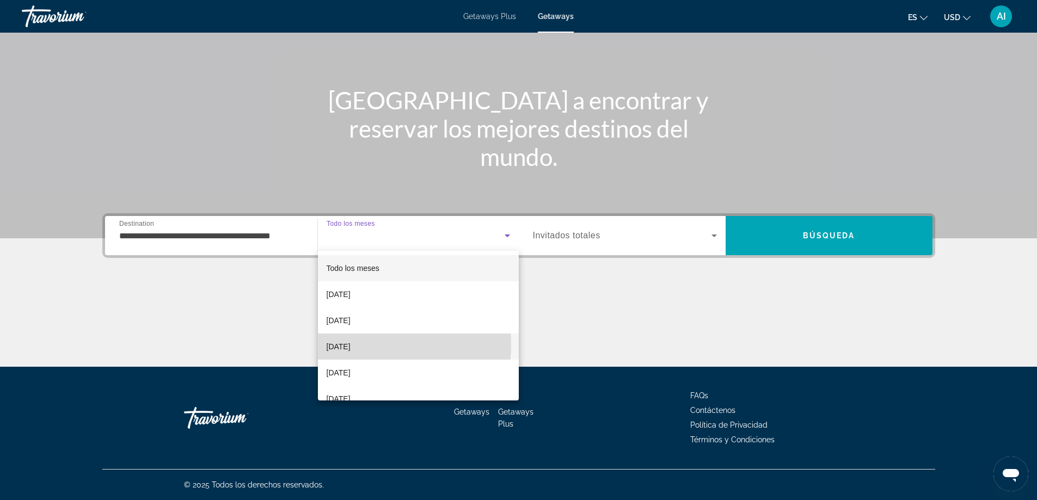
click at [351, 345] on span "December 2025" at bounding box center [339, 346] width 24 height 13
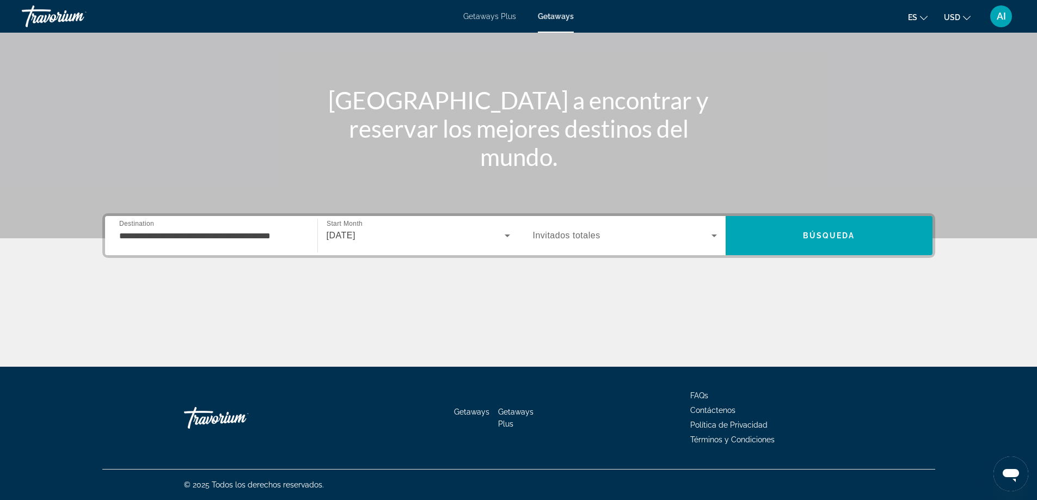
click at [624, 242] on div "Search widget" at bounding box center [625, 235] width 184 height 30
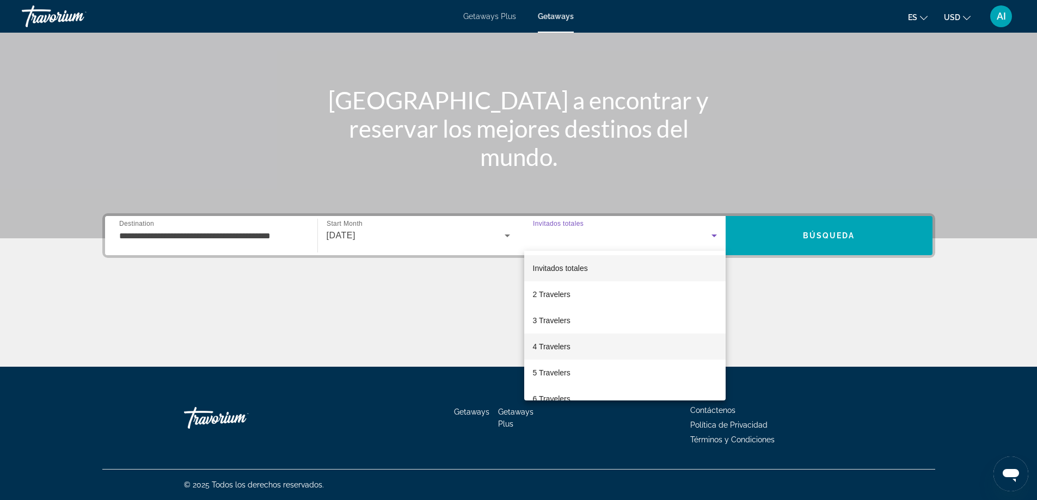
click at [553, 344] on span "4 Travelers" at bounding box center [552, 346] width 38 height 13
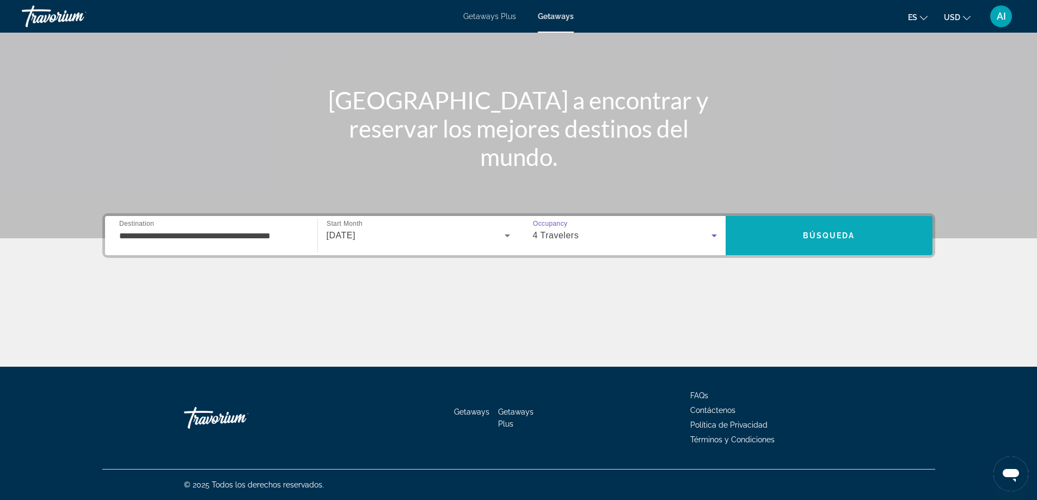
click at [841, 238] on span "Búsqueda" at bounding box center [829, 235] width 52 height 9
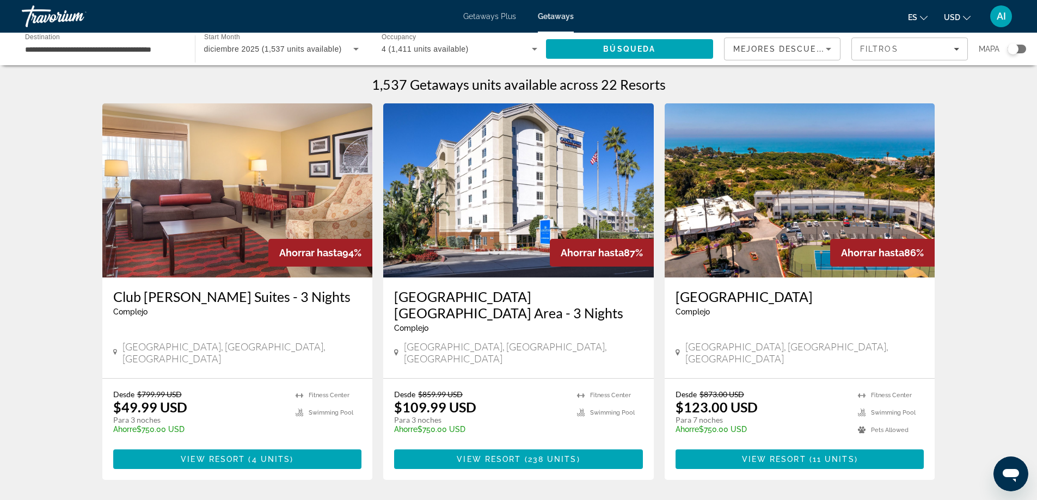
click at [776, 213] on img "Main content" at bounding box center [800, 190] width 271 height 174
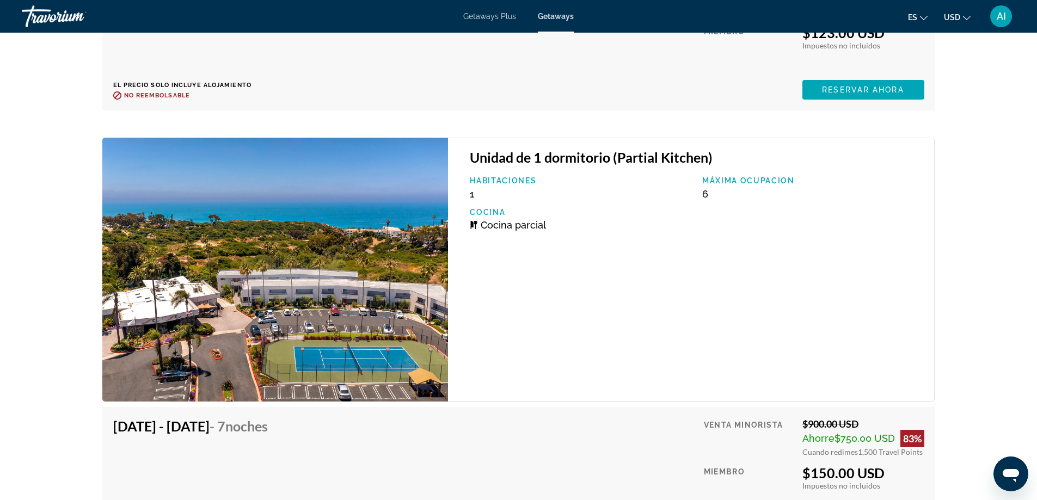
scroll to position [2323, 0]
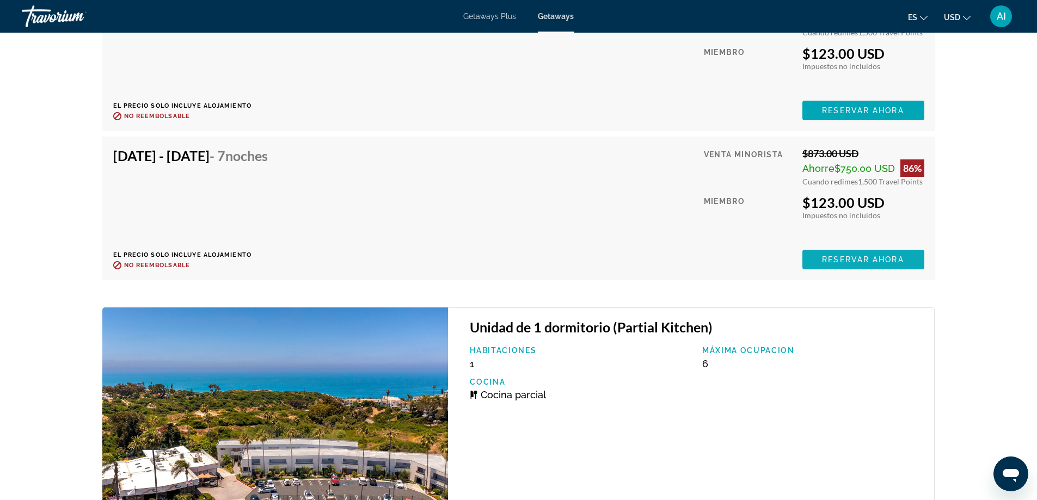
click at [838, 257] on span "Reservar ahora" at bounding box center [863, 259] width 82 height 9
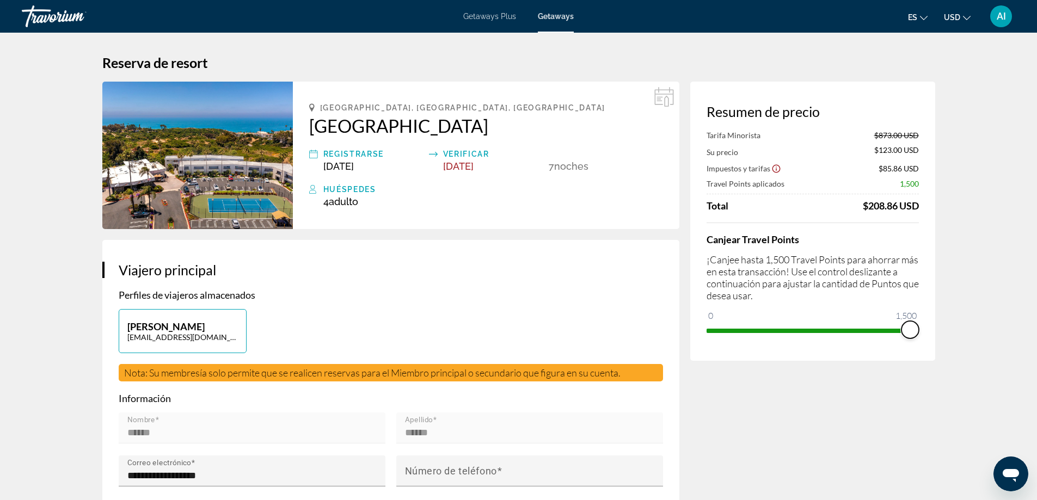
drag, startPoint x: 896, startPoint y: 323, endPoint x: 948, endPoint y: 358, distance: 62.1
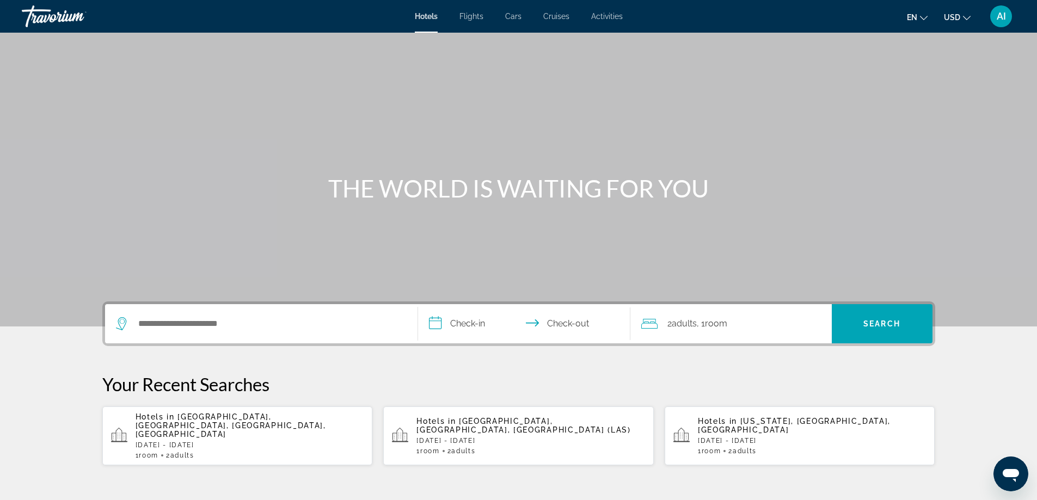
click at [923, 19] on icon "Change language" at bounding box center [924, 18] width 8 height 4
click at [898, 41] on button "English" at bounding box center [895, 43] width 48 height 14
drag, startPoint x: 728, startPoint y: 133, endPoint x: 762, endPoint y: 127, distance: 34.8
click at [728, 133] on div "Main content" at bounding box center [518, 163] width 1037 height 327
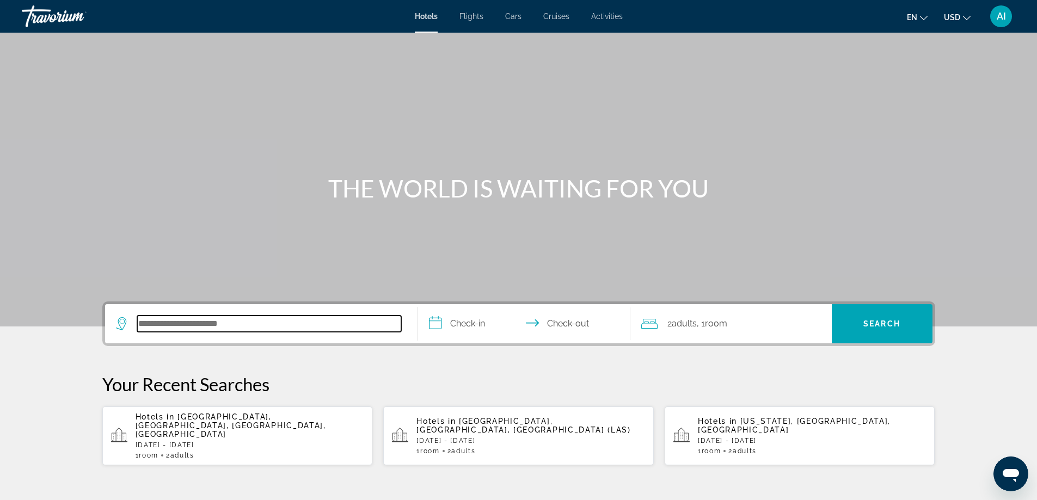
click at [211, 317] on input "Search hotel destination" at bounding box center [269, 324] width 264 height 16
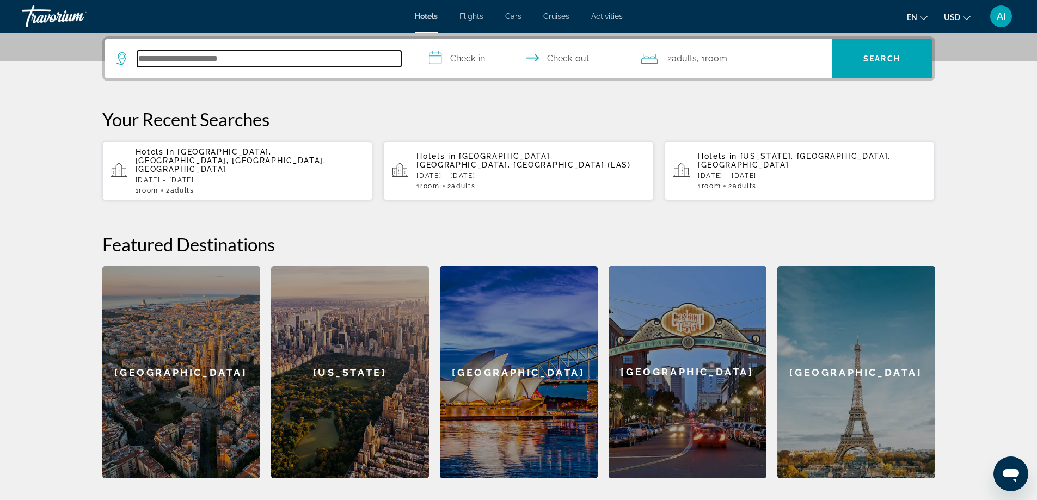
scroll to position [266, 0]
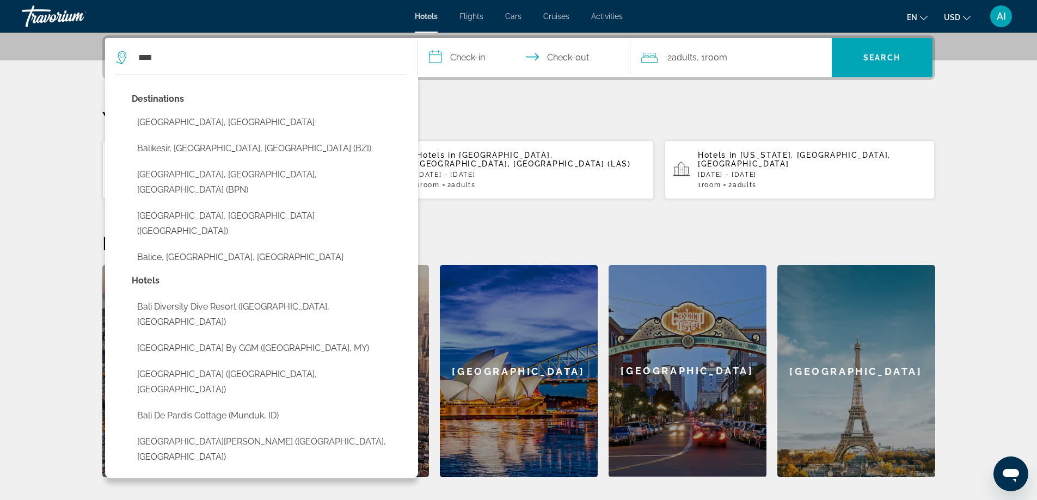
click at [167, 121] on button "[GEOGRAPHIC_DATA], [GEOGRAPHIC_DATA]" at bounding box center [269, 122] width 275 height 21
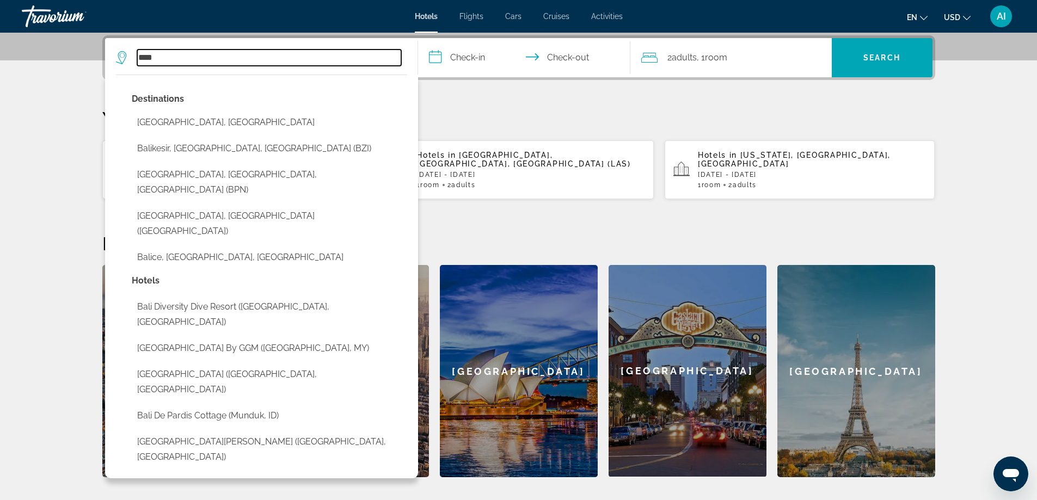
type input "**********"
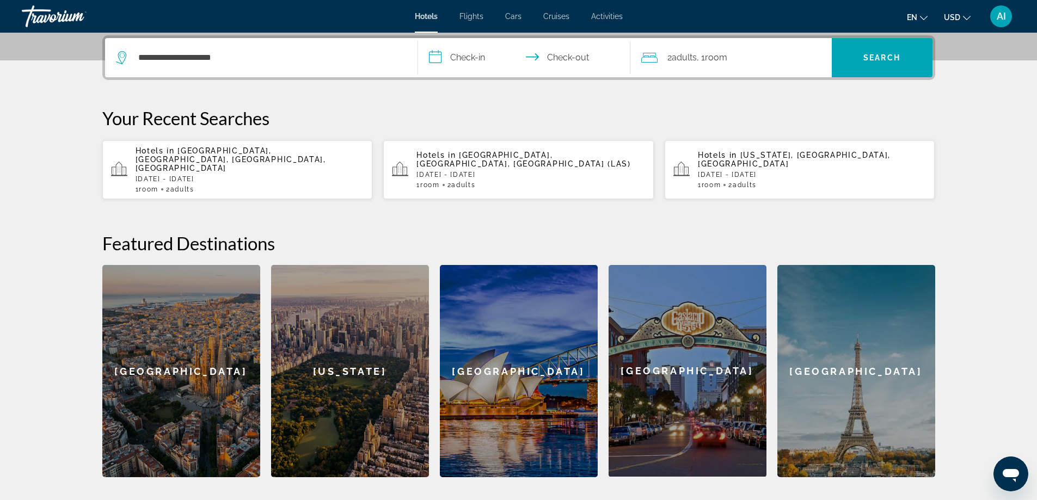
click at [463, 52] on input "**********" at bounding box center [526, 59] width 217 height 42
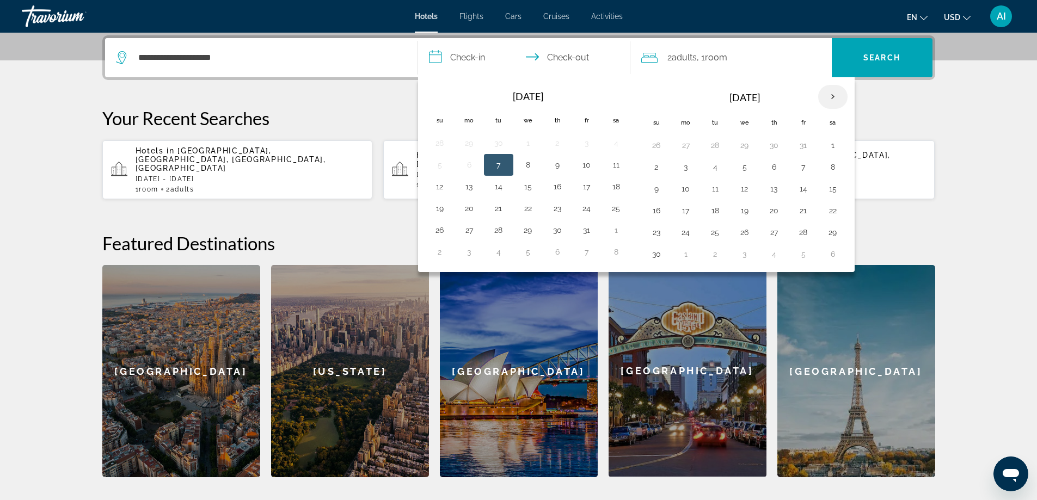
click at [832, 98] on th "Next month" at bounding box center [832, 97] width 29 height 24
click at [837, 146] on button "6" at bounding box center [832, 145] width 17 height 15
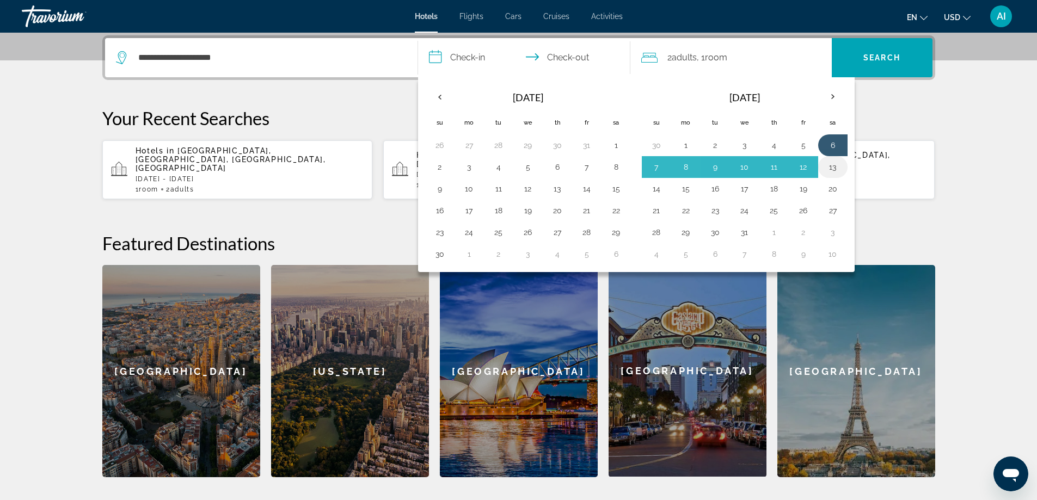
click at [835, 164] on button "13" at bounding box center [832, 167] width 17 height 15
type input "**********"
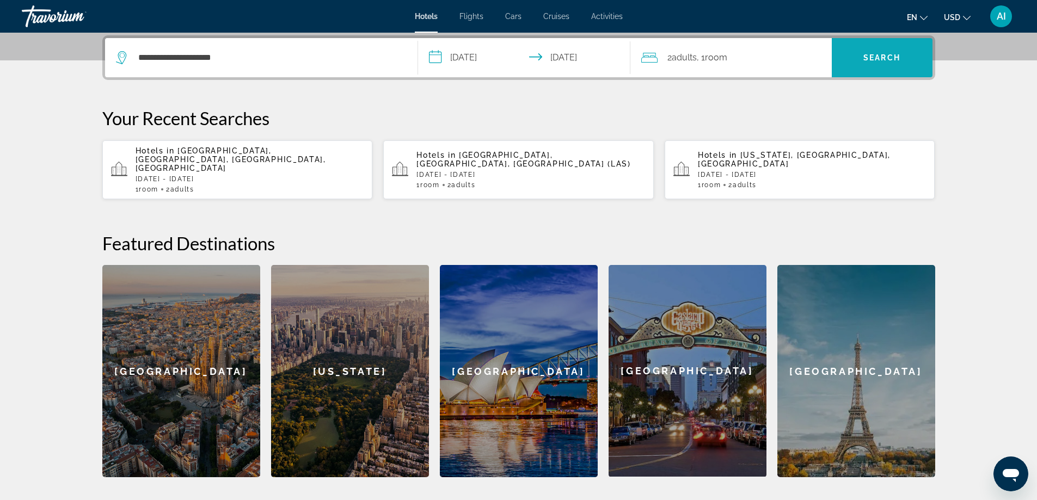
click at [859, 54] on span "Search" at bounding box center [882, 58] width 101 height 26
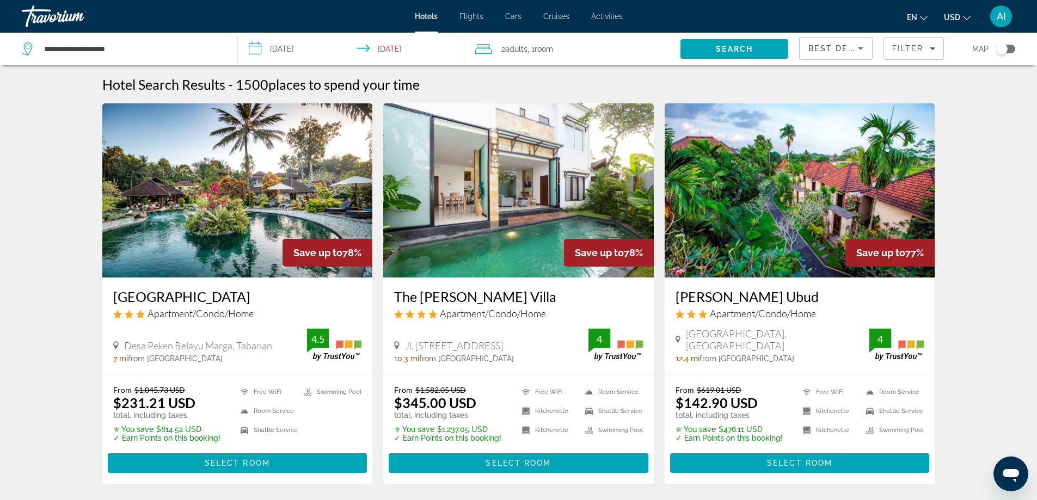
click at [214, 198] on img "Main content" at bounding box center [237, 190] width 271 height 174
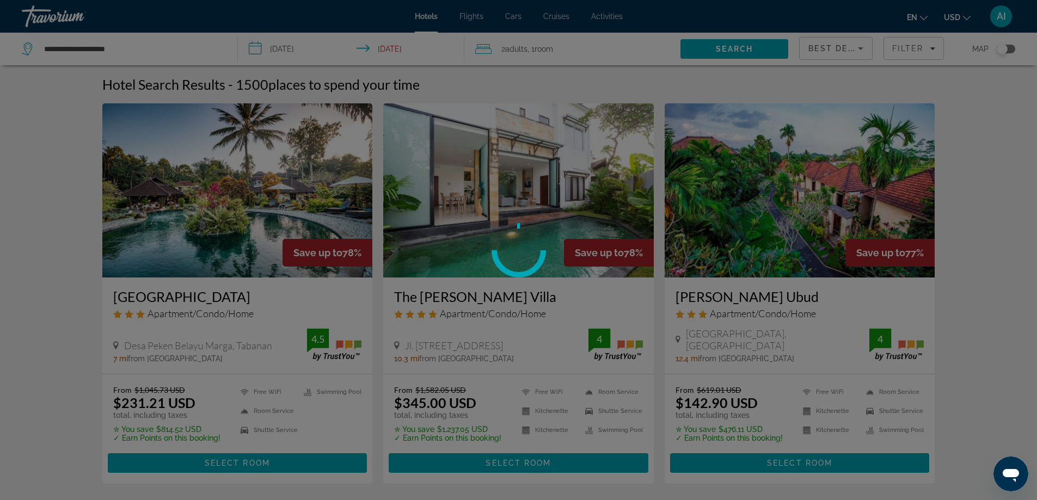
click at [221, 210] on div at bounding box center [518, 250] width 1037 height 500
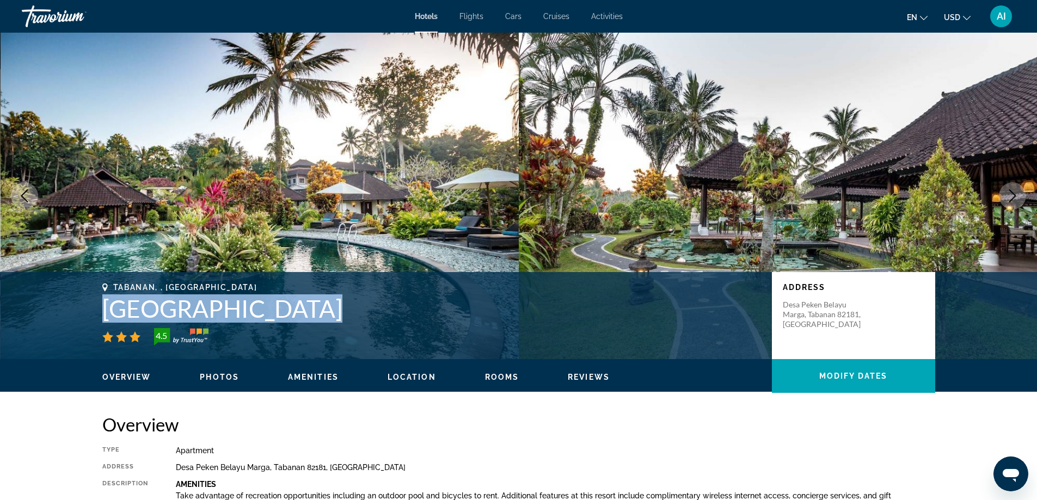
drag, startPoint x: 104, startPoint y: 310, endPoint x: 311, endPoint y: 327, distance: 207.5
click at [311, 327] on div "Tabanan, , Indonesia Villa Taman di Blayu 4.5" at bounding box center [431, 314] width 659 height 63
copy div "Villa Taman di Blayu"
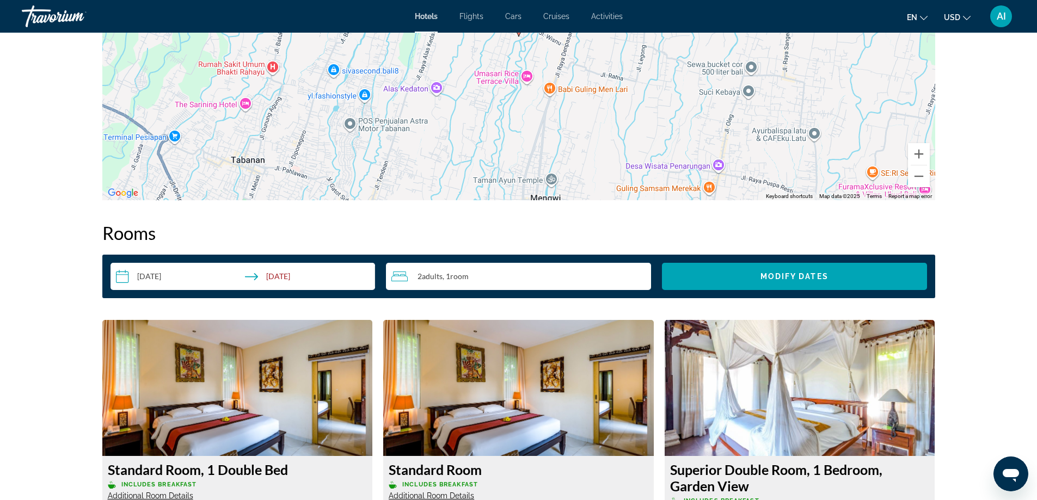
scroll to position [1161, 0]
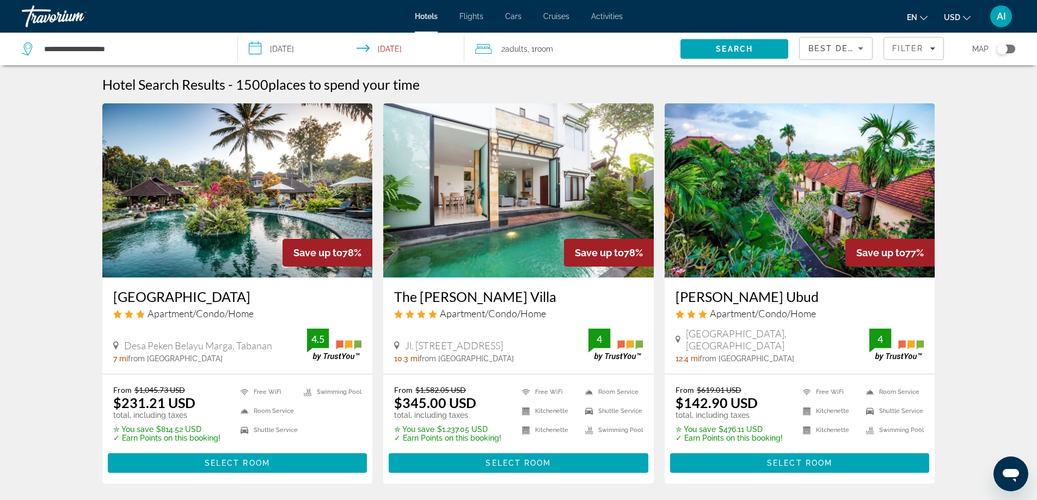
click at [512, 229] on img "Main content" at bounding box center [518, 190] width 271 height 174
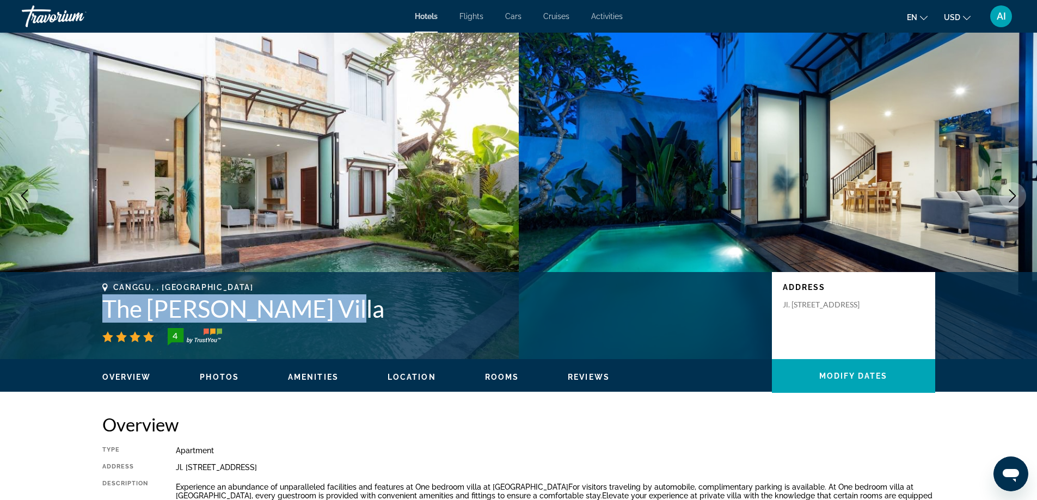
drag, startPoint x: 107, startPoint y: 306, endPoint x: 343, endPoint y: 318, distance: 236.6
click at [343, 318] on h1 "The Dewi Canggu Villa" at bounding box center [431, 309] width 659 height 28
copy h1 "The Dewi Canggu Villa"
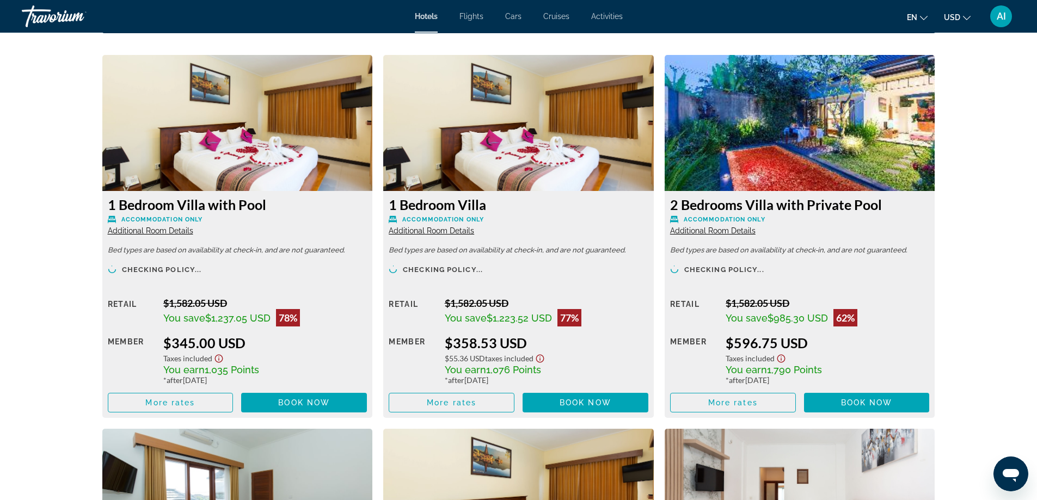
scroll to position [1452, 0]
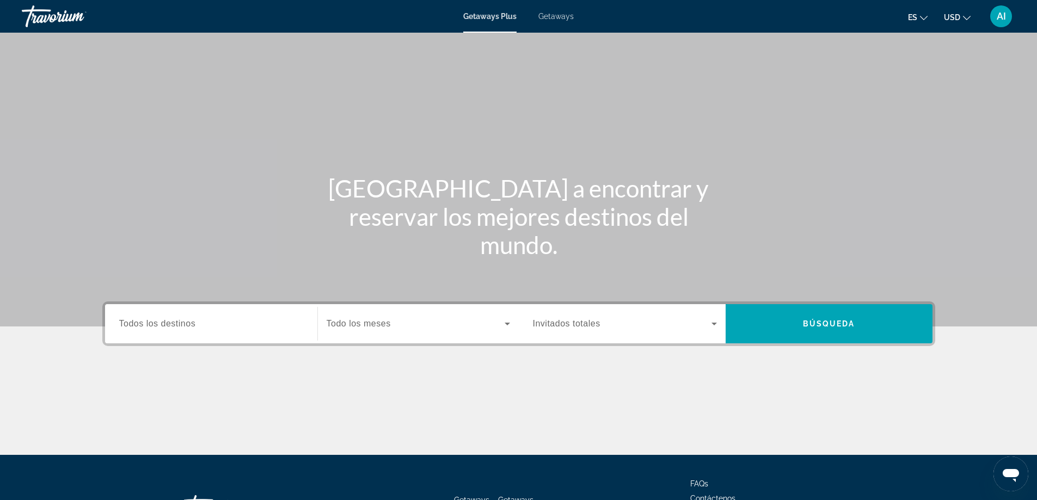
click at [551, 15] on span "Getaways" at bounding box center [555, 16] width 35 height 9
click at [188, 324] on span "Todos los destinos" at bounding box center [157, 323] width 77 height 9
click at [188, 324] on input "Destination Todos los destinos" at bounding box center [211, 324] width 184 height 13
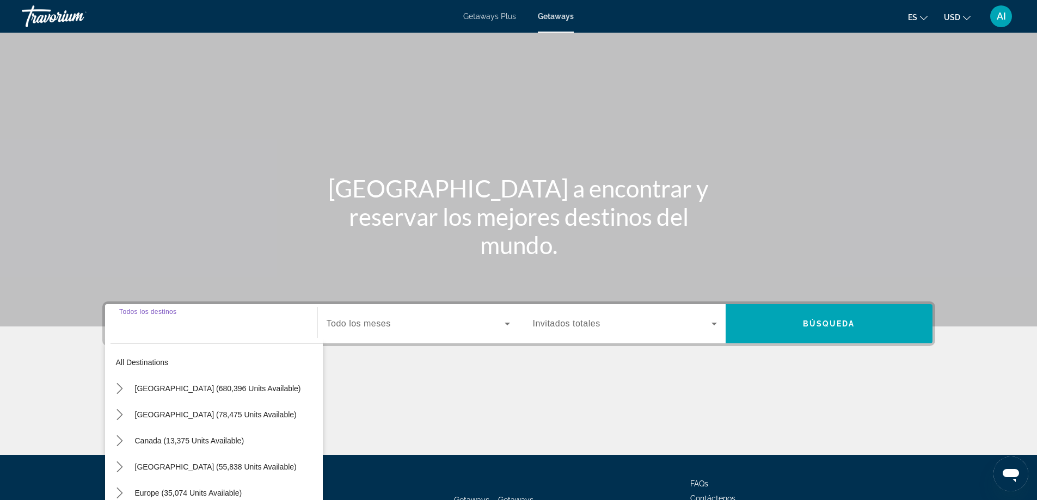
scroll to position [88, 0]
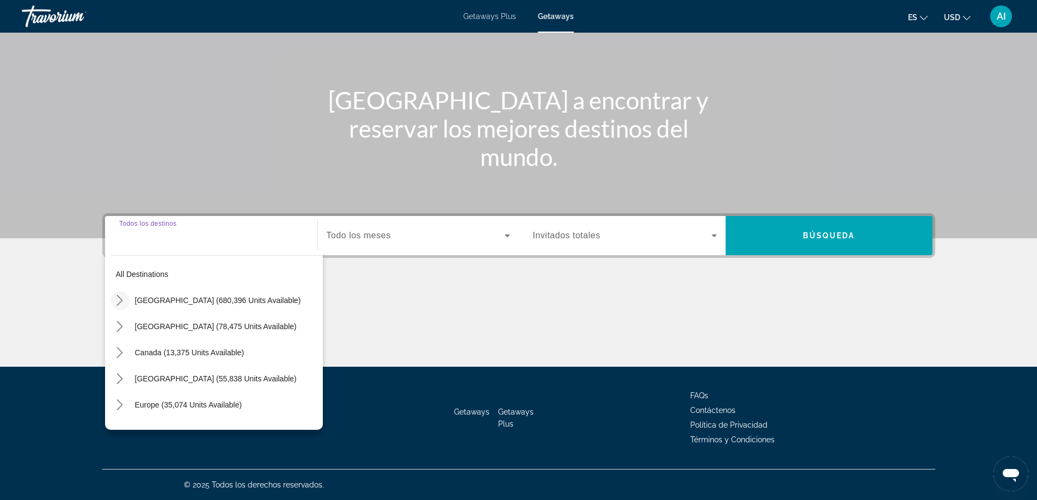
click at [120, 299] on icon "Toggle United States (680,396 units available) submenu" at bounding box center [119, 300] width 11 height 11
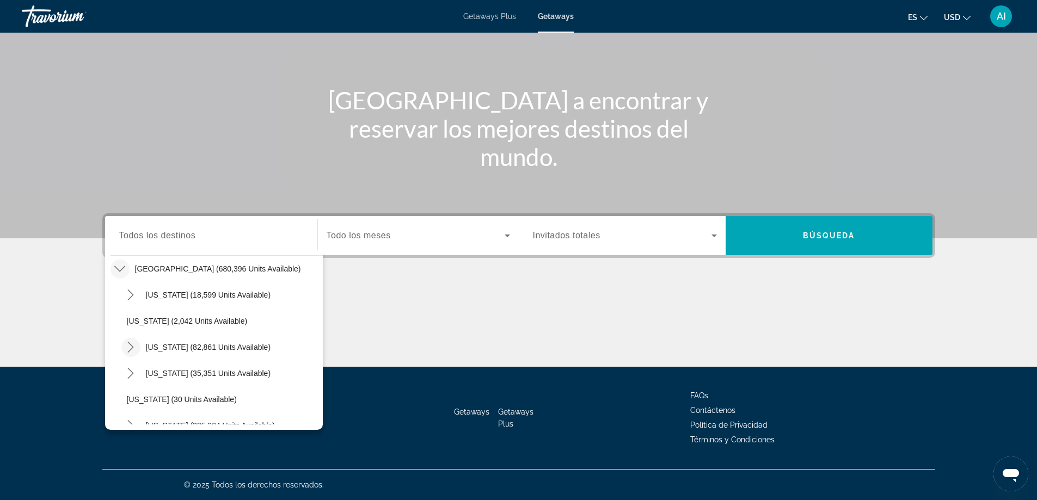
click at [131, 345] on icon "Toggle California (82,861 units available) submenu" at bounding box center [131, 347] width 6 height 11
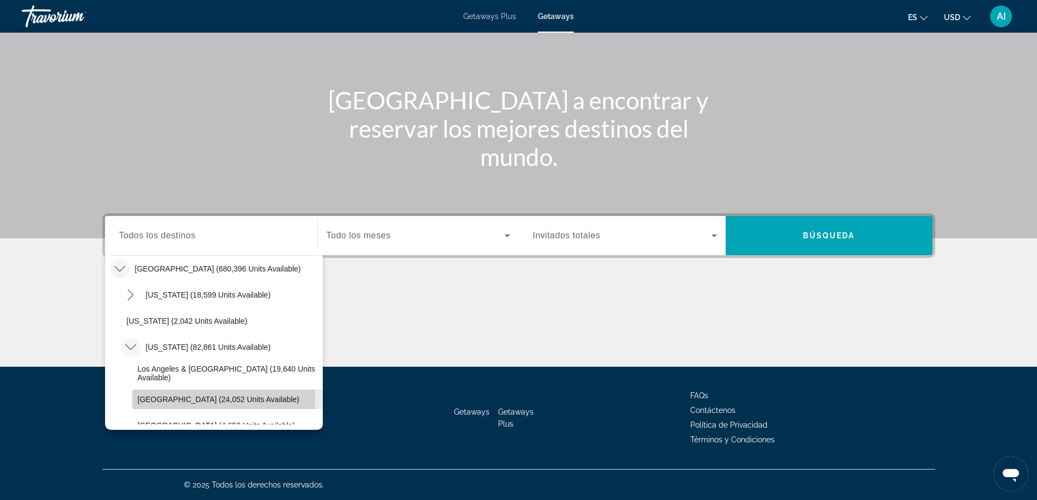
click at [157, 395] on button "[GEOGRAPHIC_DATA] (24,052 units available)" at bounding box center [227, 400] width 191 height 20
type input "**********"
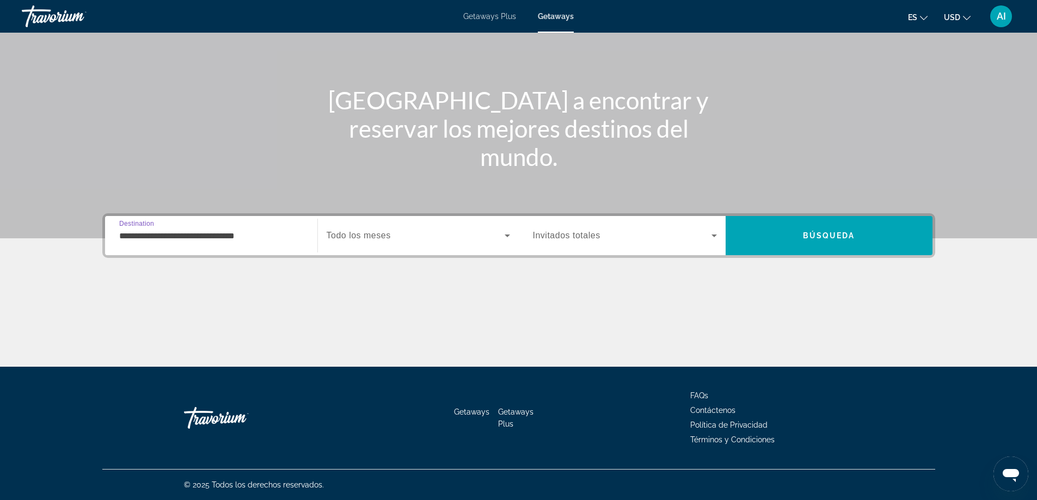
click at [406, 236] on span "Search widget" at bounding box center [416, 235] width 178 height 13
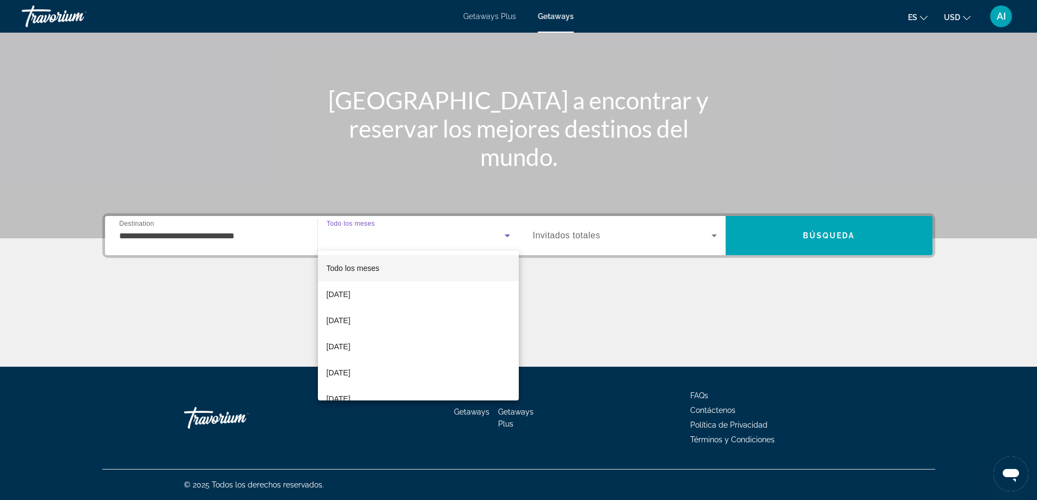
click at [923, 17] on div at bounding box center [518, 250] width 1037 height 500
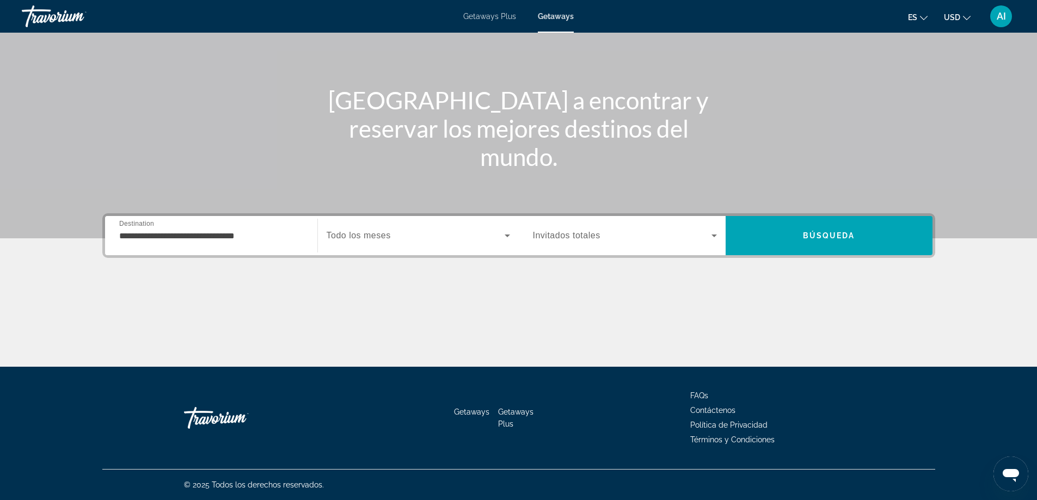
click at [409, 233] on span "Search widget" at bounding box center [416, 235] width 178 height 13
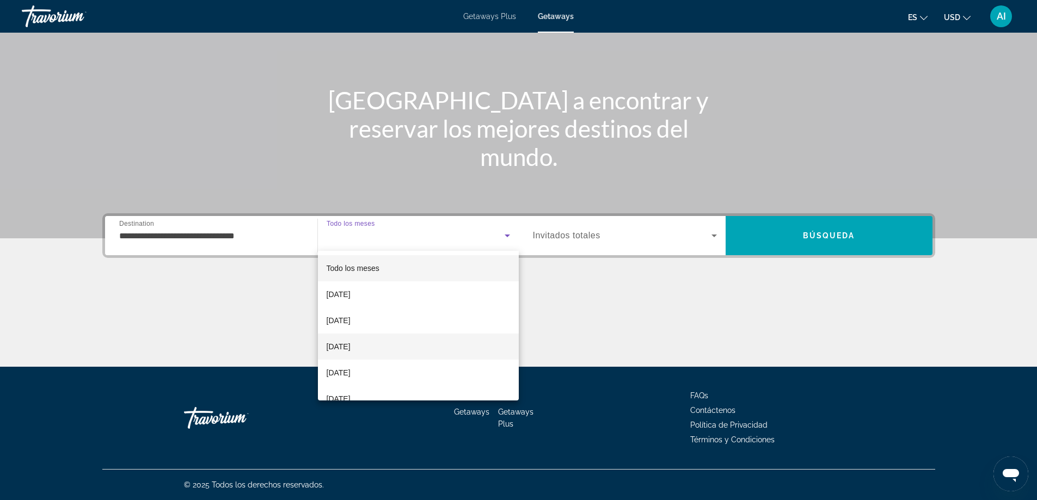
click at [351, 346] on span "[DATE]" at bounding box center [339, 346] width 24 height 13
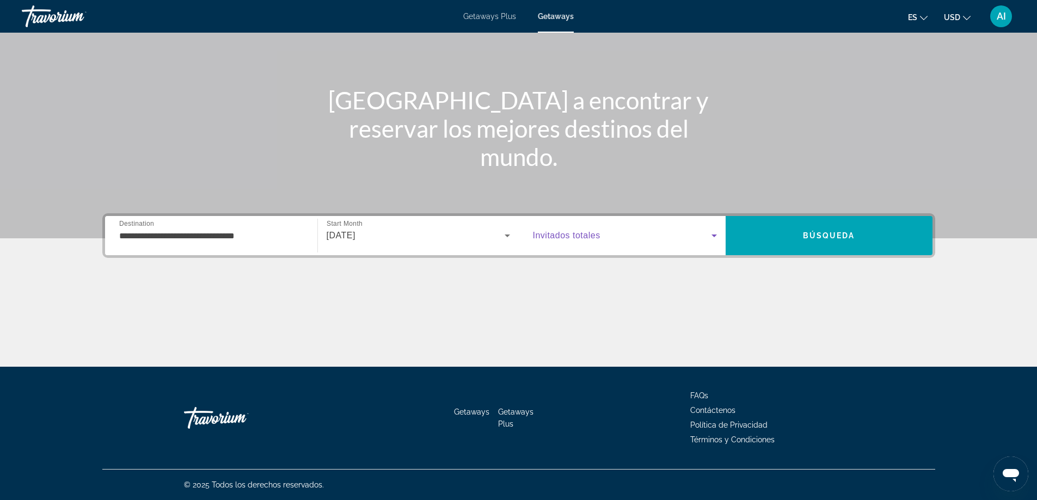
click at [652, 236] on span "Search widget" at bounding box center [622, 235] width 179 height 13
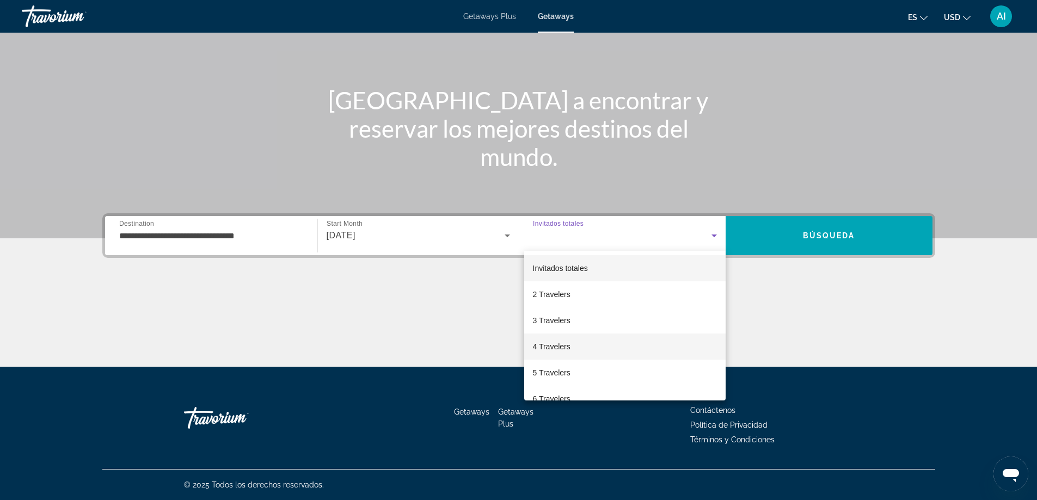
click at [558, 344] on span "4 Travelers" at bounding box center [552, 346] width 38 height 13
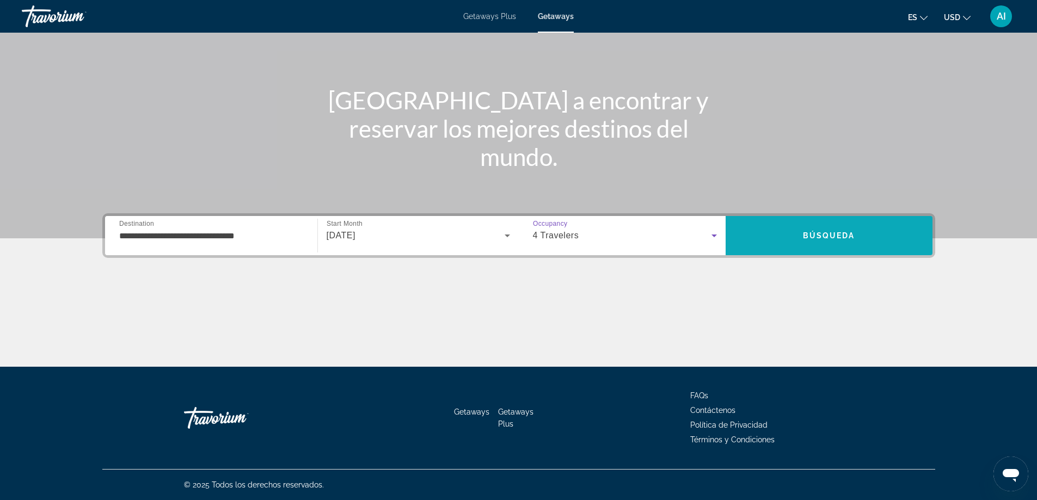
click at [804, 233] on span "Búsqueda" at bounding box center [829, 235] width 52 height 9
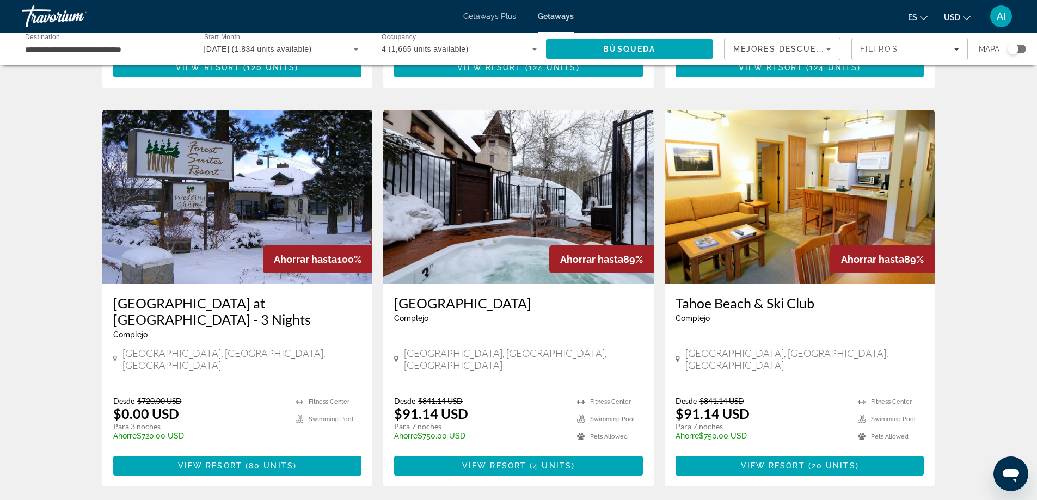
scroll to position [436, 0]
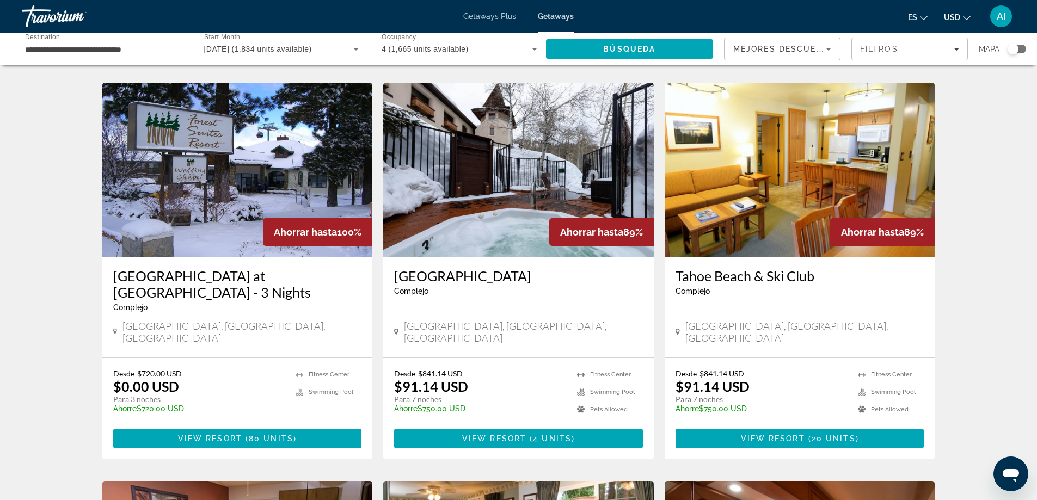
click at [810, 157] on img "Main content" at bounding box center [800, 170] width 271 height 174
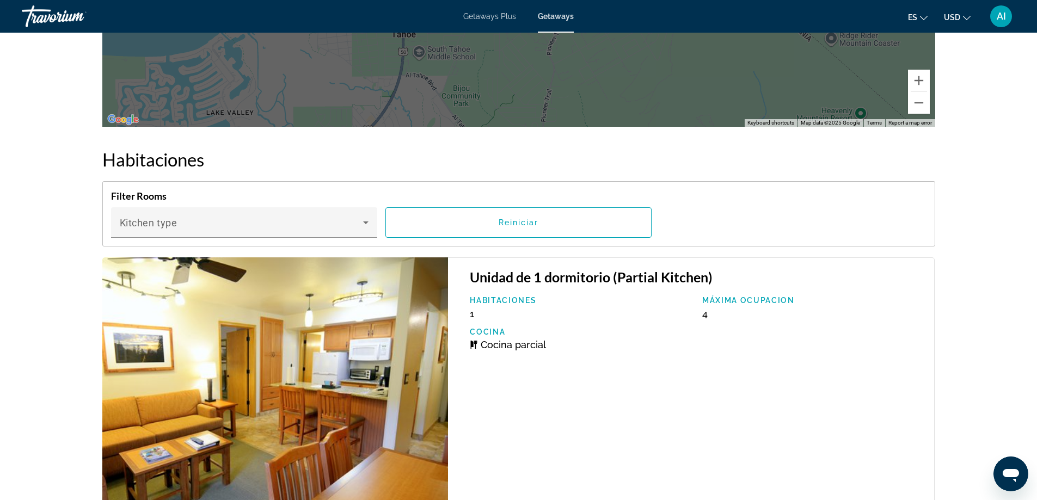
scroll to position [2032, 0]
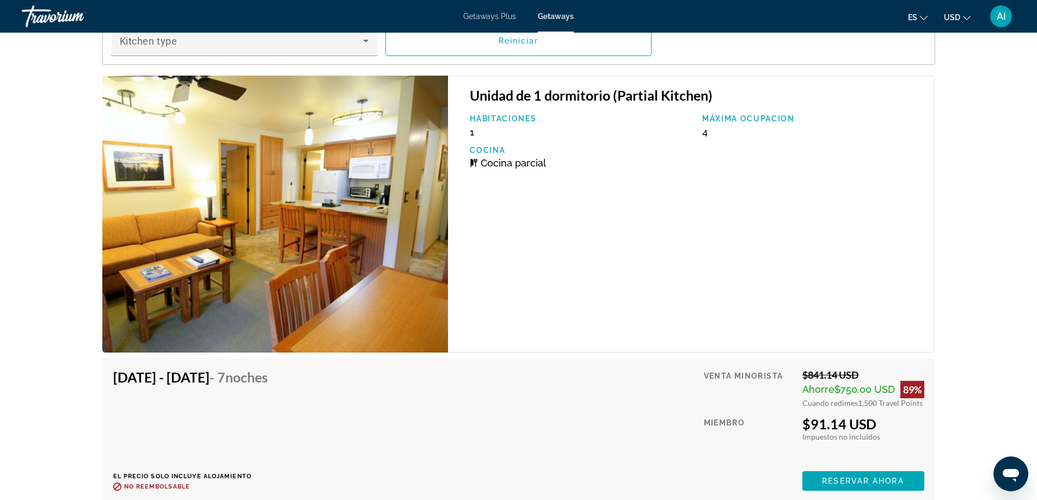
drag, startPoint x: 758, startPoint y: 194, endPoint x: 747, endPoint y: 184, distance: 15.4
drag, startPoint x: 747, startPoint y: 184, endPoint x: 691, endPoint y: 145, distance: 68.4
click at [691, 145] on div "Habitaciones 1 Máxima ocupacion 4 Cocina Cocina parcial" at bounding box center [696, 145] width 464 height 63
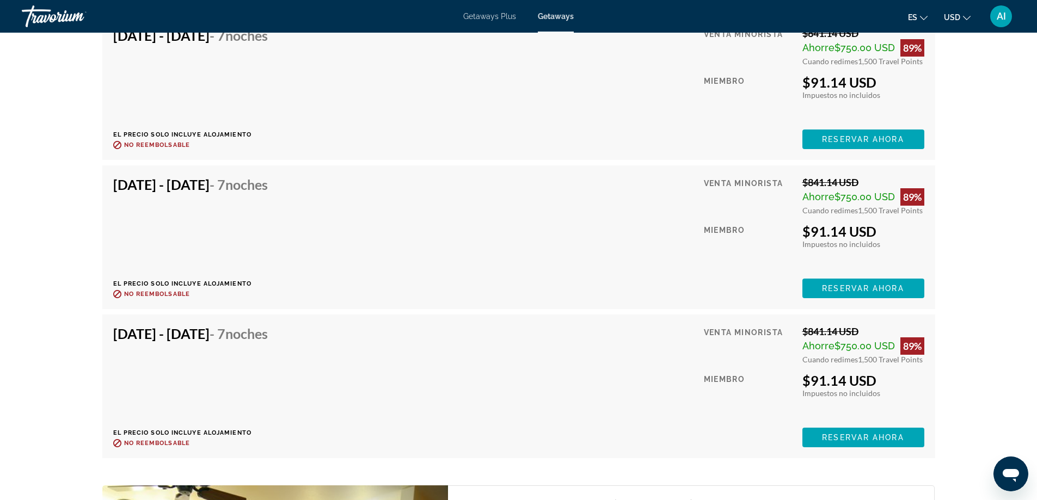
scroll to position [2659, 0]
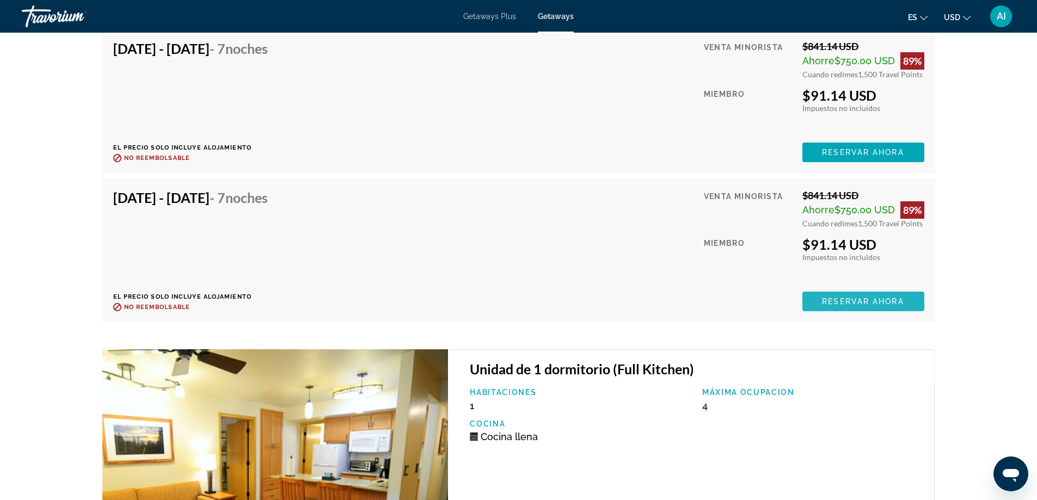
click at [845, 306] on span "Main content" at bounding box center [863, 302] width 122 height 26
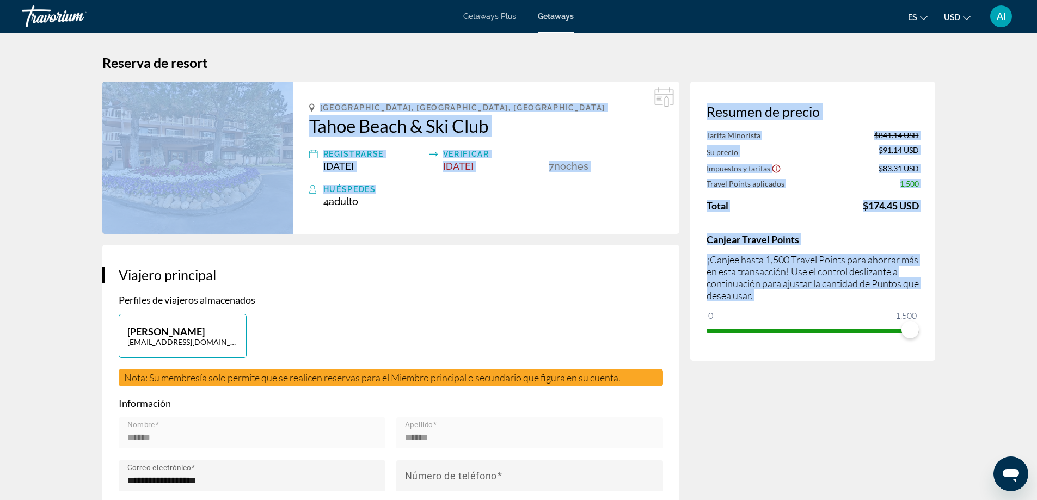
drag, startPoint x: 405, startPoint y: 189, endPoint x: 400, endPoint y: 215, distance: 26.1
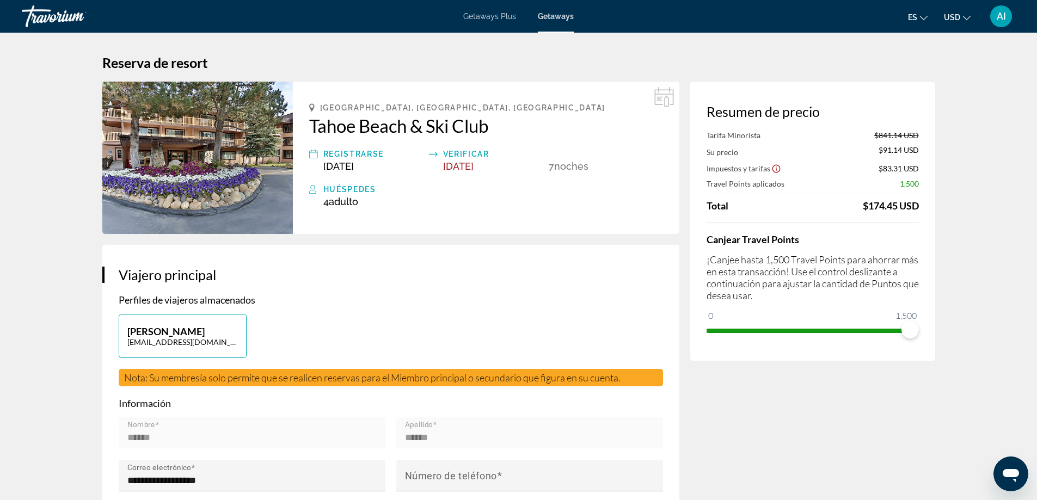
click at [596, 296] on p "Perfiles de viajeros almacenados" at bounding box center [391, 300] width 544 height 12
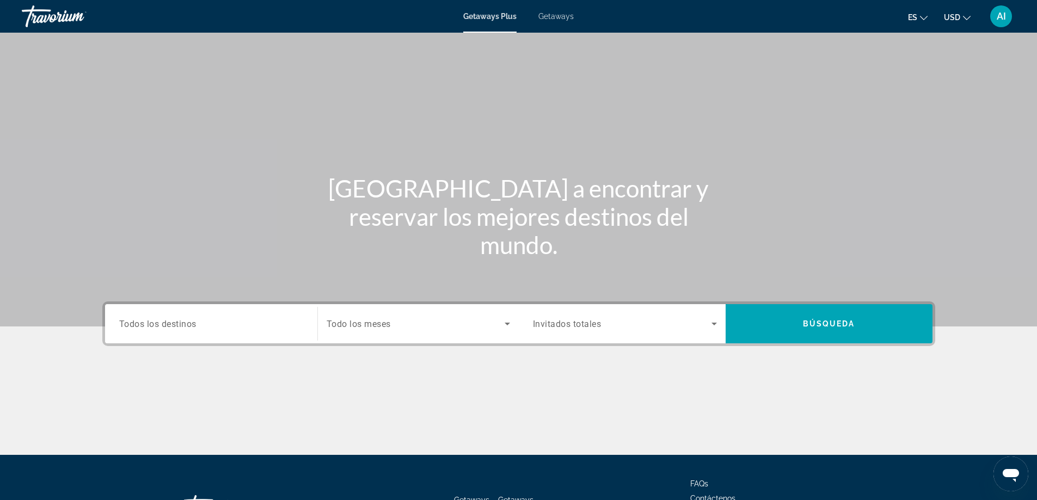
click at [58, 18] on div "Travorium" at bounding box center [76, 16] width 109 height 28
click at [62, 15] on div "Travorium" at bounding box center [76, 16] width 109 height 28
